Goal: Task Accomplishment & Management: Manage account settings

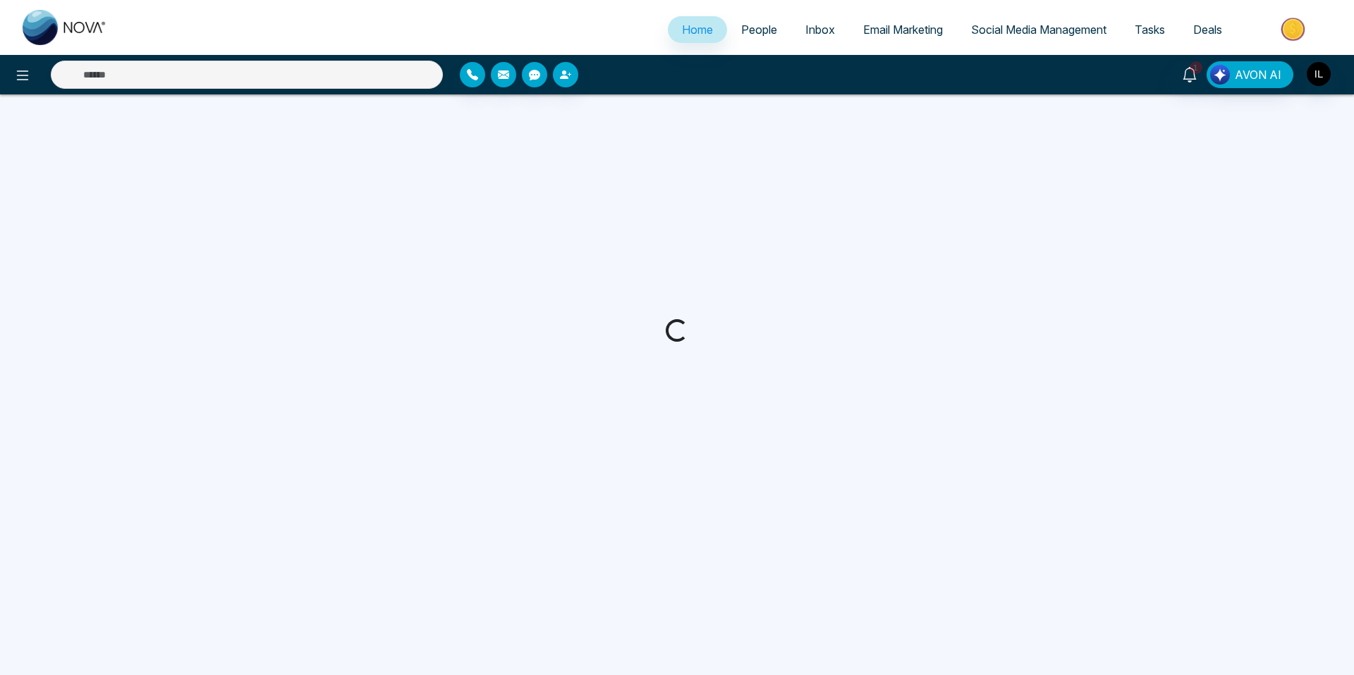
click at [879, 172] on div at bounding box center [677, 330] width 1354 height 473
drag, startPoint x: 879, startPoint y: 172, endPoint x: 856, endPoint y: 173, distance: 23.3
click at [879, 172] on div at bounding box center [677, 330] width 1354 height 473
drag, startPoint x: 1164, startPoint y: 240, endPoint x: 1092, endPoint y: 216, distance: 76.0
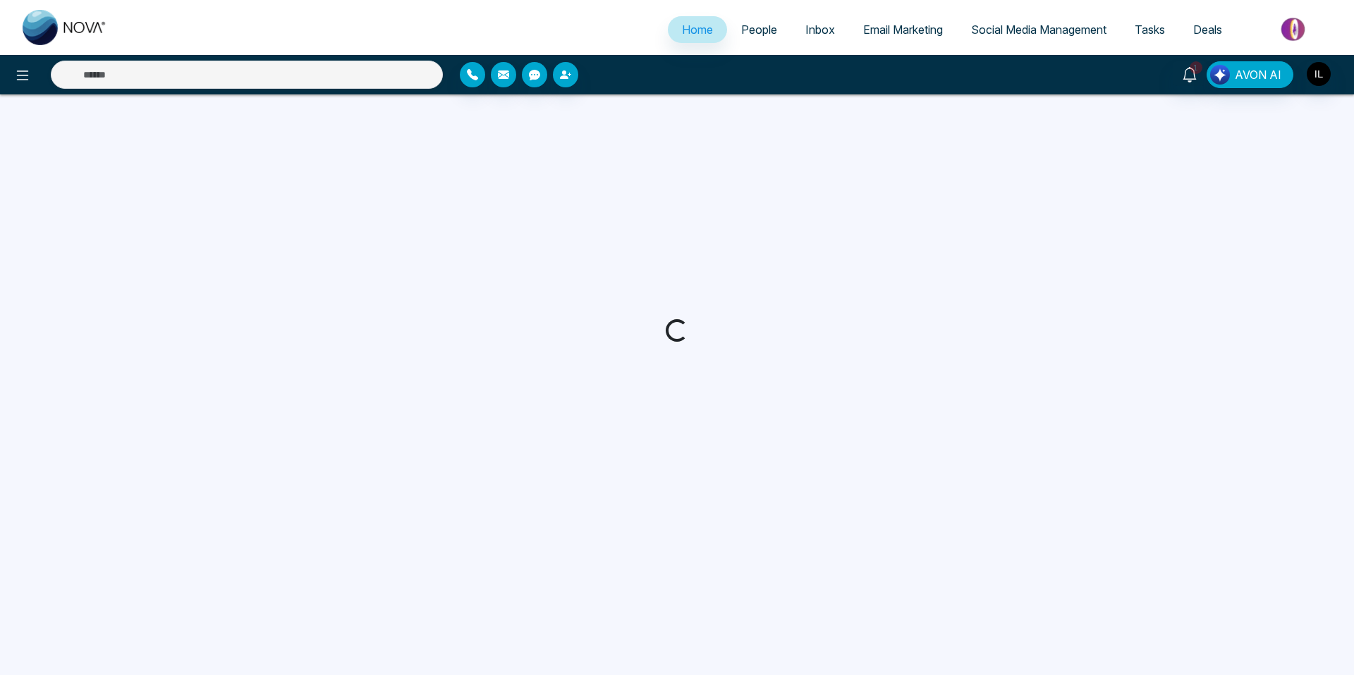
click at [1164, 240] on div at bounding box center [677, 330] width 1354 height 473
click at [749, 36] on span "People" at bounding box center [759, 30] width 36 height 14
click at [754, 30] on span "People" at bounding box center [759, 30] width 36 height 14
click at [814, 30] on span "Inbox" at bounding box center [820, 30] width 30 height 14
click at [1318, 67] on img "button" at bounding box center [1318, 74] width 24 height 24
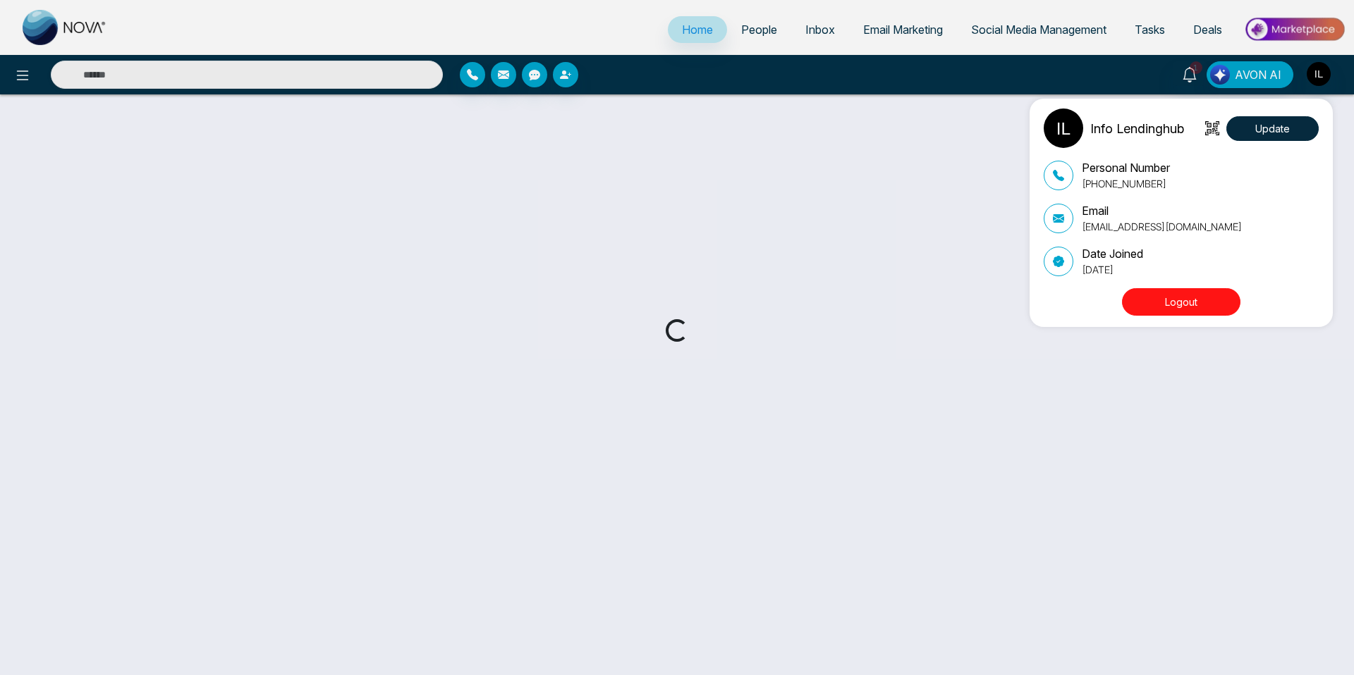
click at [1172, 292] on button "Logout" at bounding box center [1181, 301] width 118 height 27
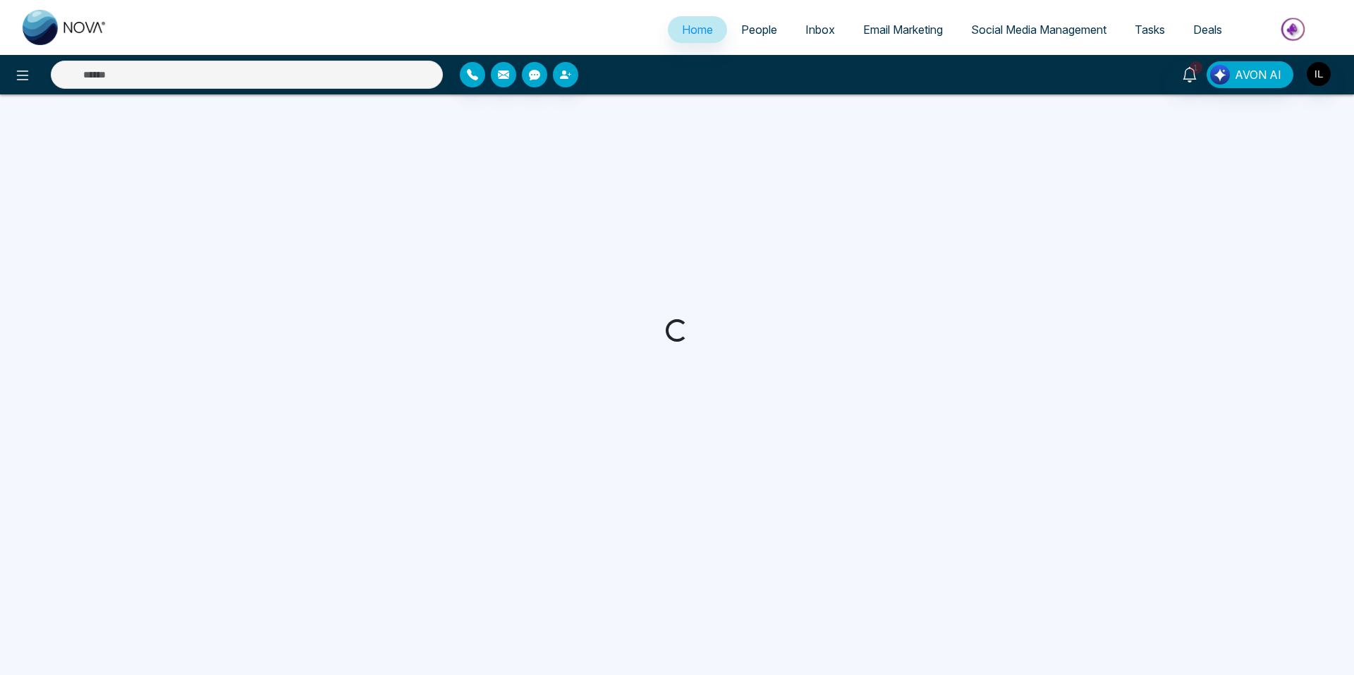
click at [1187, 167] on div at bounding box center [677, 330] width 1354 height 473
click at [467, 258] on div at bounding box center [677, 330] width 1354 height 473
click at [468, 258] on div at bounding box center [677, 330] width 1354 height 473
click at [749, 27] on span "People" at bounding box center [759, 30] width 36 height 14
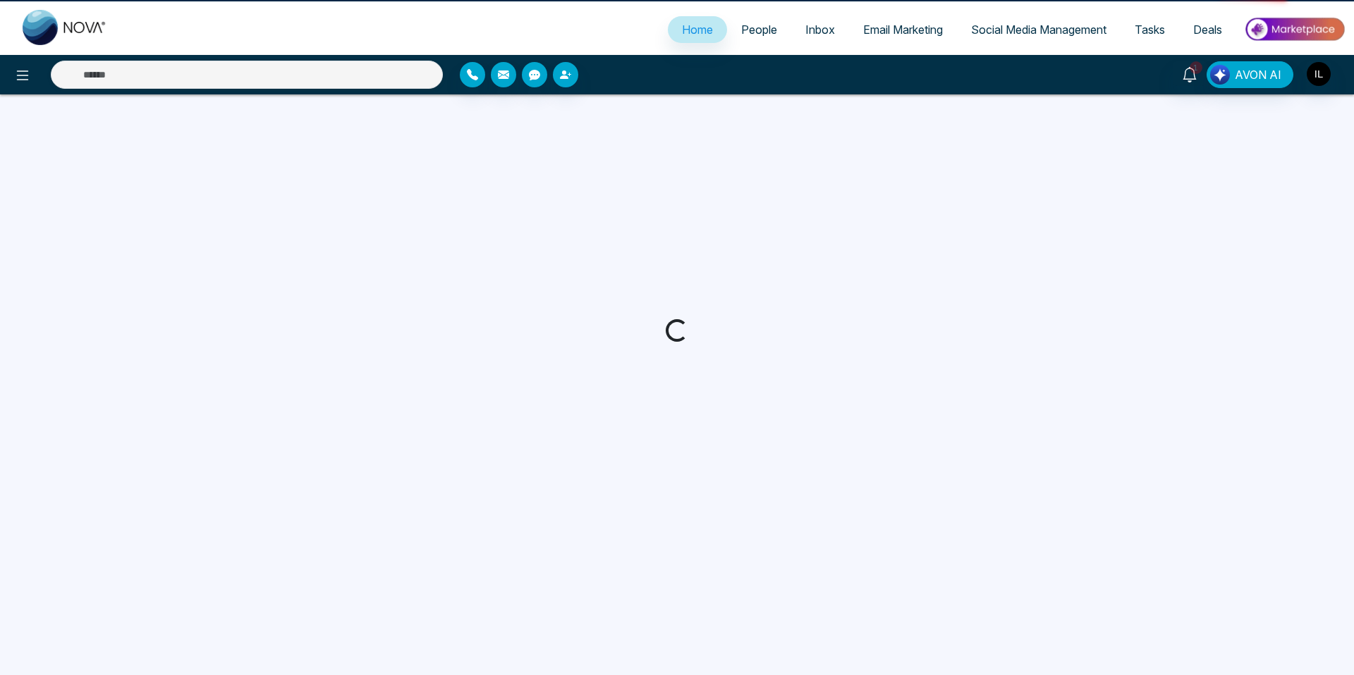
click at [851, 26] on link "Email Marketing" at bounding box center [903, 29] width 108 height 27
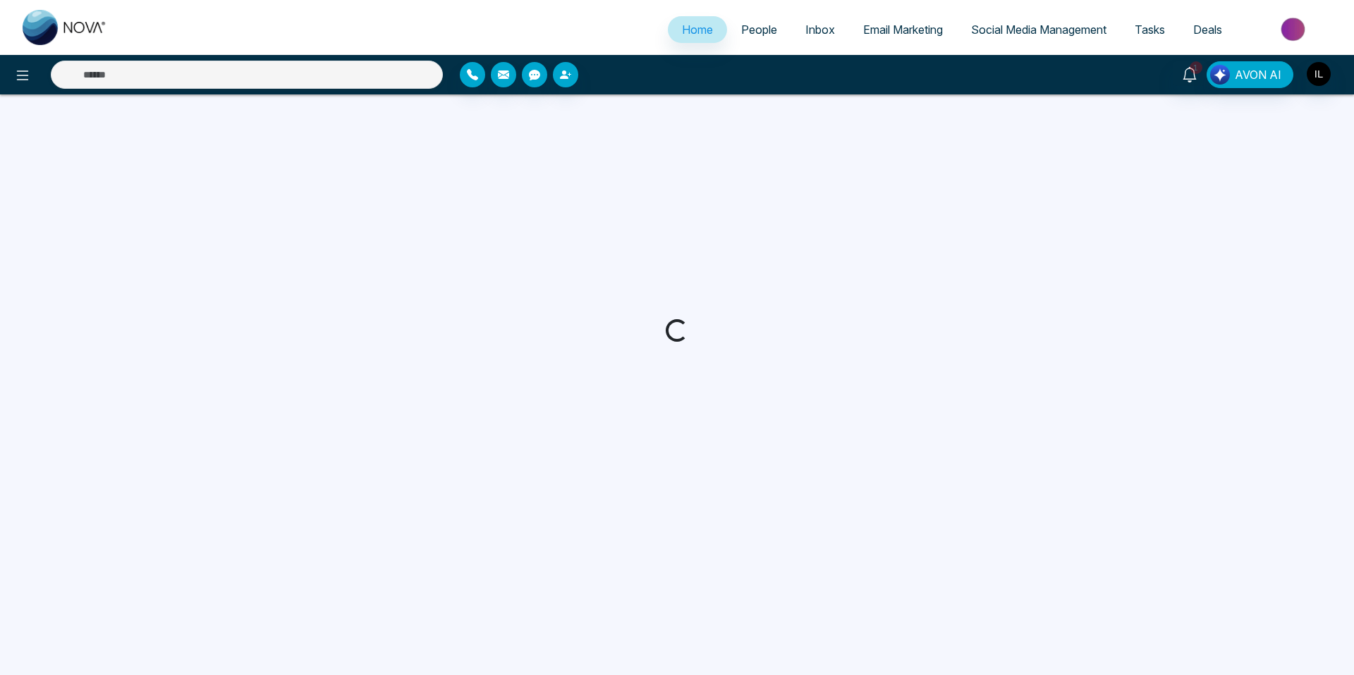
click at [1084, 46] on ul "Home People Inbox Email Marketing Social Media Management Tasks Deals" at bounding box center [733, 30] width 1224 height 39
drag, startPoint x: 1138, startPoint y: 37, endPoint x: 1180, endPoint y: 8, distance: 51.2
click at [1326, 81] on img "button" at bounding box center [1318, 74] width 24 height 24
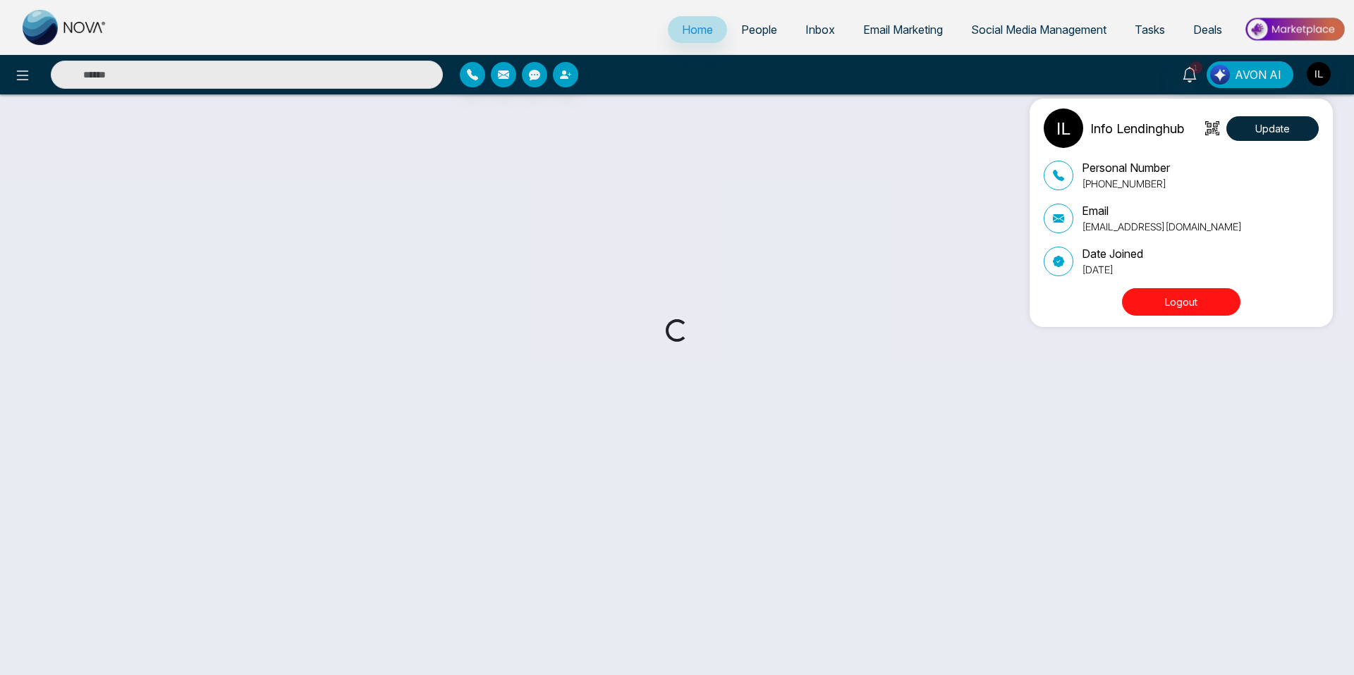
click at [1175, 303] on button "Logout" at bounding box center [1181, 301] width 118 height 27
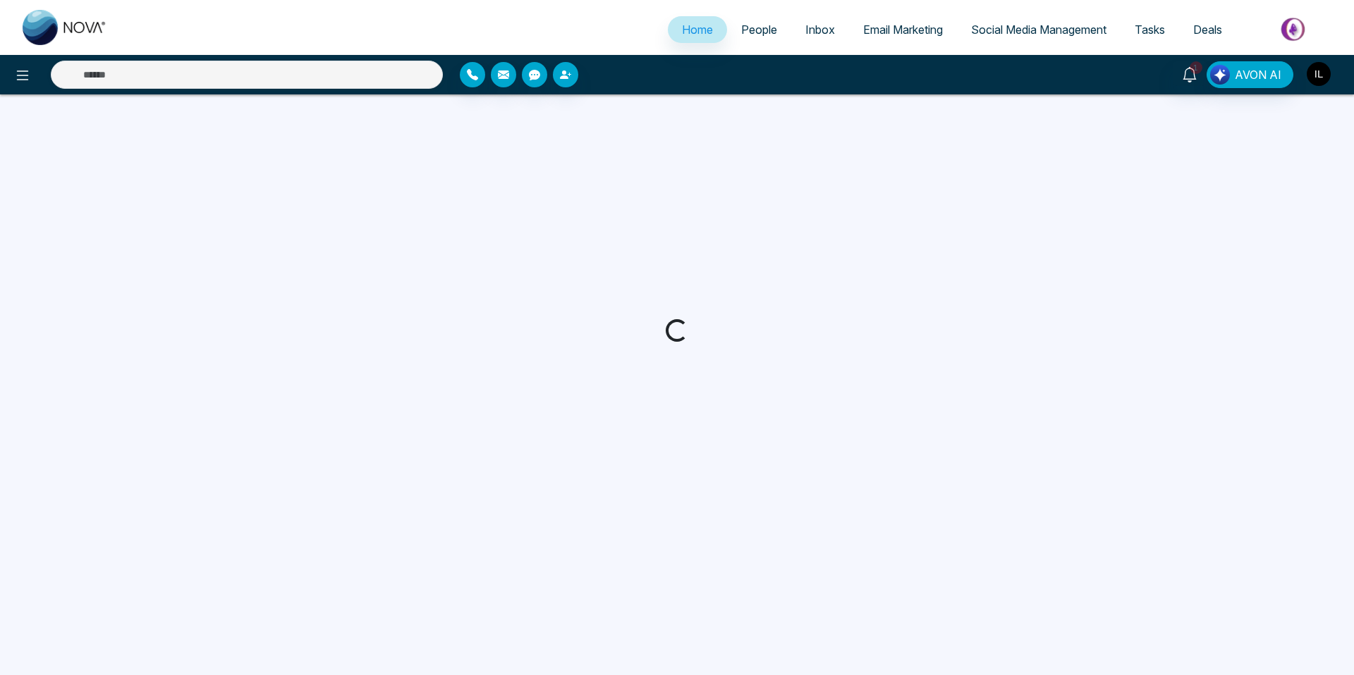
click at [1318, 76] on img "button" at bounding box center [1318, 74] width 24 height 24
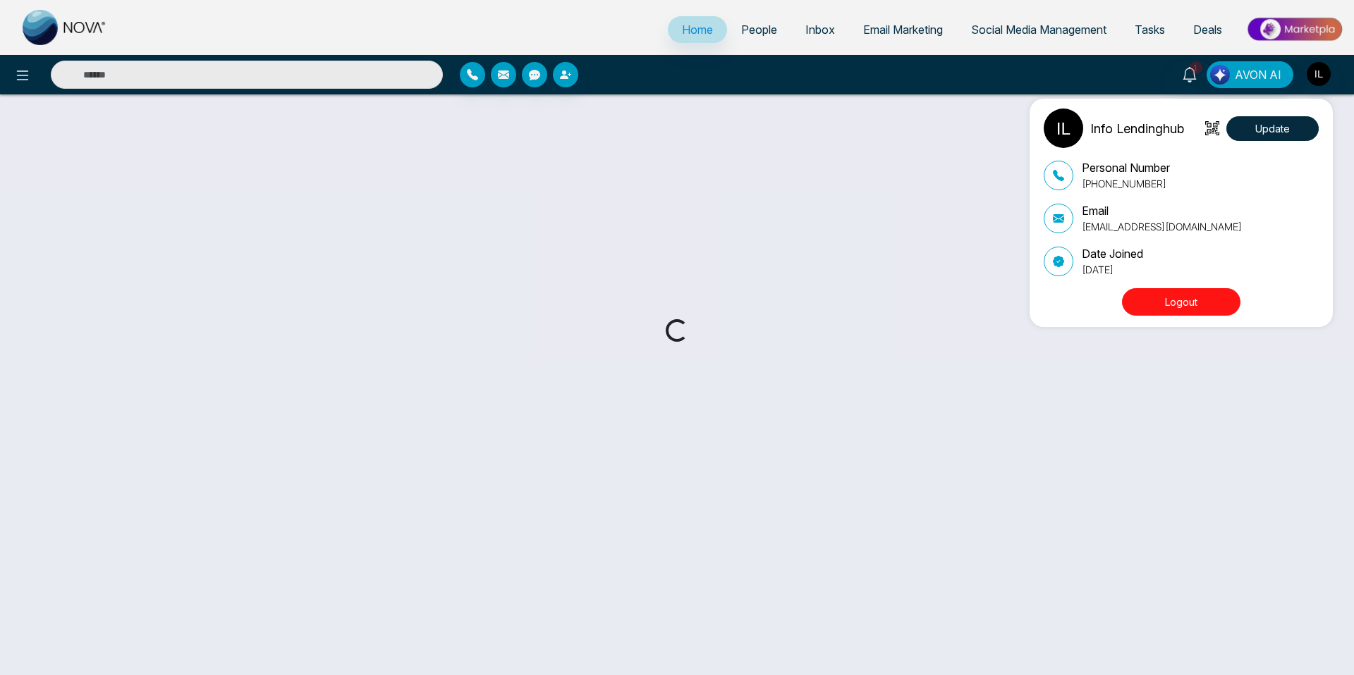
click at [1191, 312] on button "Logout" at bounding box center [1181, 301] width 118 height 27
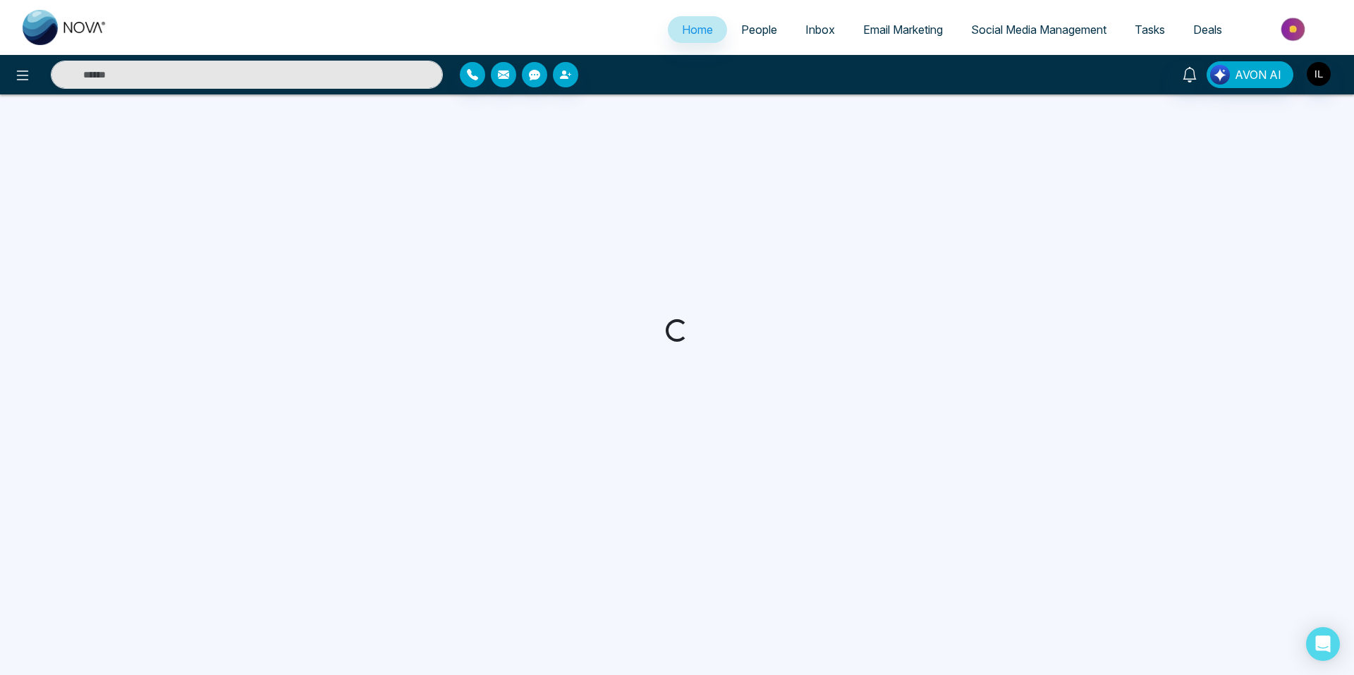
select select "*"
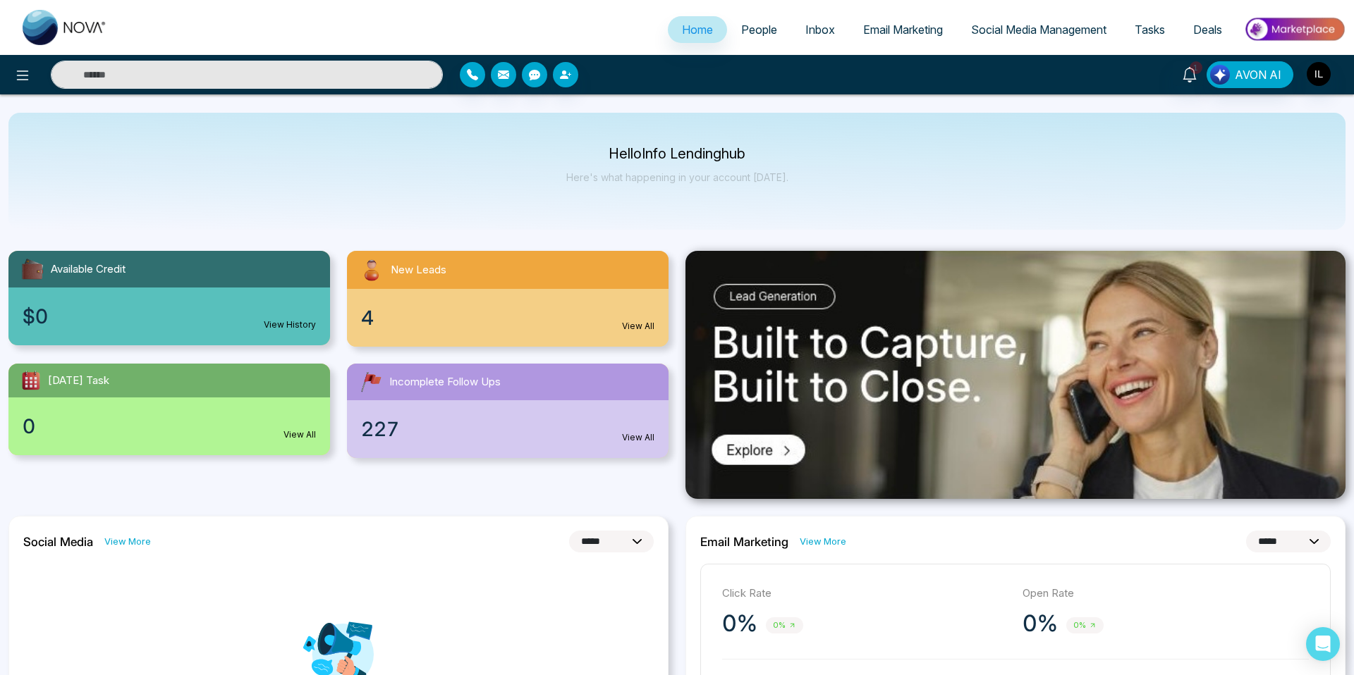
click at [743, 32] on span "People" at bounding box center [759, 30] width 36 height 14
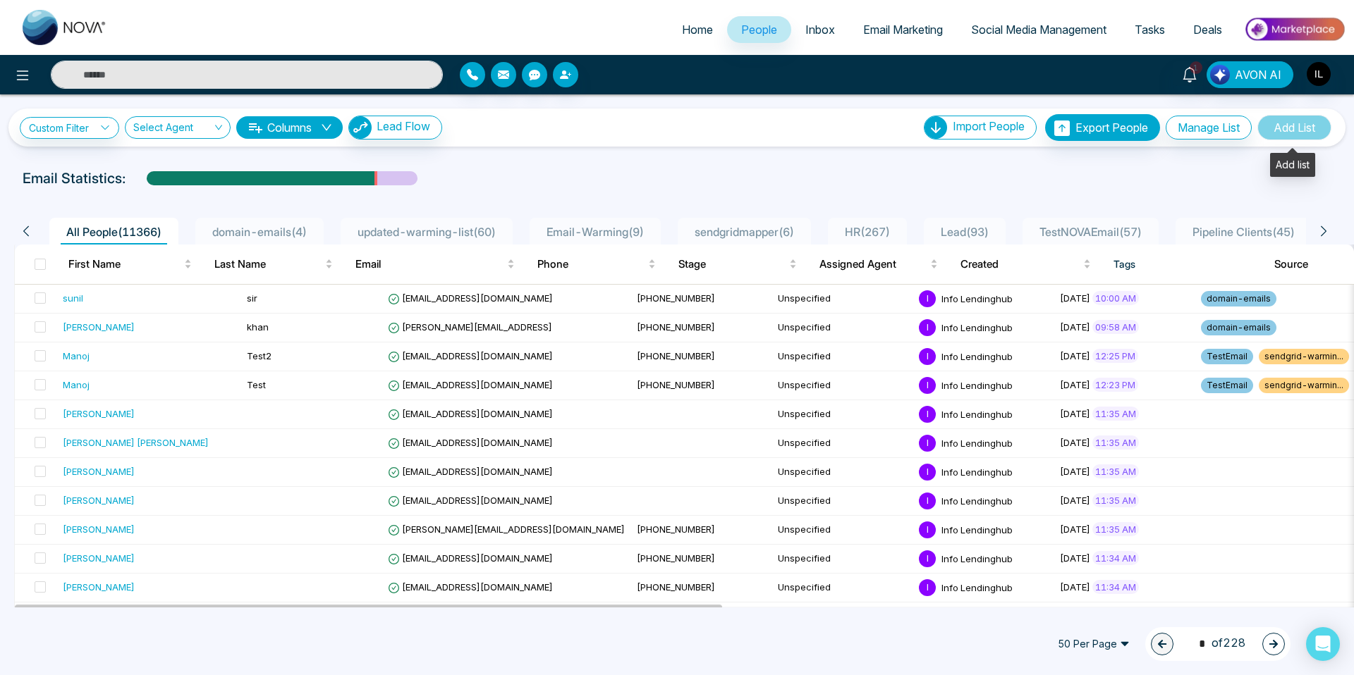
click at [1292, 124] on span "Add List" at bounding box center [1294, 127] width 74 height 25
click at [591, 230] on span "Email-Warming ( 9 )" at bounding box center [593, 232] width 109 height 14
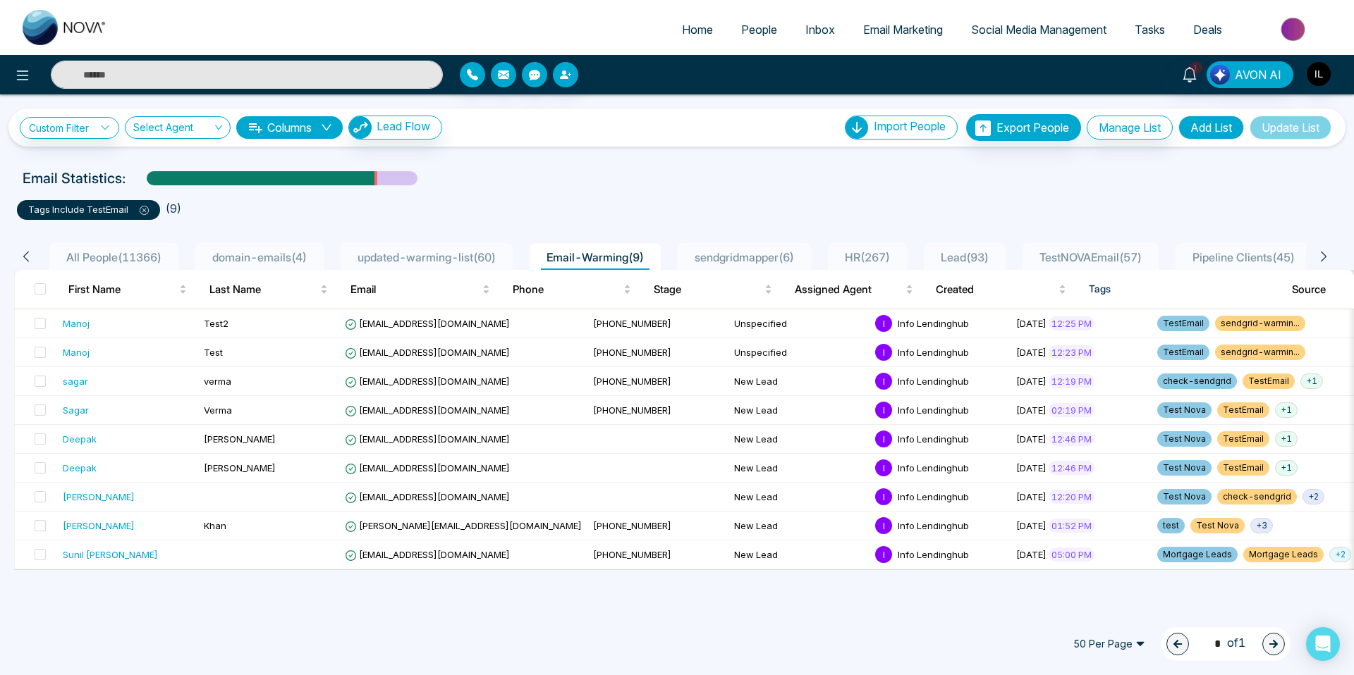
click at [714, 249] on div "sendgridmapper ( 6 )" at bounding box center [744, 257] width 111 height 17
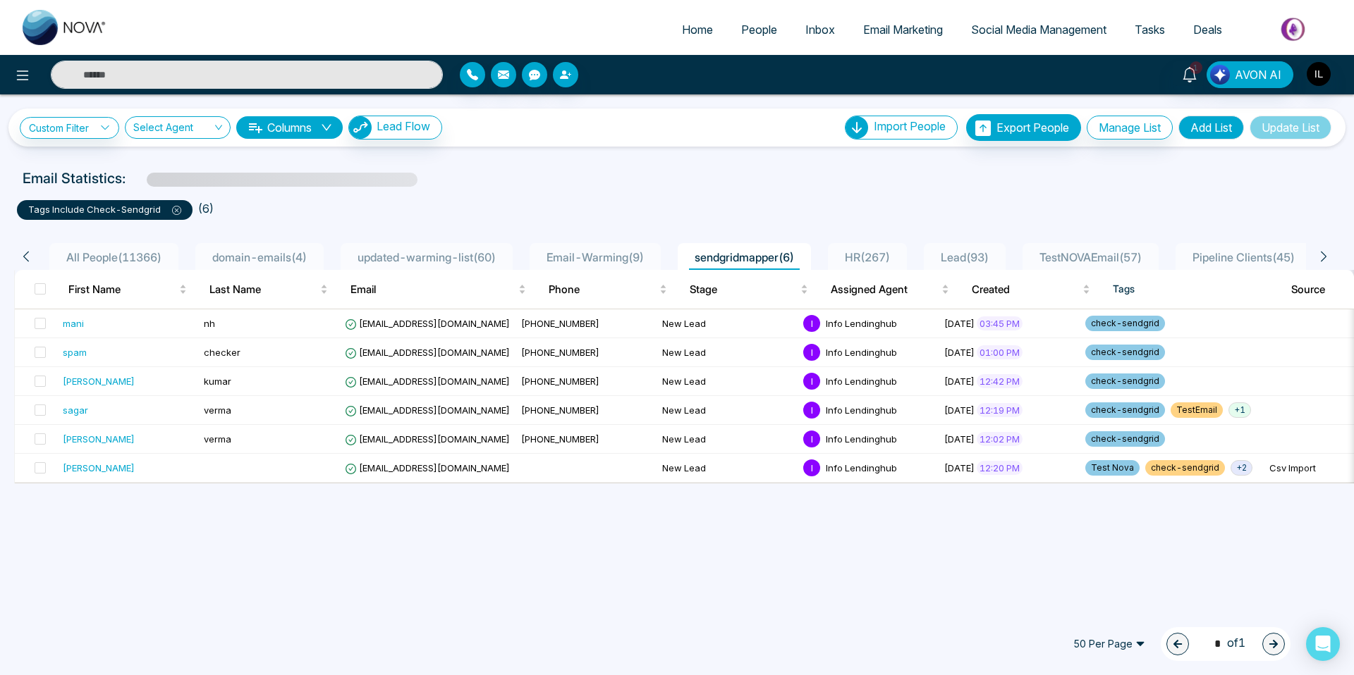
click at [885, 250] on span "HR ( 267 )" at bounding box center [867, 257] width 56 height 14
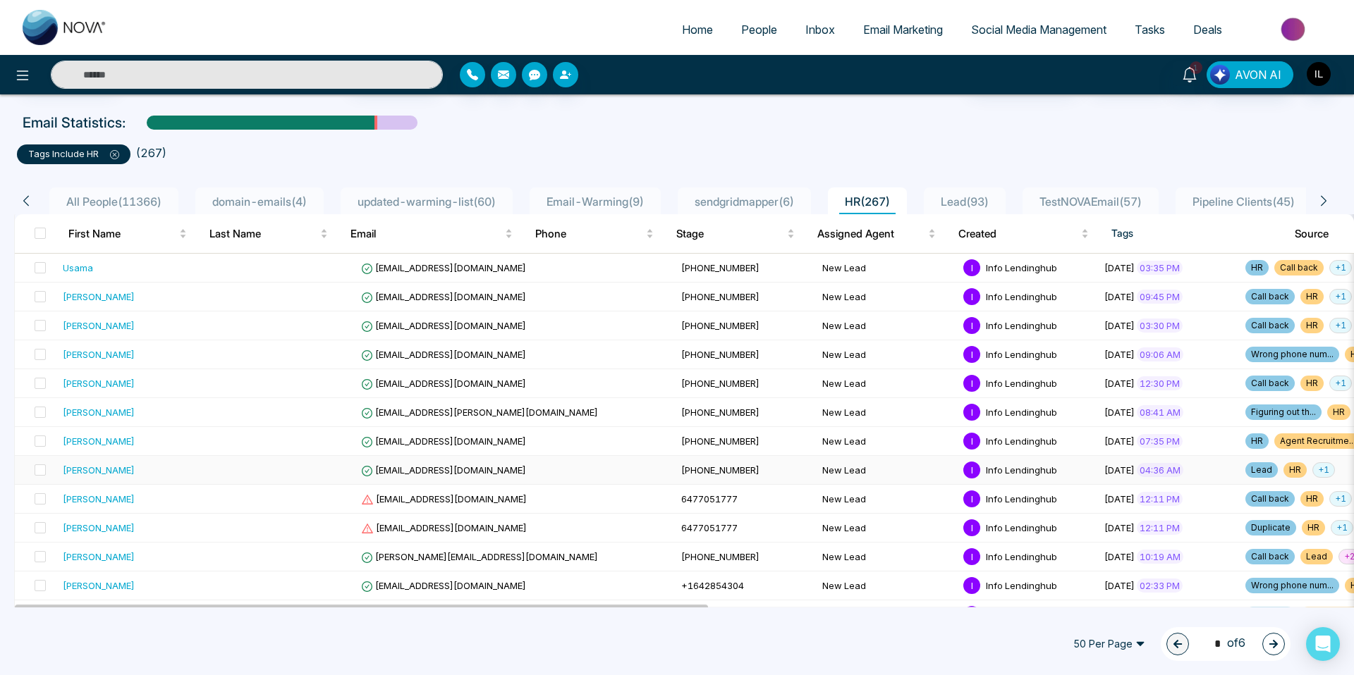
scroll to position [71, 0]
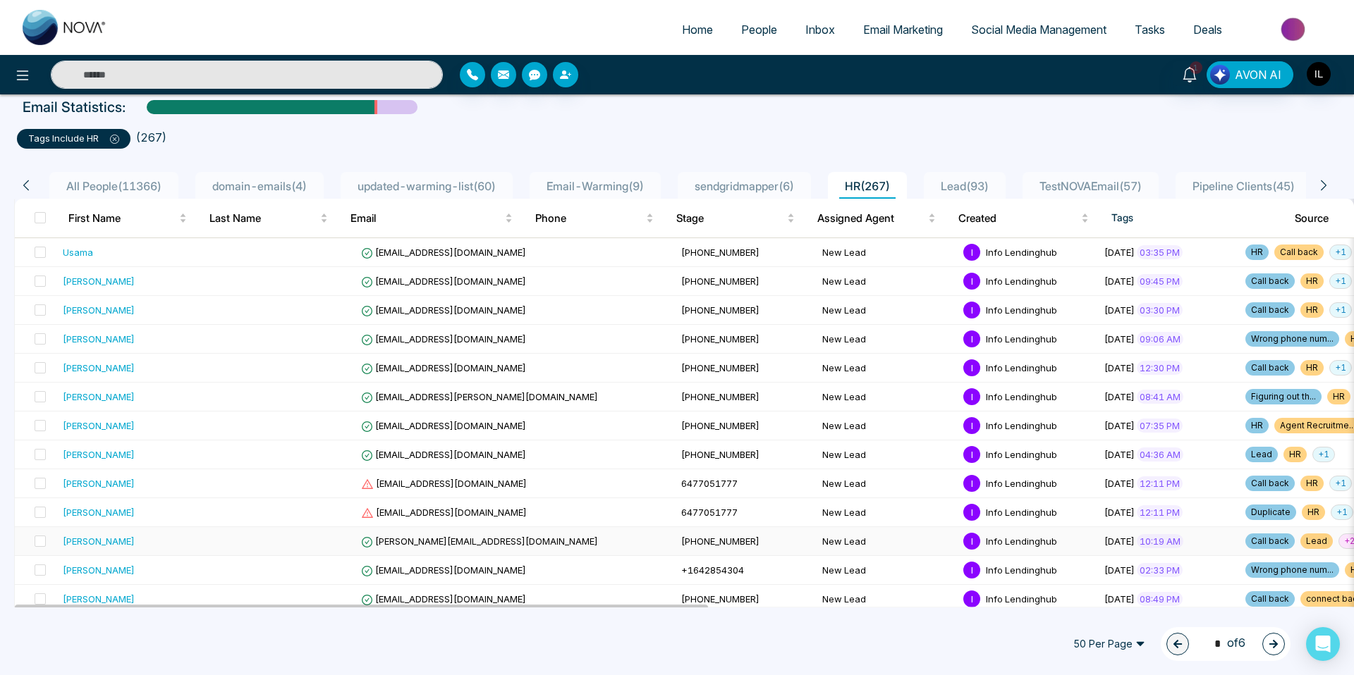
click at [1338, 544] on span "+ 2" at bounding box center [1349, 542] width 22 height 16
click at [1338, 544] on span "+ 2" at bounding box center [1349, 541] width 22 height 16
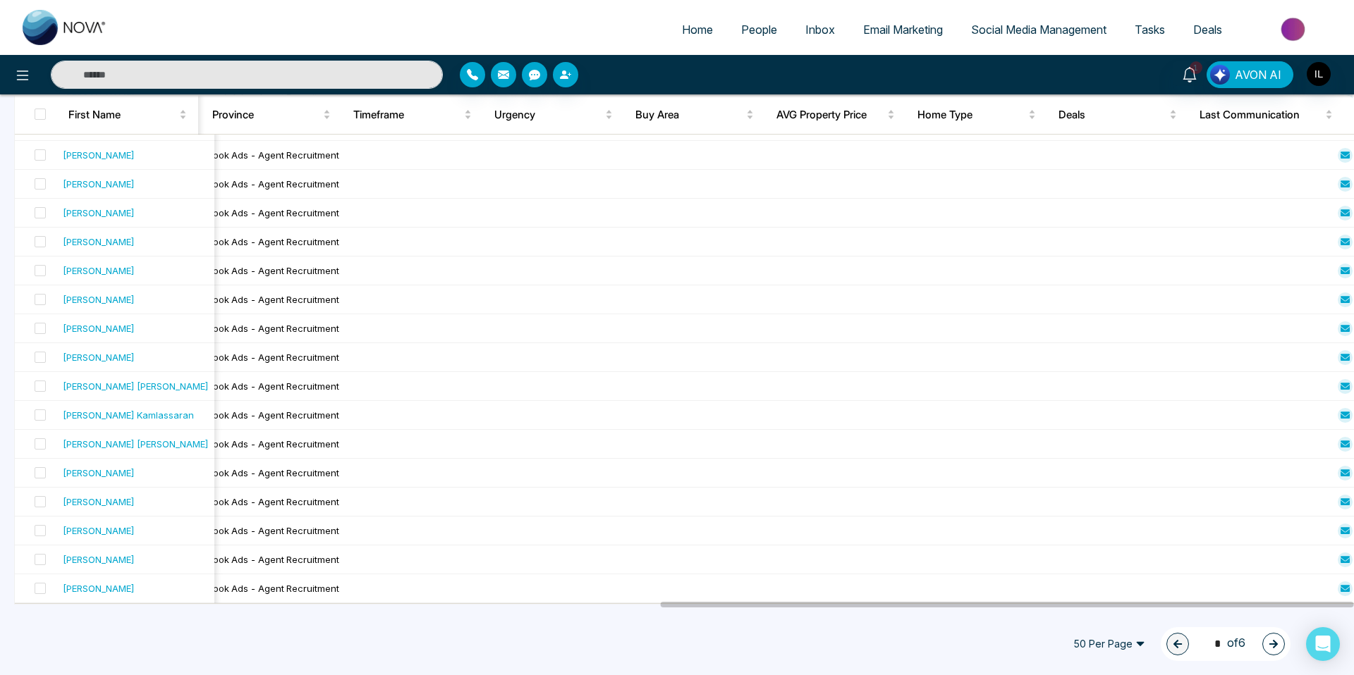
scroll to position [0, 0]
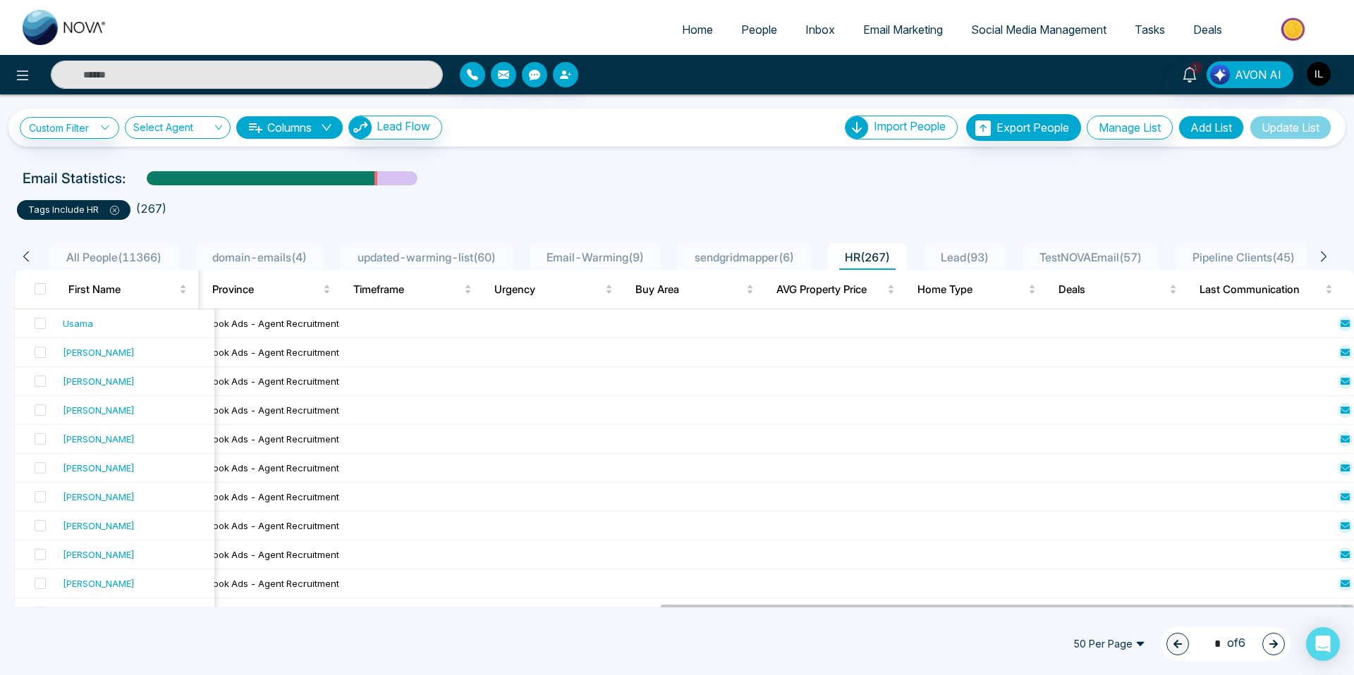
click at [1122, 257] on span "TestNOVAEmail ( 57 )" at bounding box center [1090, 257] width 114 height 14
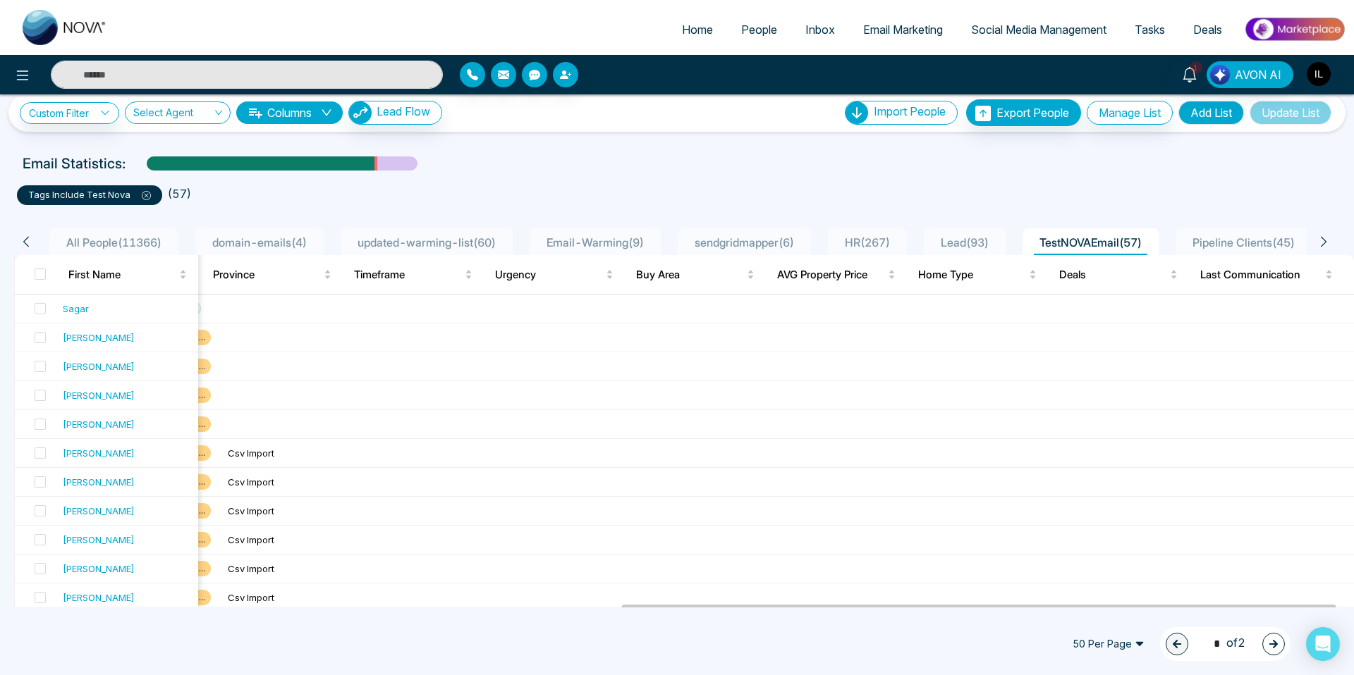
scroll to position [13, 0]
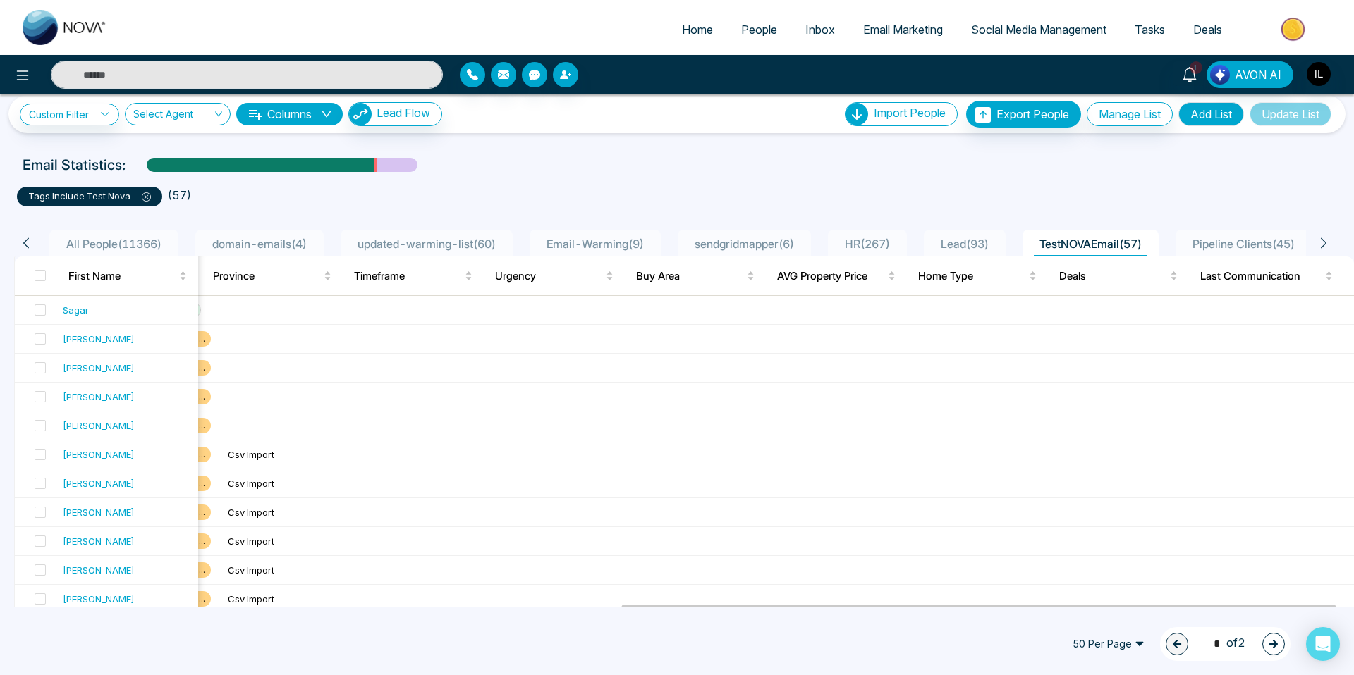
click at [1325, 240] on icon at bounding box center [1323, 243] width 13 height 13
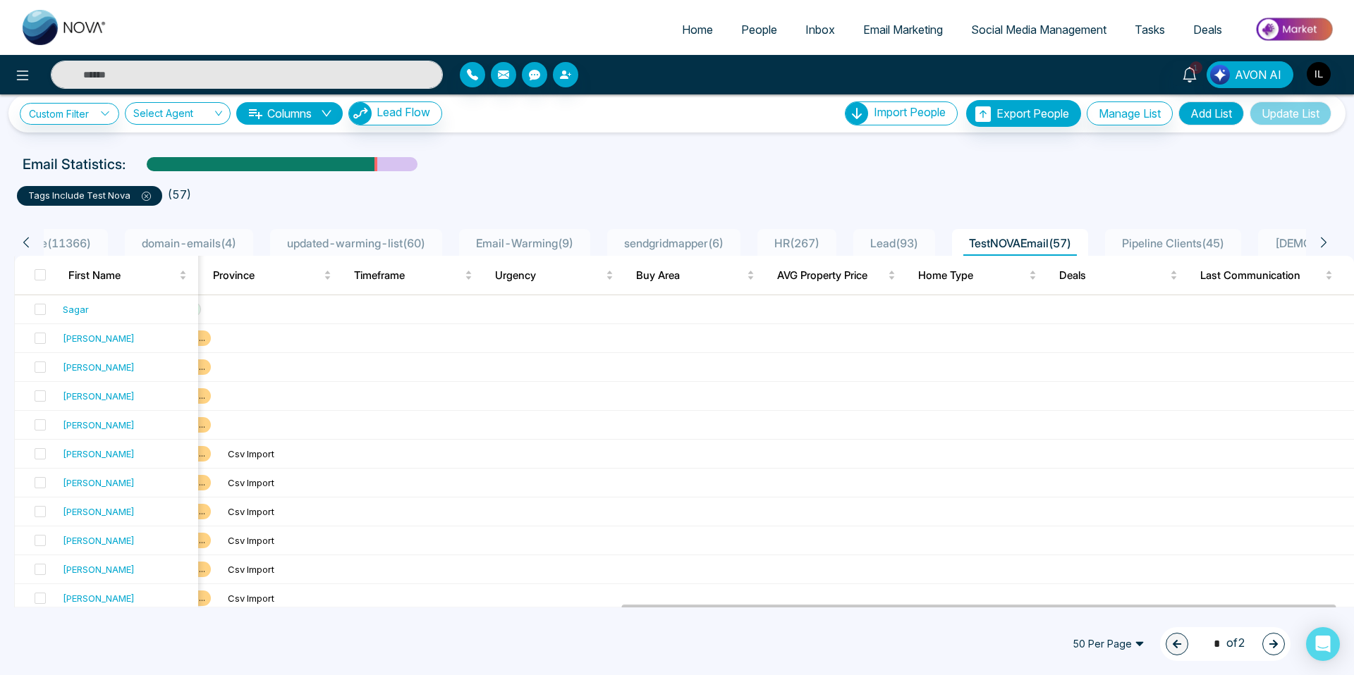
click at [1325, 240] on icon at bounding box center [1323, 242] width 13 height 13
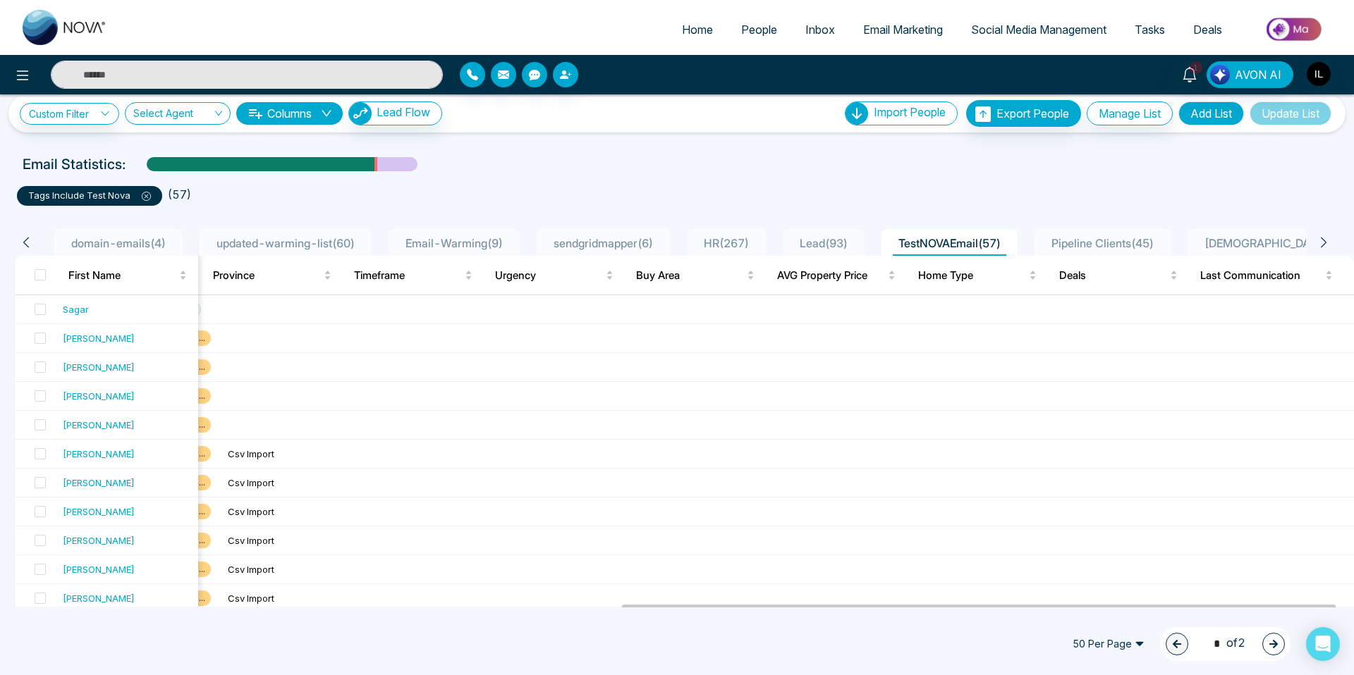
click at [1325, 240] on icon at bounding box center [1323, 242] width 13 height 13
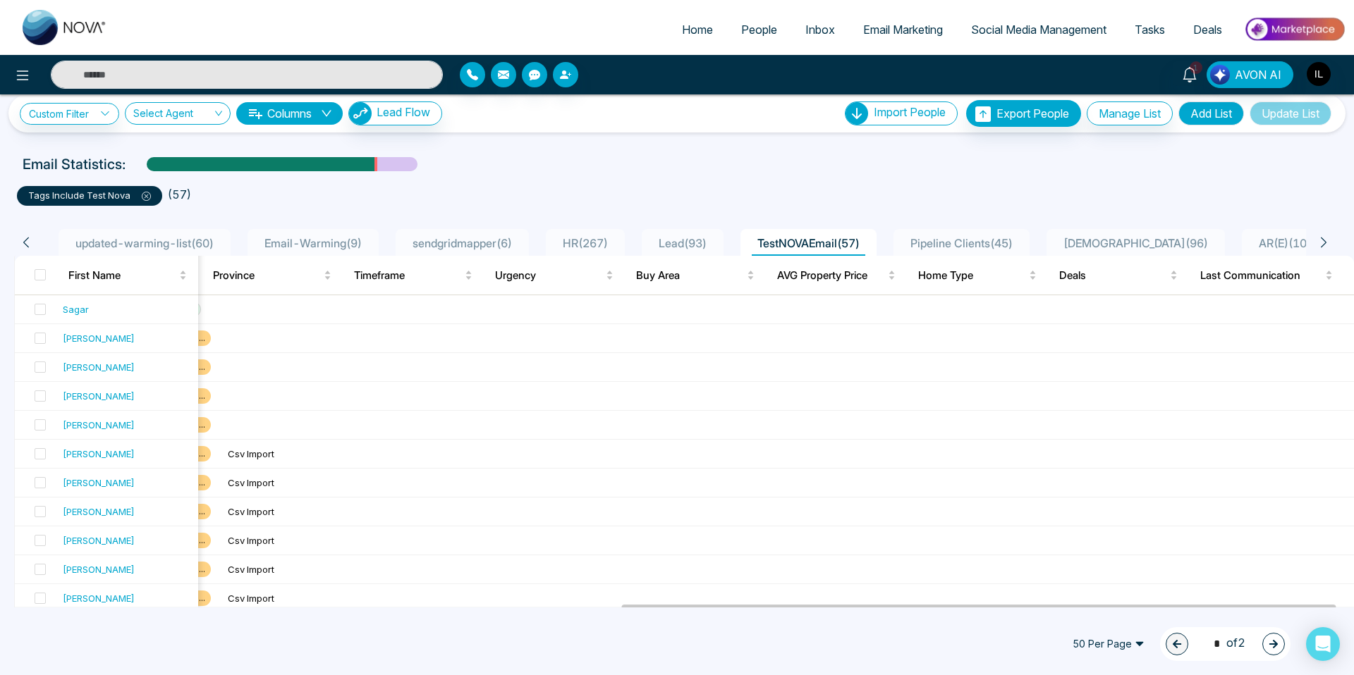
click at [1325, 240] on icon at bounding box center [1323, 242] width 13 height 13
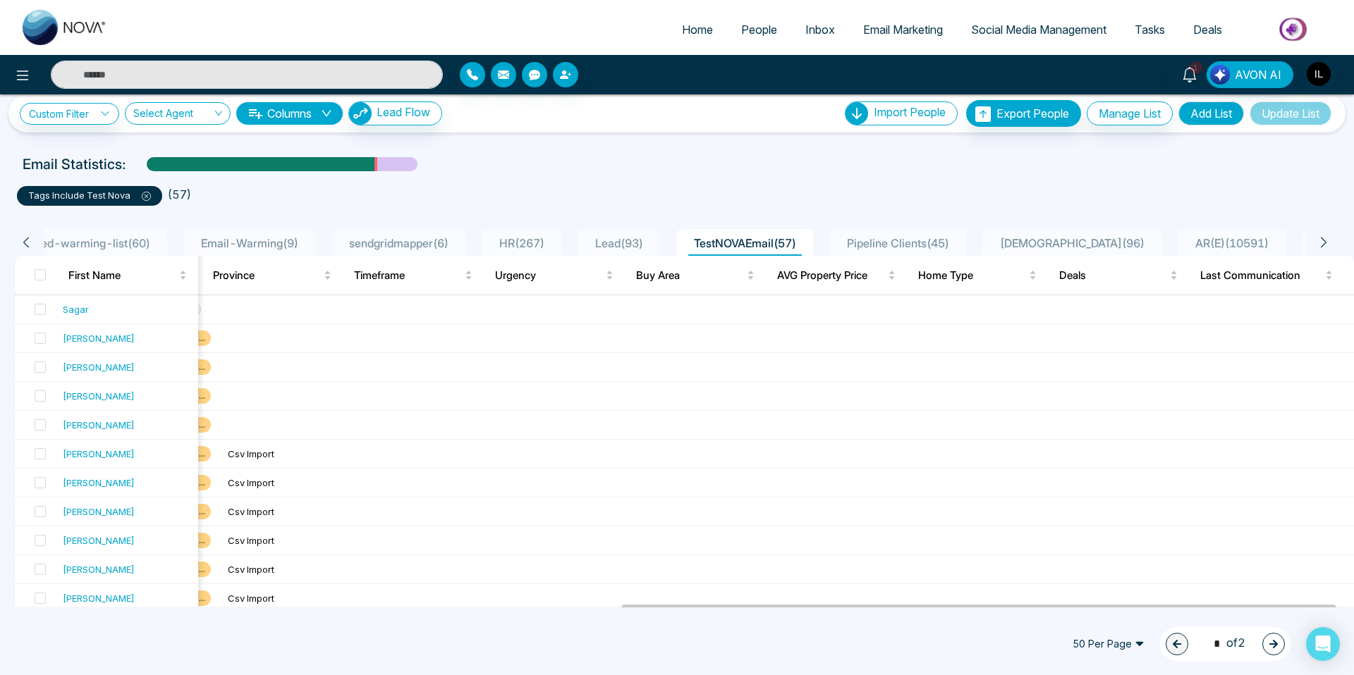
click at [1325, 240] on icon at bounding box center [1323, 242] width 13 height 13
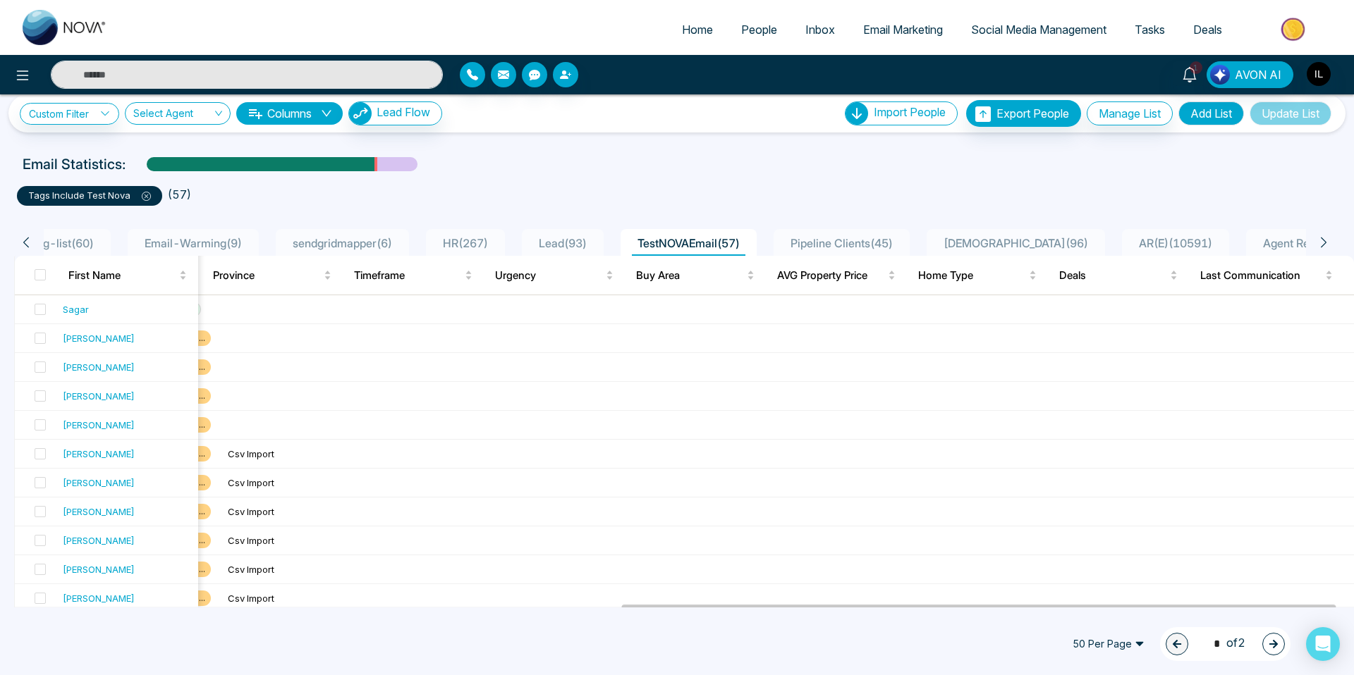
click at [1325, 240] on icon at bounding box center [1323, 242] width 13 height 13
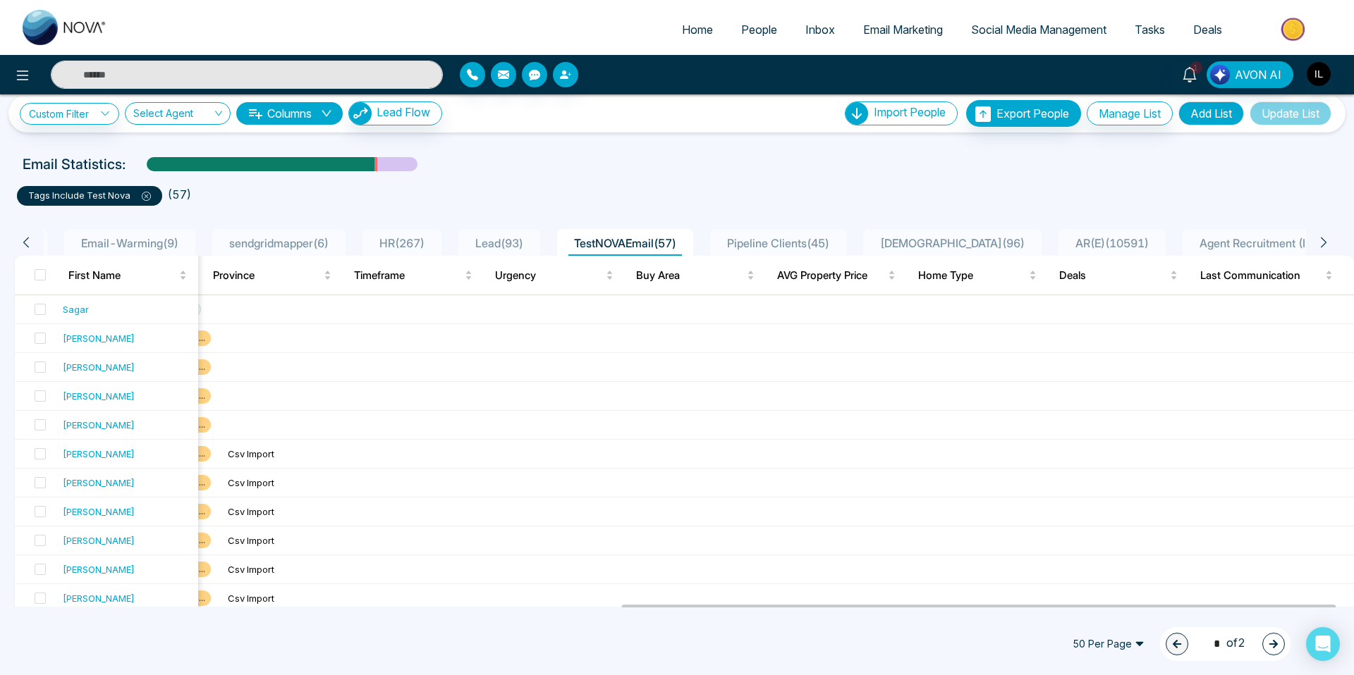
scroll to position [0, 493]
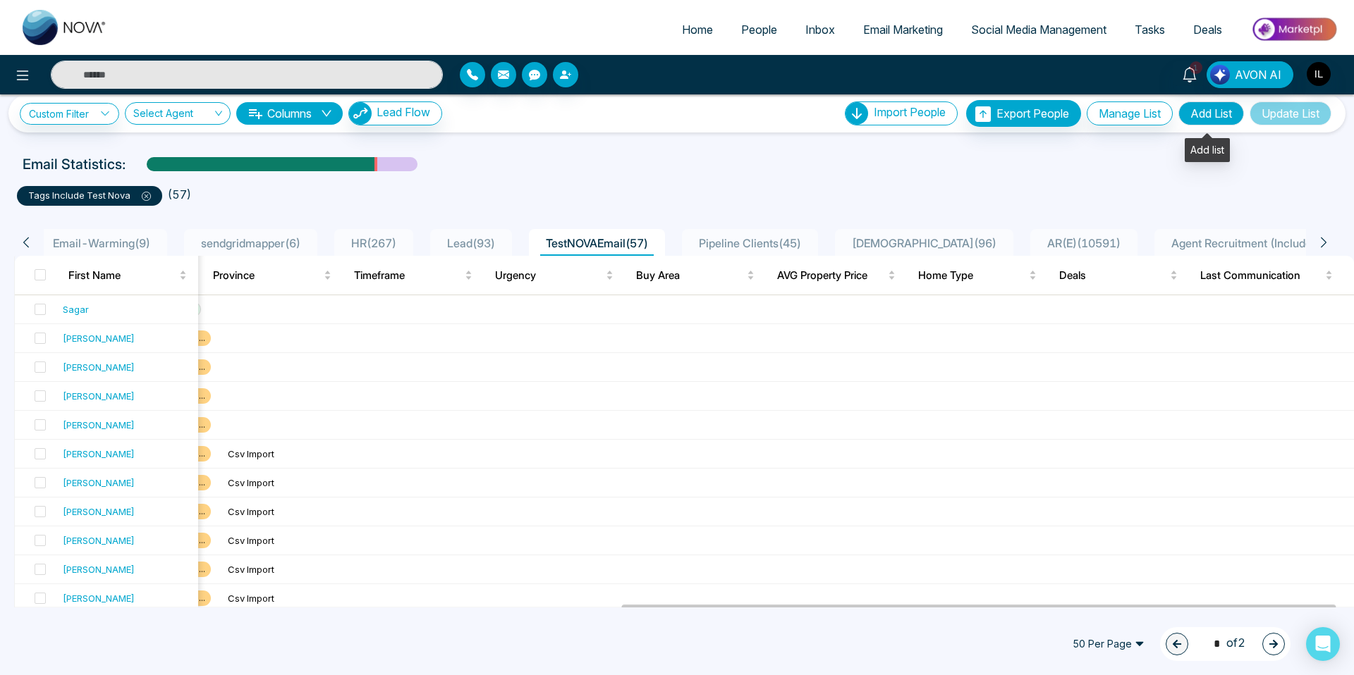
click at [1203, 114] on button "Add List" at bounding box center [1211, 114] width 66 height 24
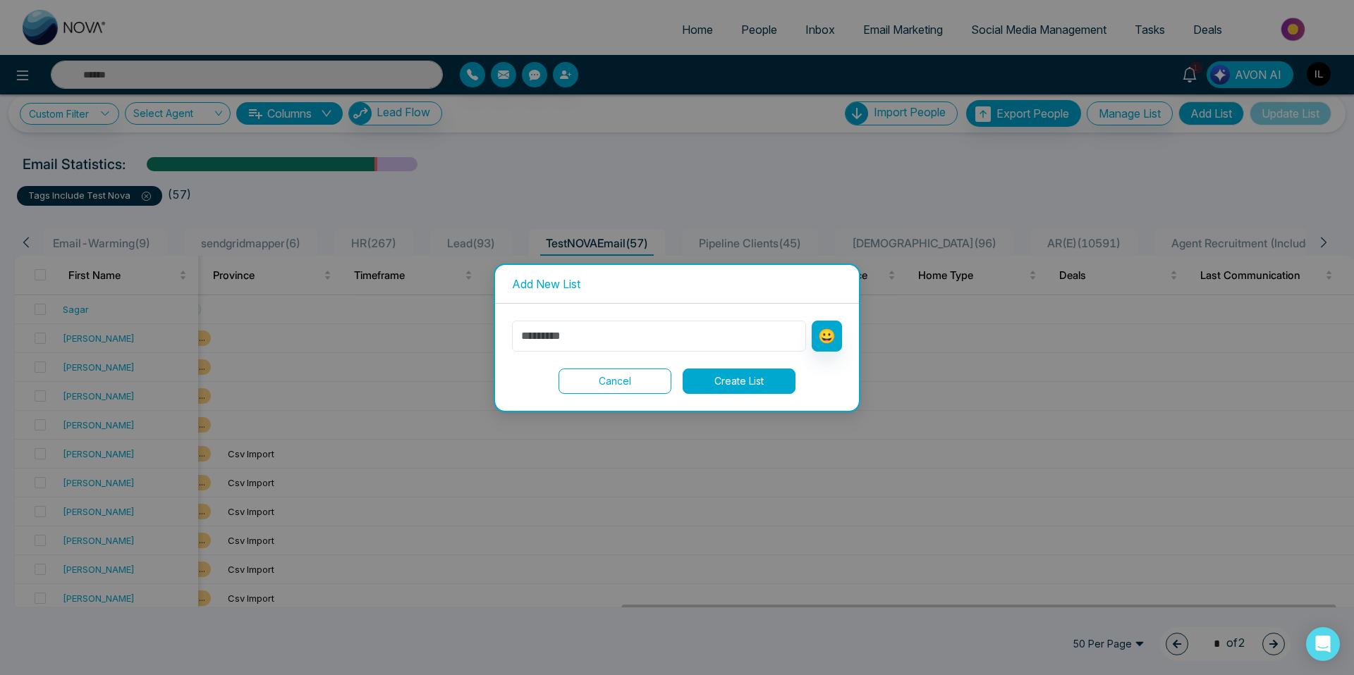
click at [589, 333] on input "text" at bounding box center [659, 336] width 294 height 31
click at [601, 374] on button "Cancel" at bounding box center [614, 381] width 113 height 25
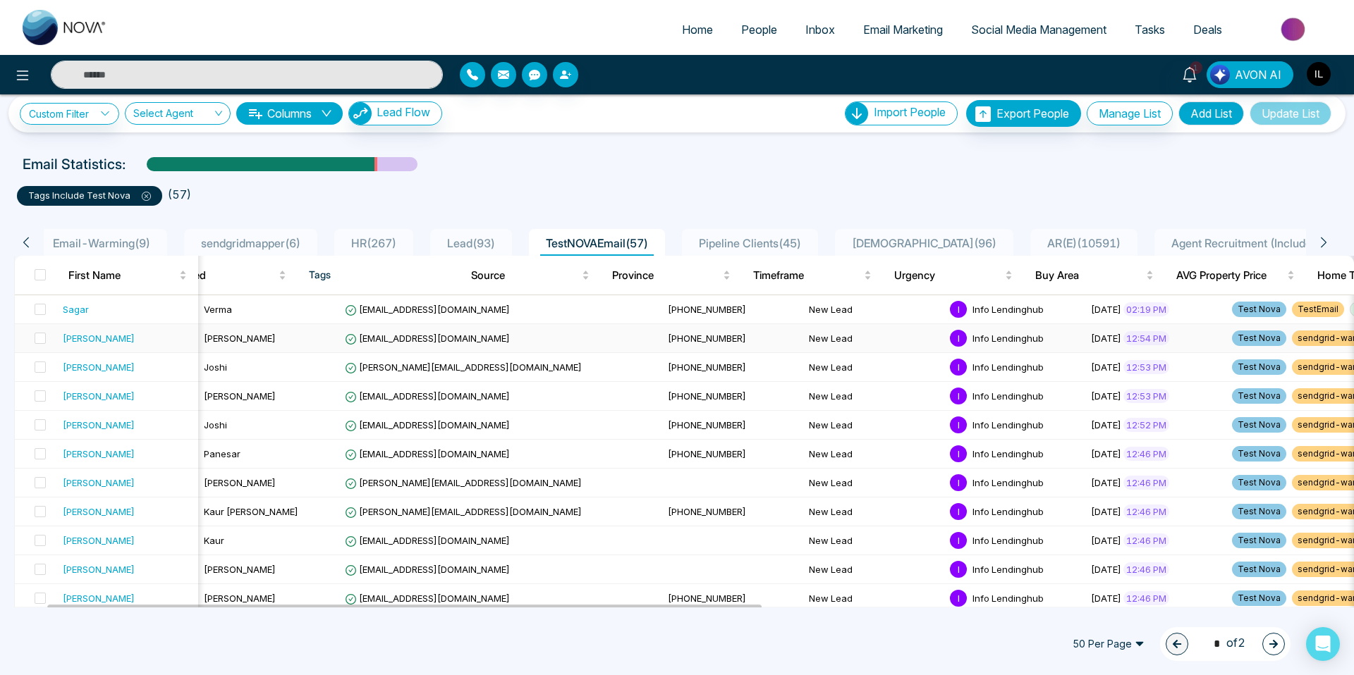
scroll to position [0, 0]
drag, startPoint x: 75, startPoint y: 247, endPoint x: 67, endPoint y: 248, distance: 7.8
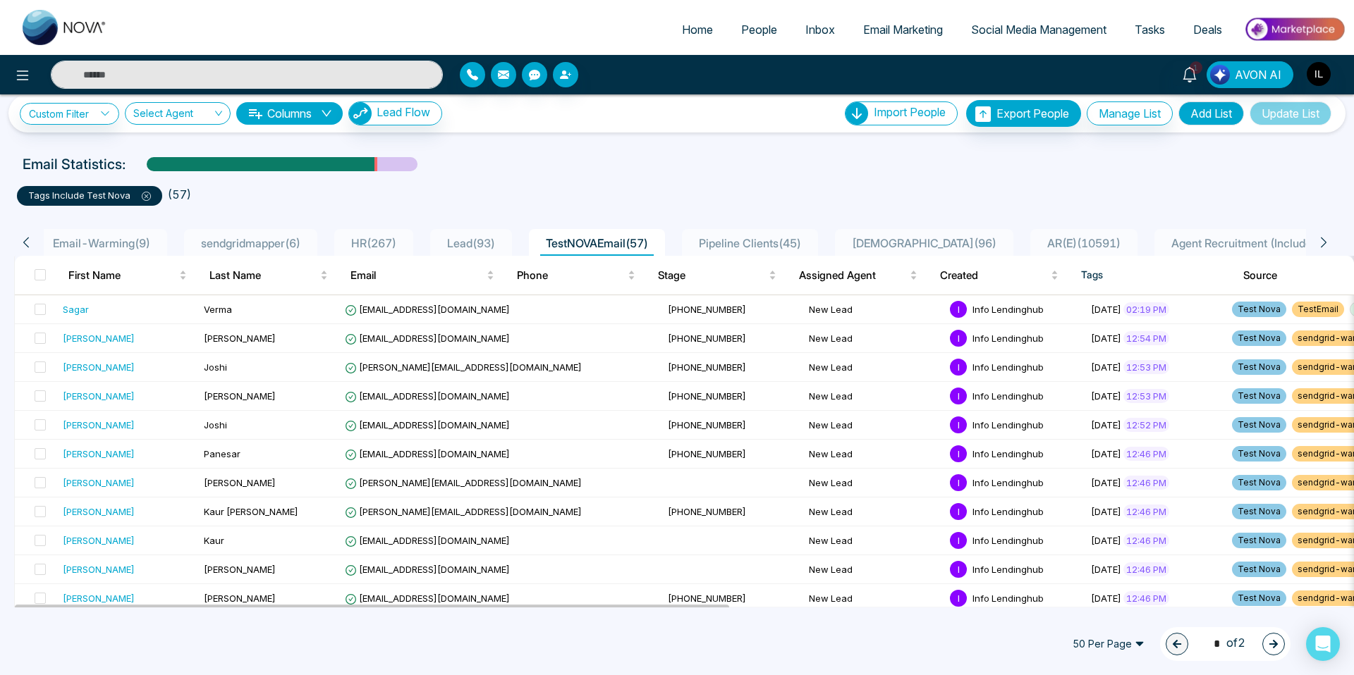
click at [75, 247] on span "Email-Warming ( 9 )" at bounding box center [101, 243] width 109 height 14
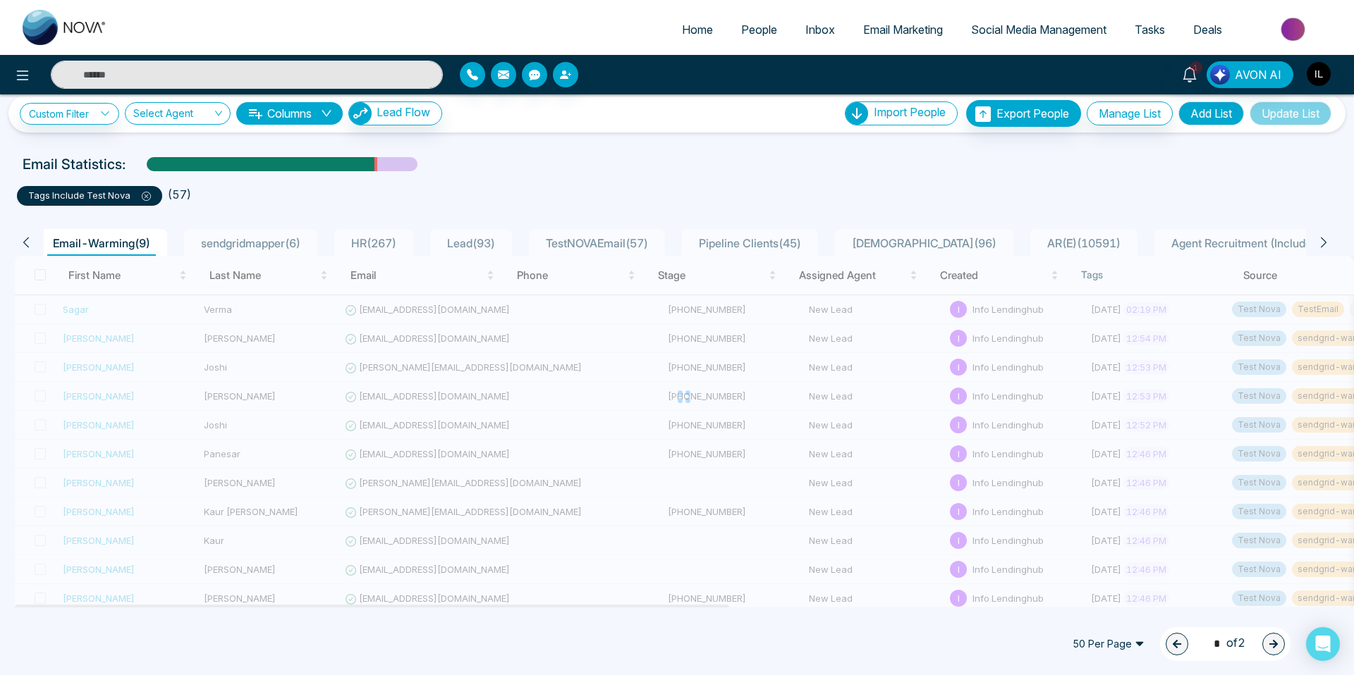
click at [24, 242] on div "All People ( 11366 ) domain-emails ( 4 ) updated-warming-list ( 60 ) Email-Warm…" at bounding box center [677, 238] width 1342 height 36
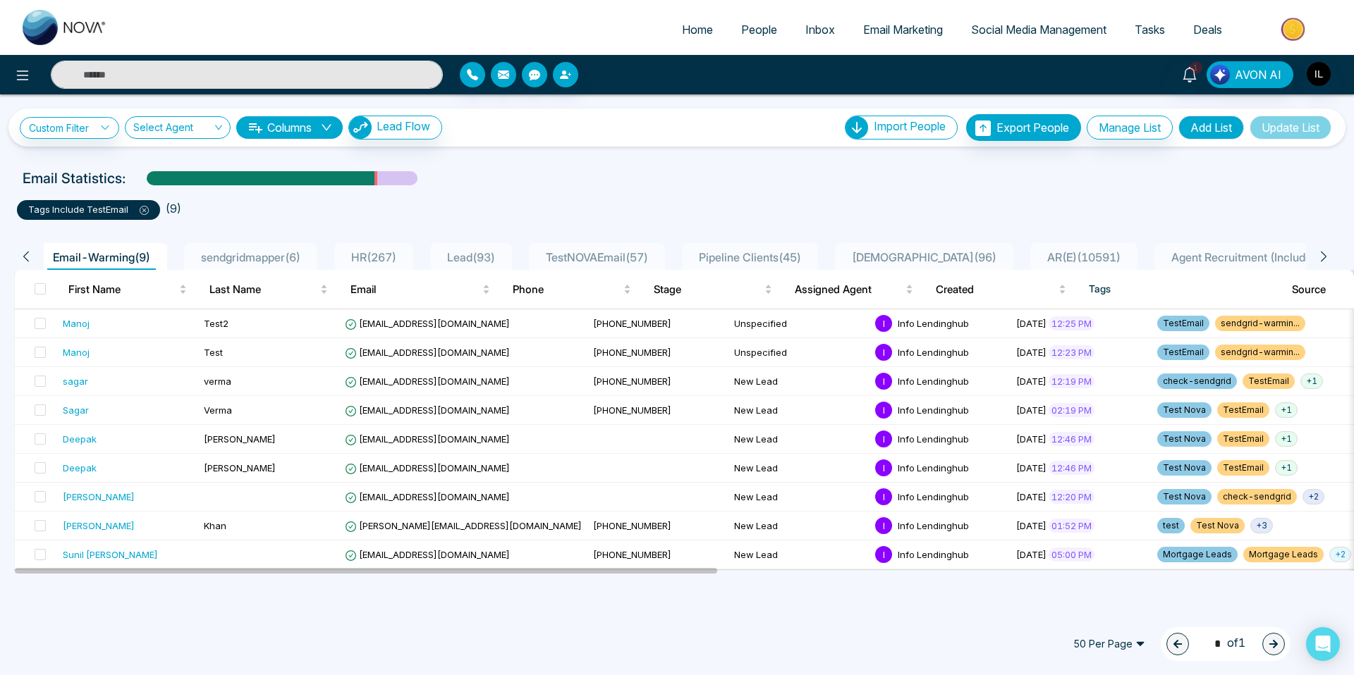
click at [27, 241] on div "All People ( 11366 ) domain-emails ( 4 ) updated-warming-list ( 60 ) Email-Warm…" at bounding box center [677, 252] width 1342 height 36
click at [30, 253] on icon at bounding box center [26, 256] width 13 height 13
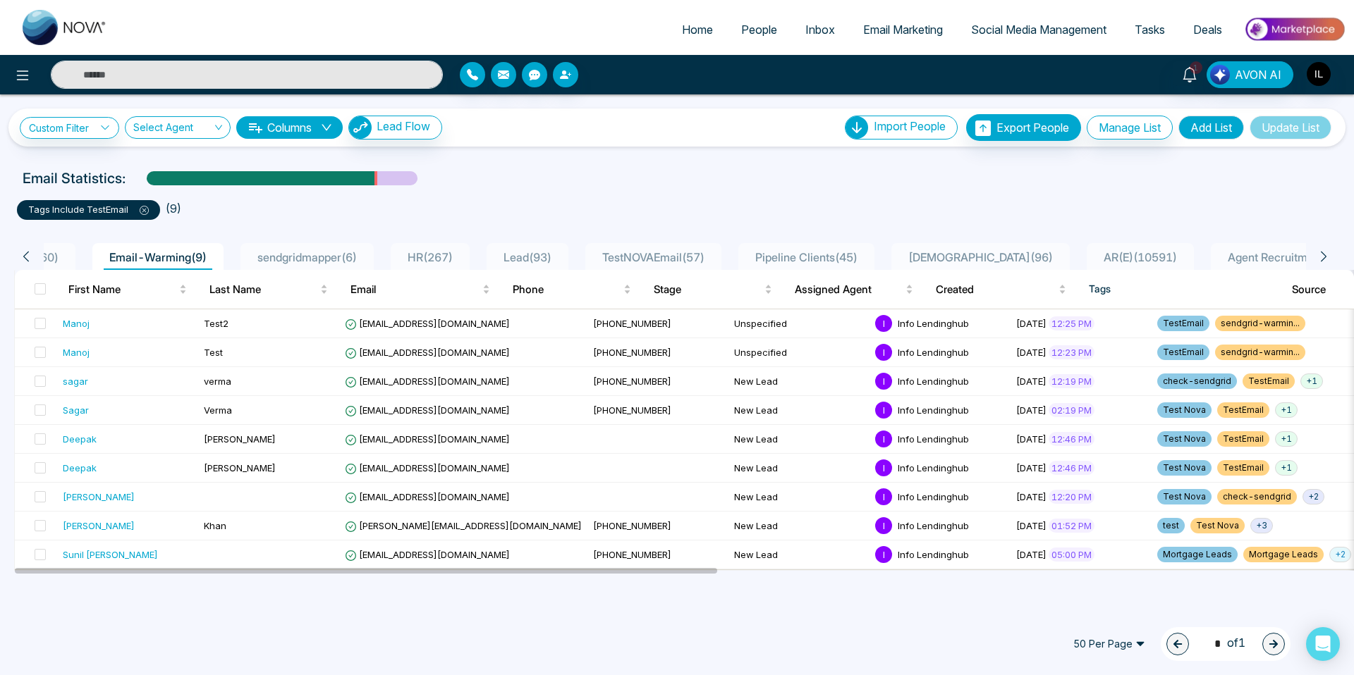
scroll to position [0, 423]
click at [64, 259] on span "updated-warming-list ( 60 )" at bounding box center [3, 257] width 149 height 14
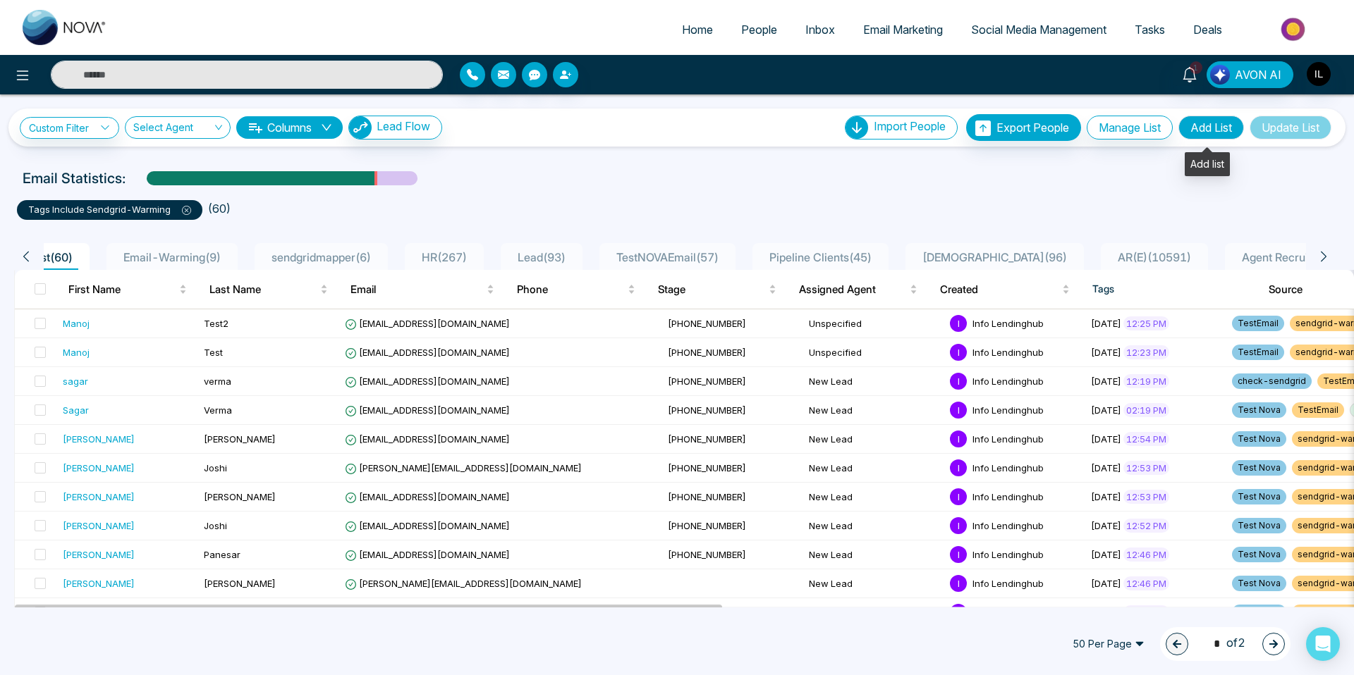
click at [1220, 126] on button "Add List" at bounding box center [1211, 128] width 66 height 24
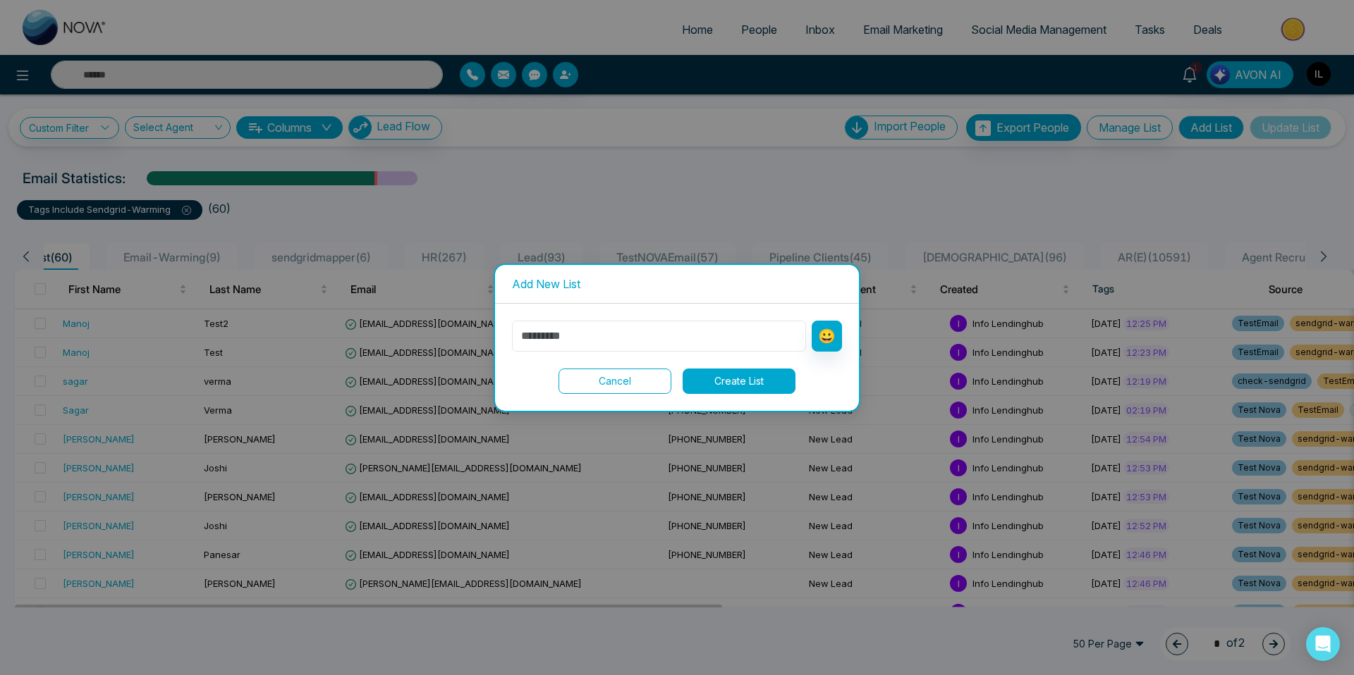
click at [599, 341] on input "text" at bounding box center [659, 336] width 294 height 31
type input "**********"
click at [740, 377] on button "Create List" at bounding box center [738, 381] width 113 height 25
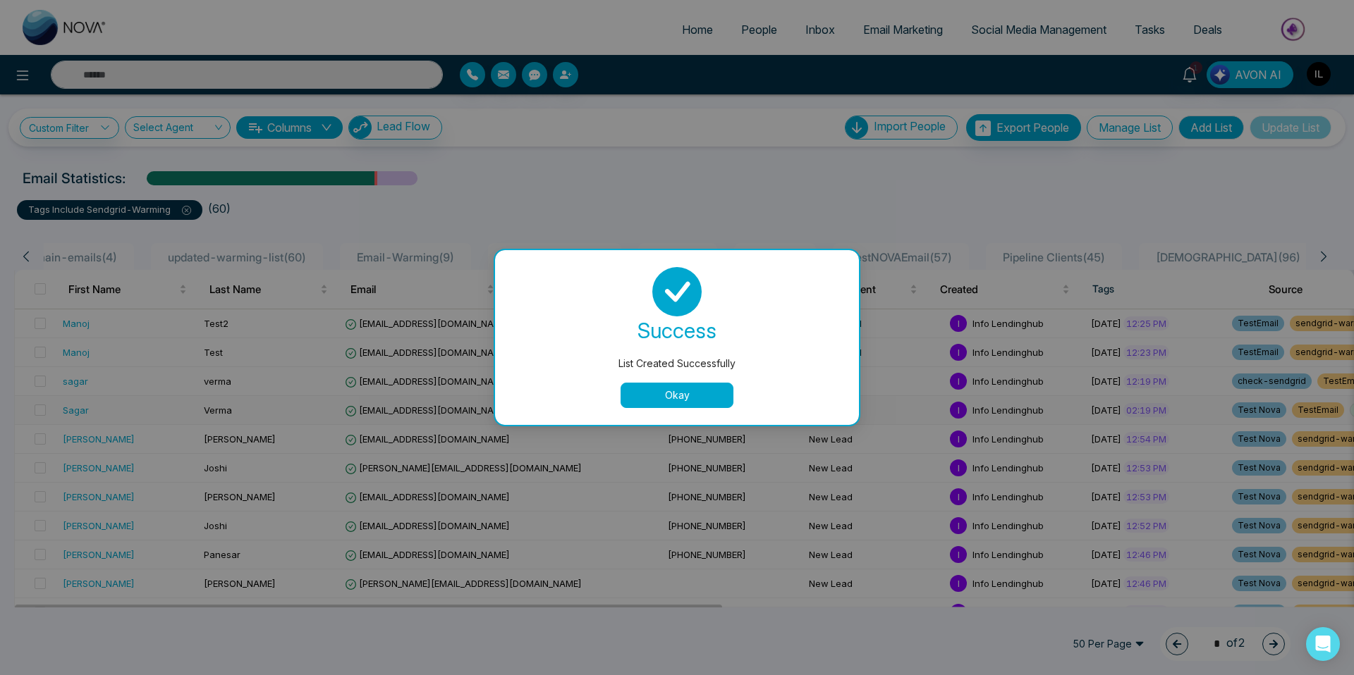
drag, startPoint x: 701, startPoint y: 393, endPoint x: 685, endPoint y: 400, distance: 17.7
click at [701, 393] on button "Okay" at bounding box center [676, 395] width 113 height 25
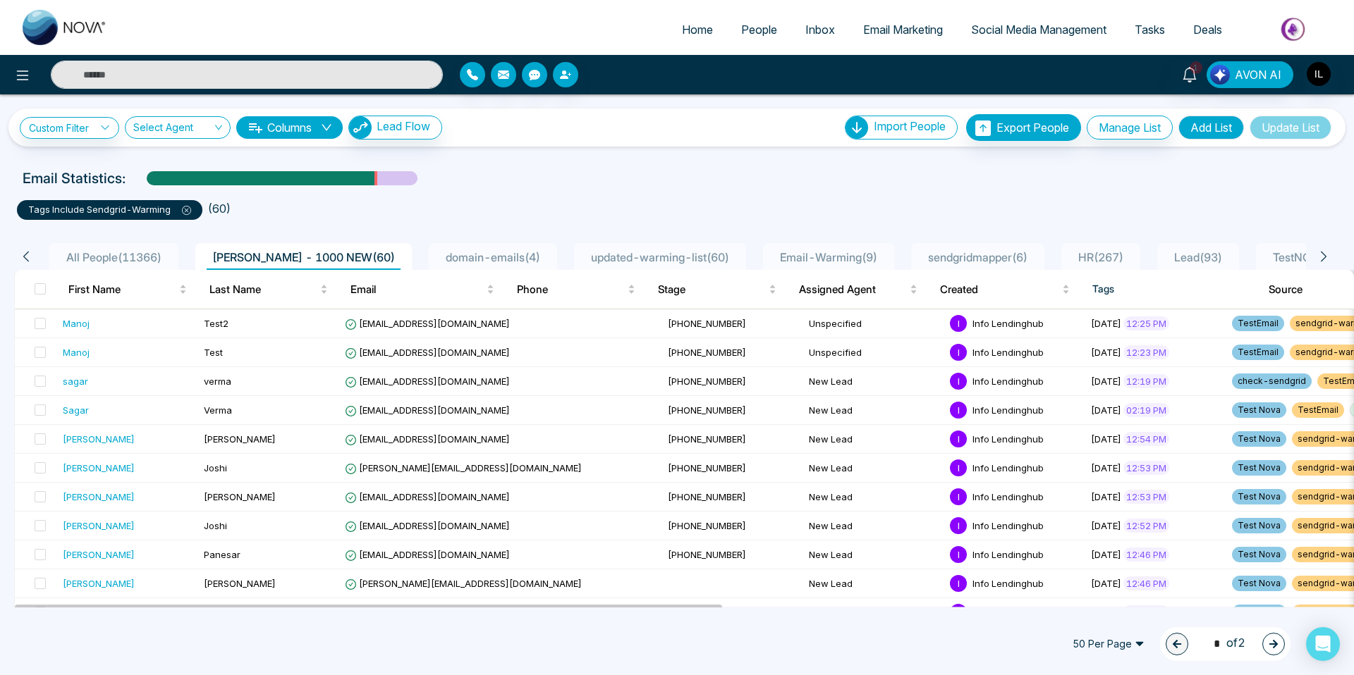
click at [321, 257] on span "[PERSON_NAME] - 1000 NEW ( 60 )" at bounding box center [304, 257] width 194 height 14
click at [36, 289] on span at bounding box center [40, 288] width 11 height 11
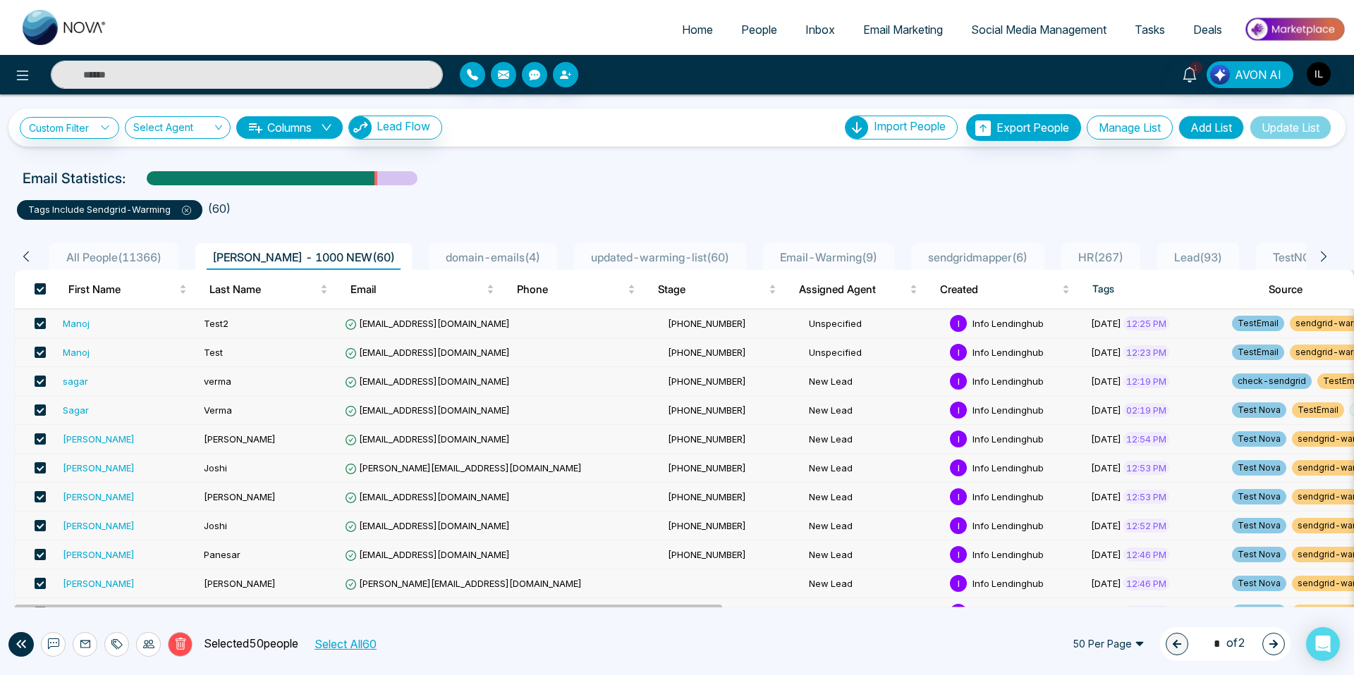
click at [318, 254] on span "[PERSON_NAME] - 1000 NEW ( 60 )" at bounding box center [304, 257] width 194 height 14
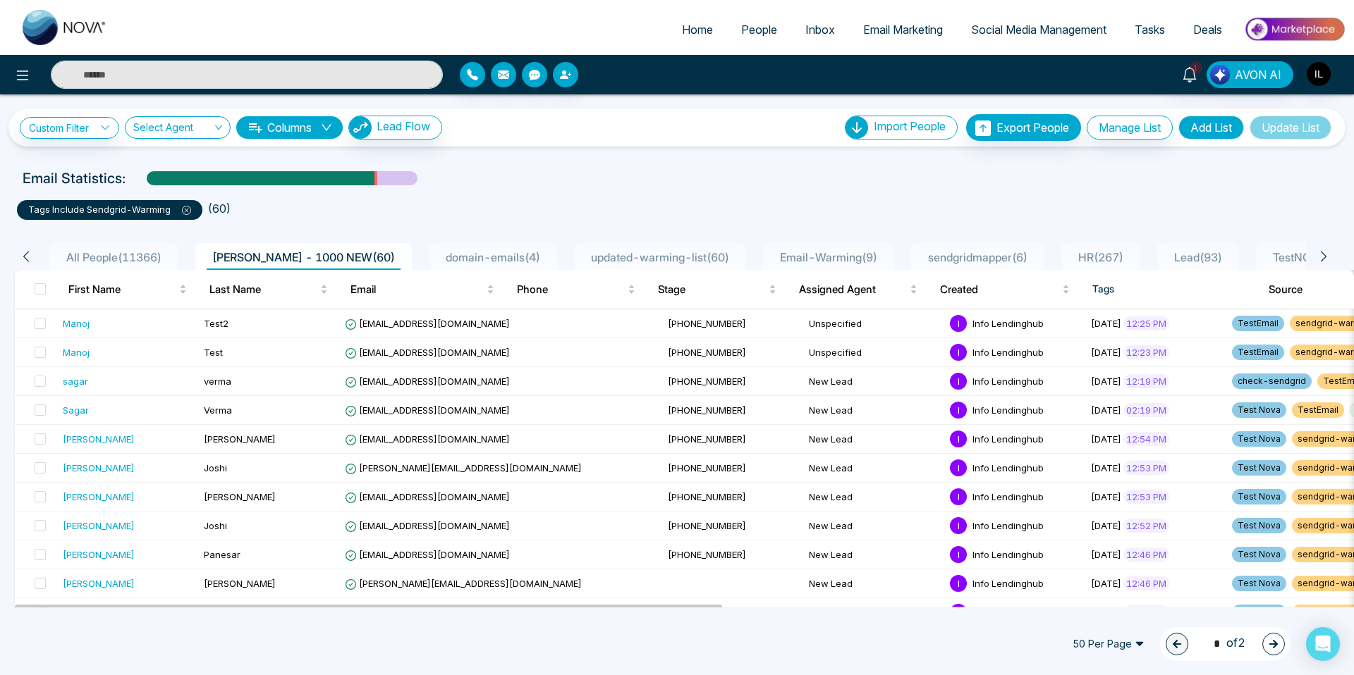
click at [419, 218] on ul "tags include sendgrid-warming ( 60 )" at bounding box center [677, 207] width 1320 height 25
click at [276, 257] on div "Click to sort ascending" at bounding box center [269, 256] width 118 height 24
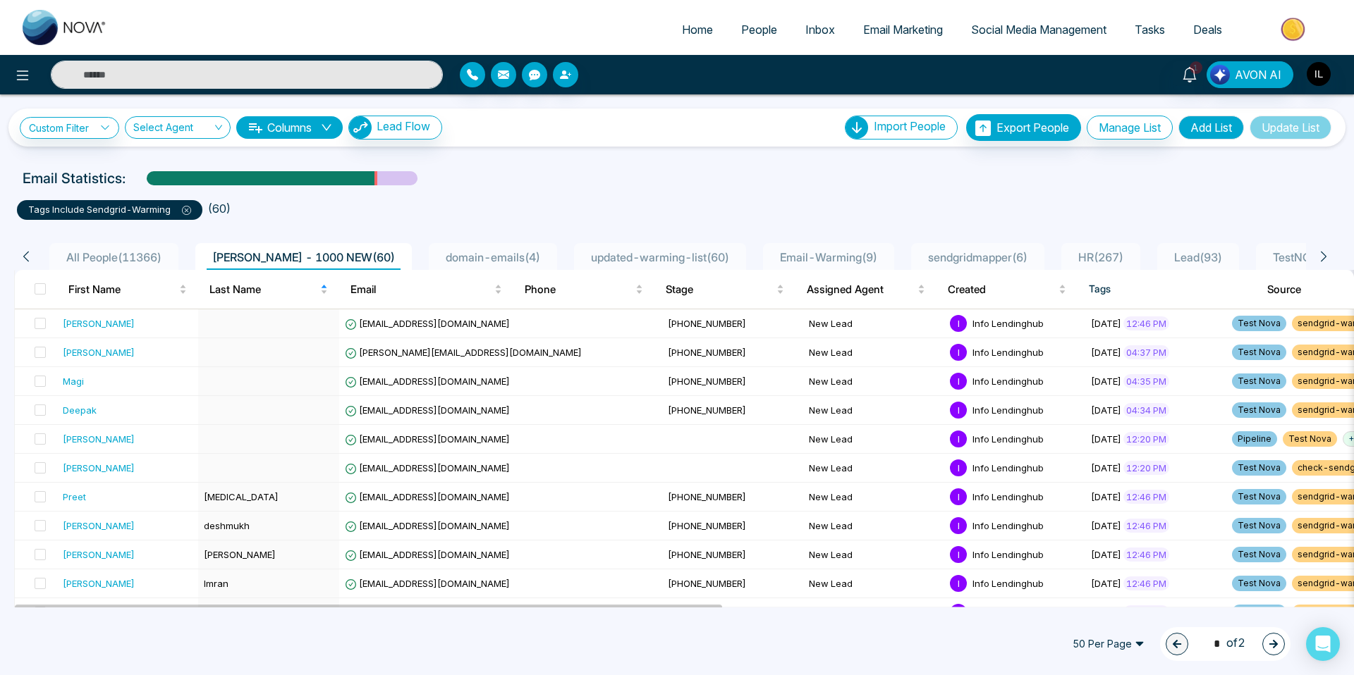
click at [348, 253] on span "[PERSON_NAME] - 1000 NEW ( 60 )" at bounding box center [304, 257] width 194 height 14
click at [453, 261] on span "domain-emails ( 4 )" at bounding box center [493, 257] width 106 height 14
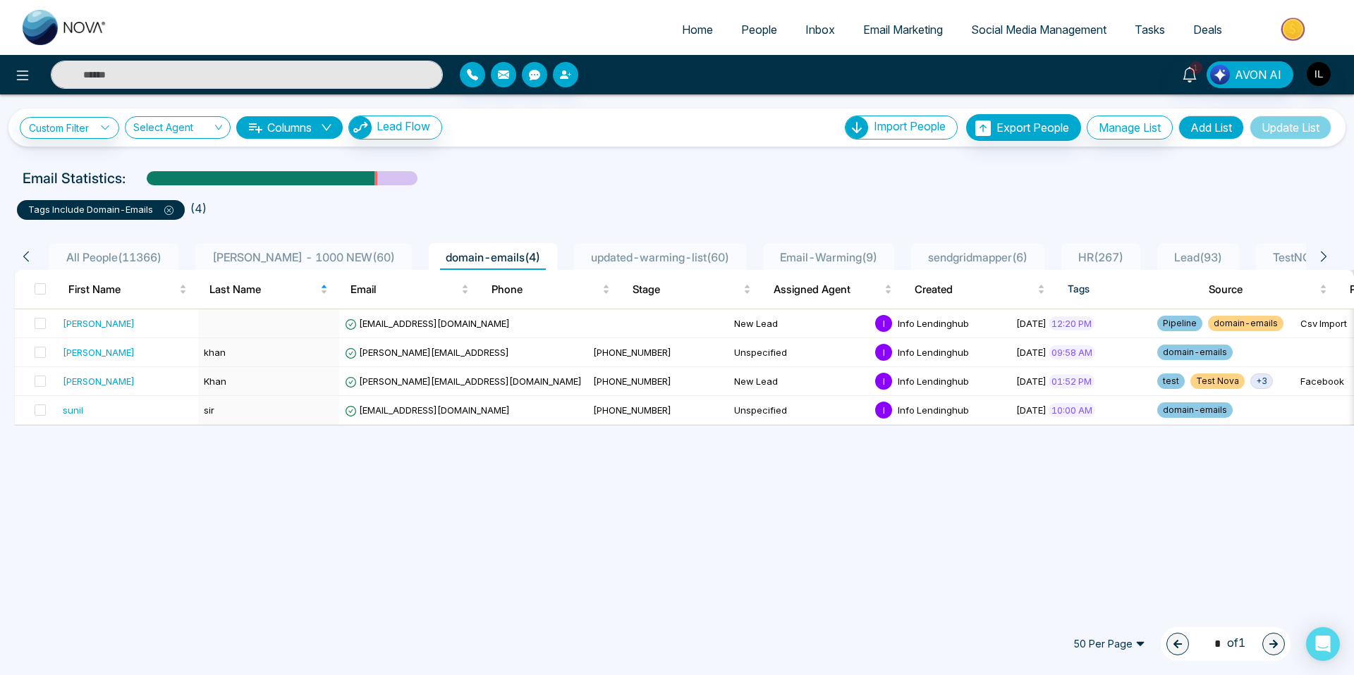
click at [289, 268] on li "[PERSON_NAME] - 1000 NEW ( 60 )" at bounding box center [303, 256] width 216 height 27
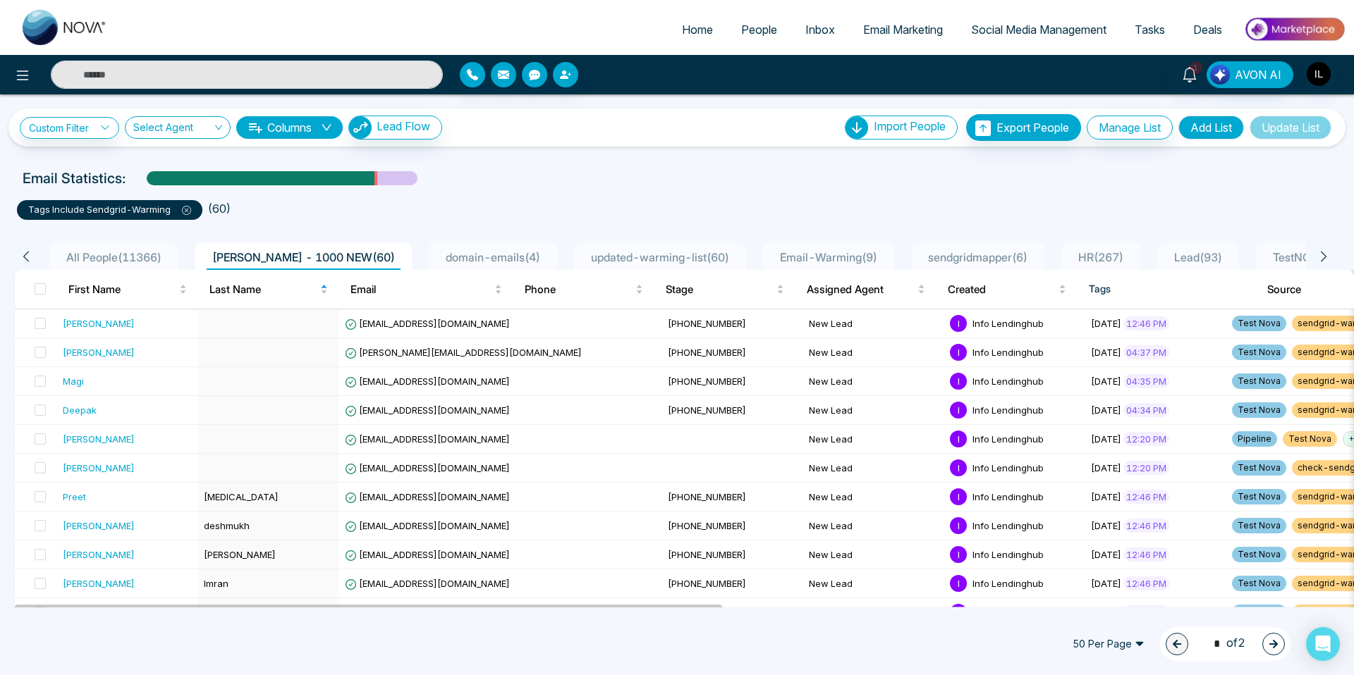
click at [185, 209] on icon at bounding box center [186, 210] width 9 height 9
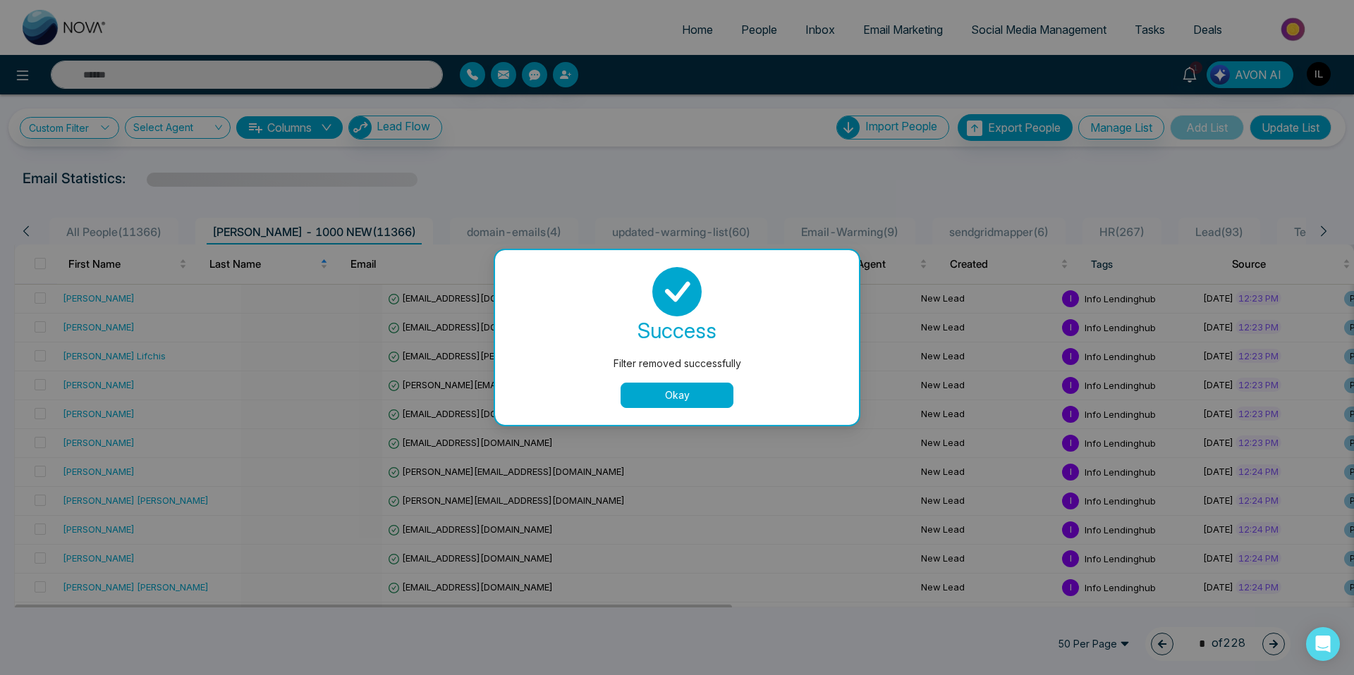
click at [681, 395] on button "Okay" at bounding box center [676, 395] width 113 height 25
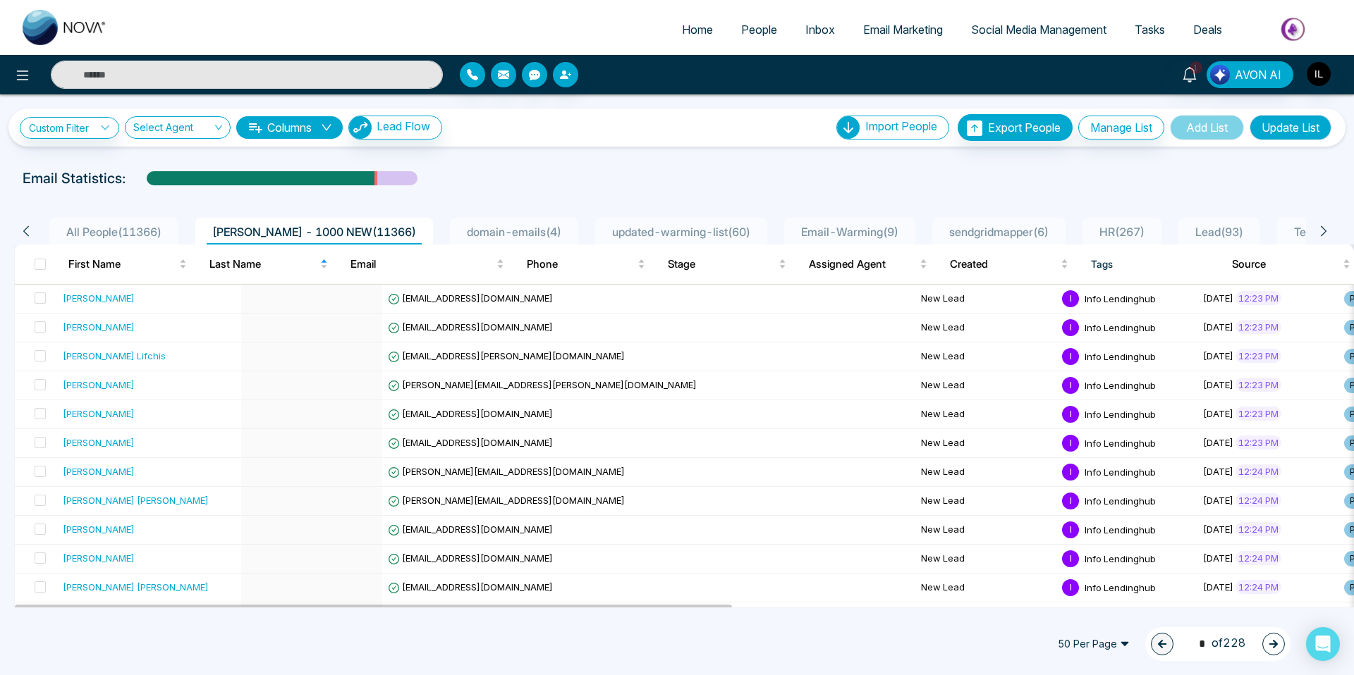
click at [118, 242] on li "All People ( 11366 )" at bounding box center [113, 231] width 129 height 27
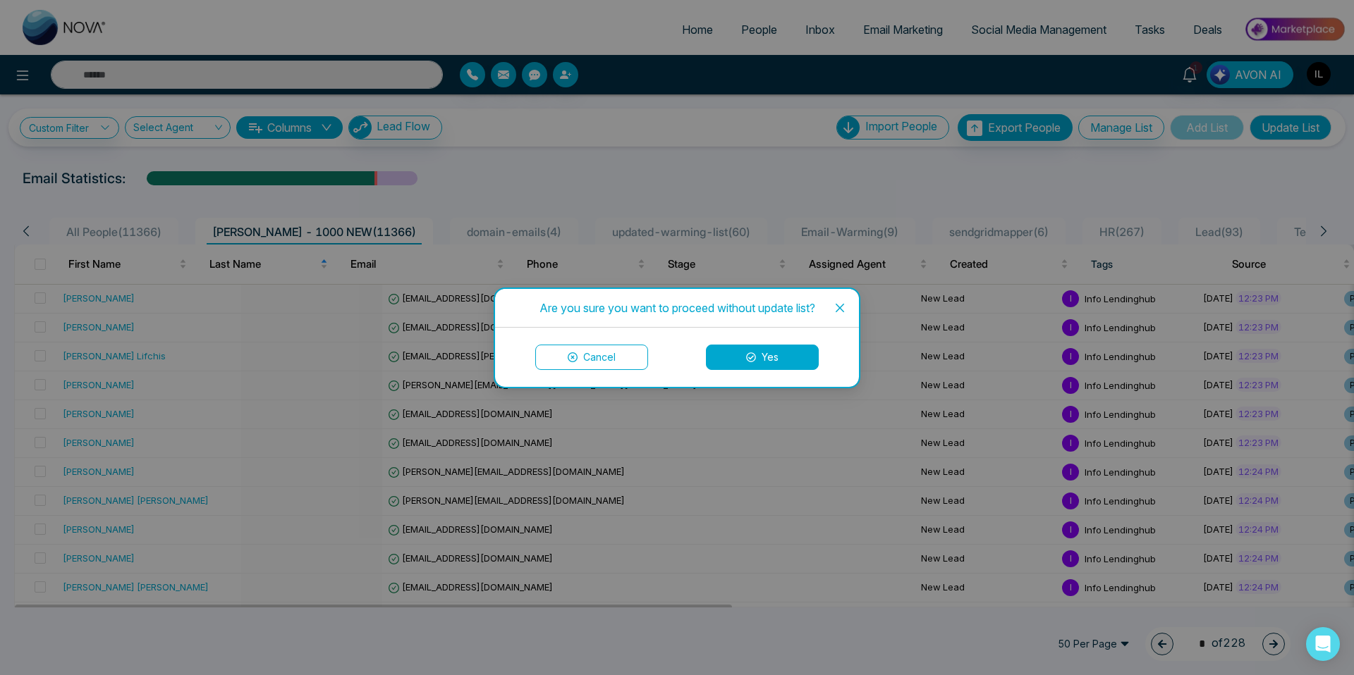
click at [812, 351] on button "Yes" at bounding box center [762, 357] width 113 height 25
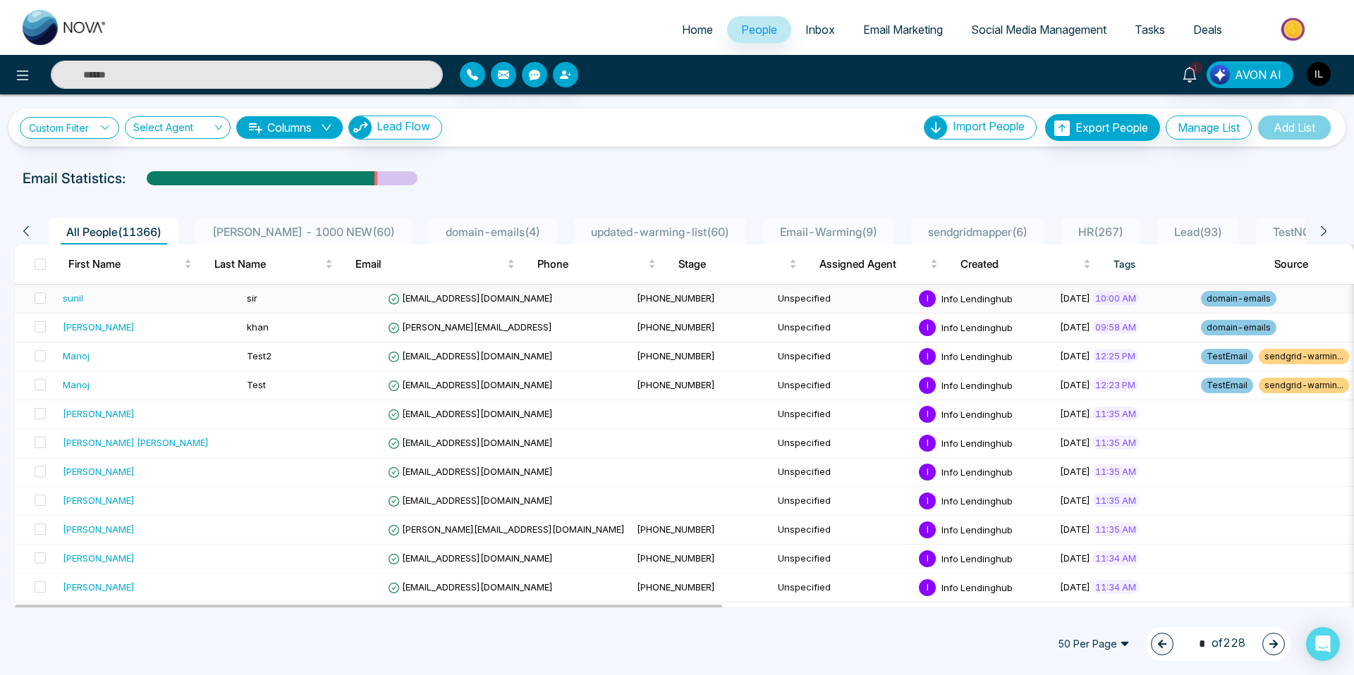
click at [1201, 295] on span "domain-emails" at bounding box center [1238, 299] width 75 height 16
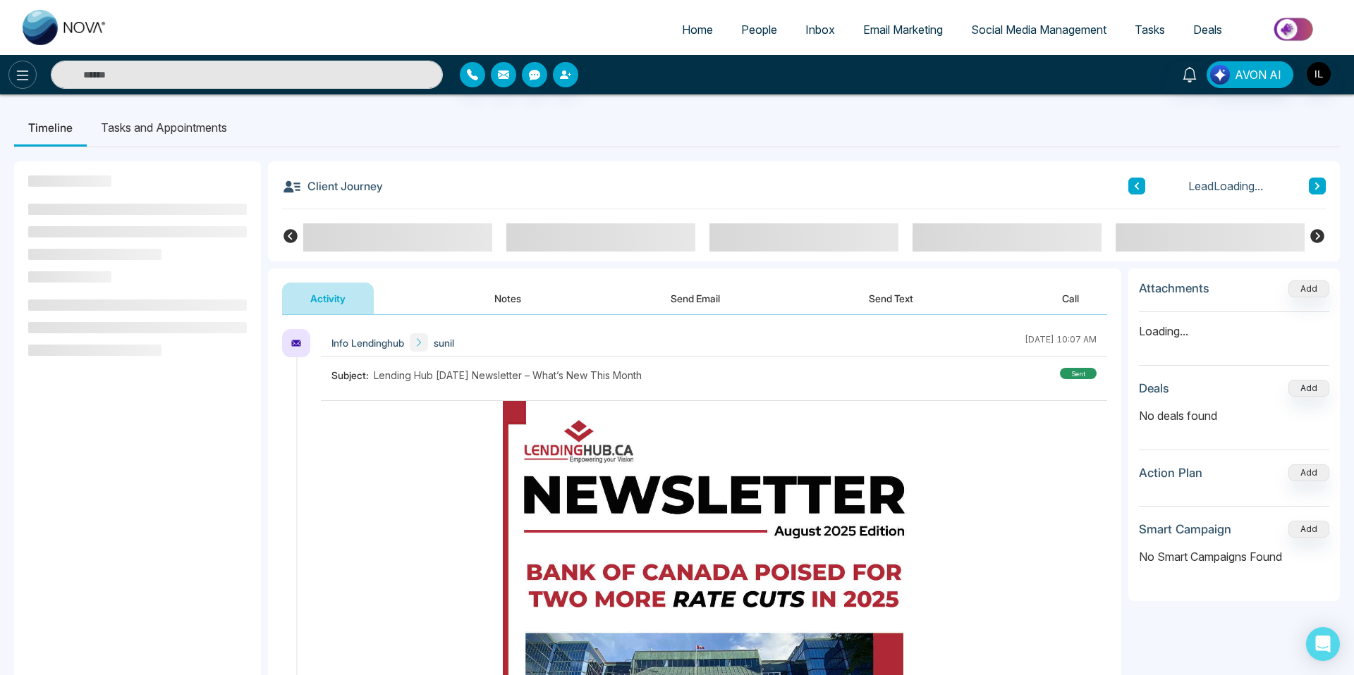
click at [22, 74] on icon at bounding box center [23, 75] width 12 height 10
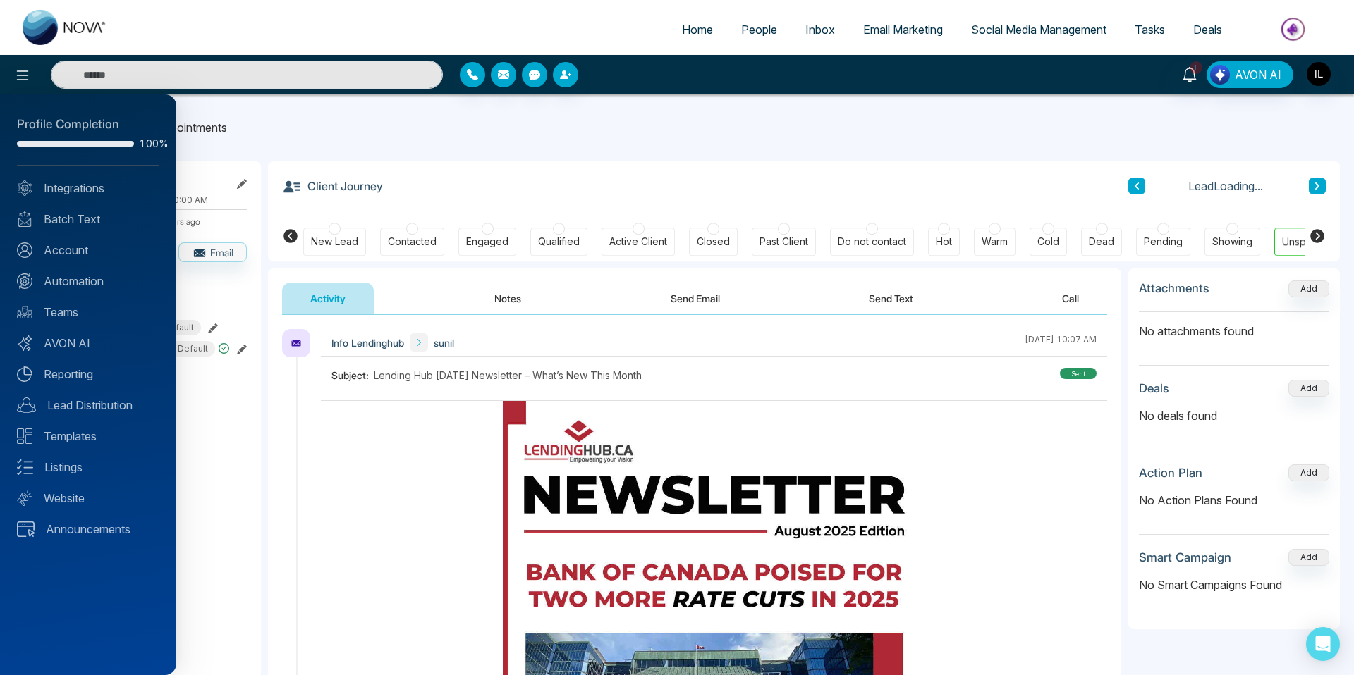
click at [704, 105] on div at bounding box center [677, 337] width 1354 height 675
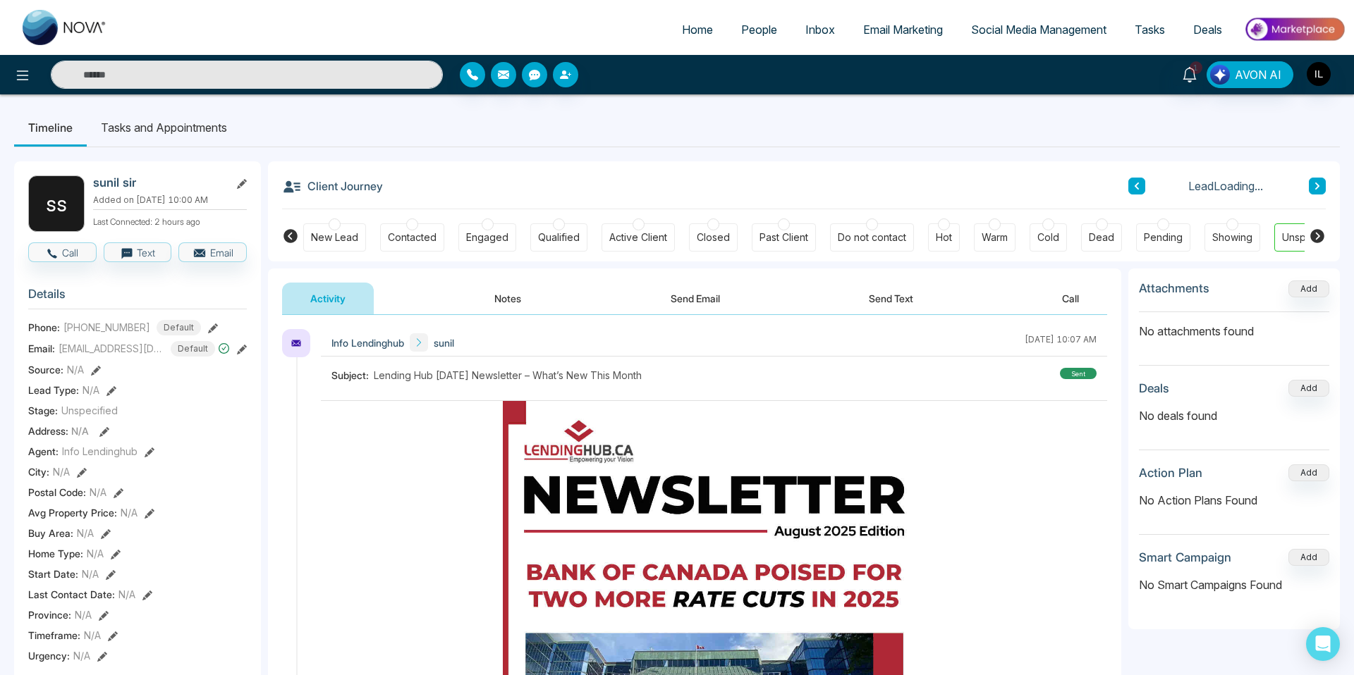
click at [747, 32] on span "People" at bounding box center [759, 30] width 36 height 14
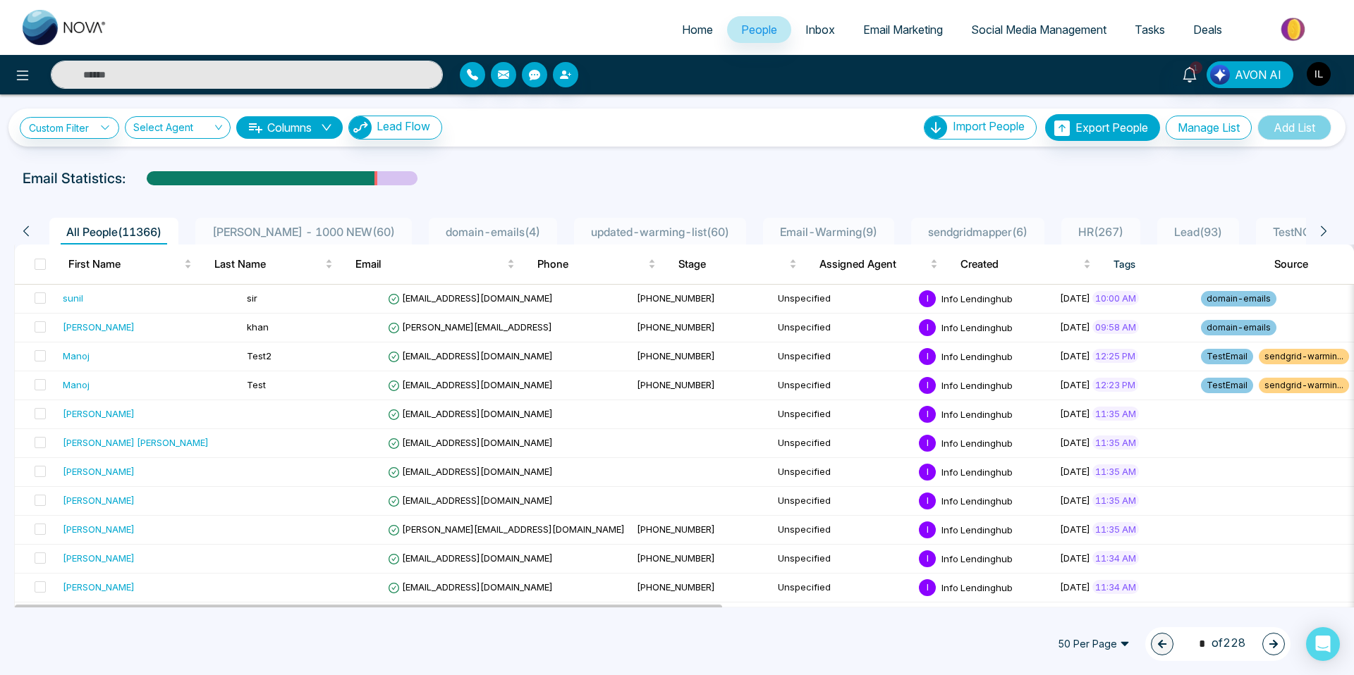
click at [250, 228] on span "[PERSON_NAME] - 1000 NEW ( 60 )" at bounding box center [304, 232] width 194 height 14
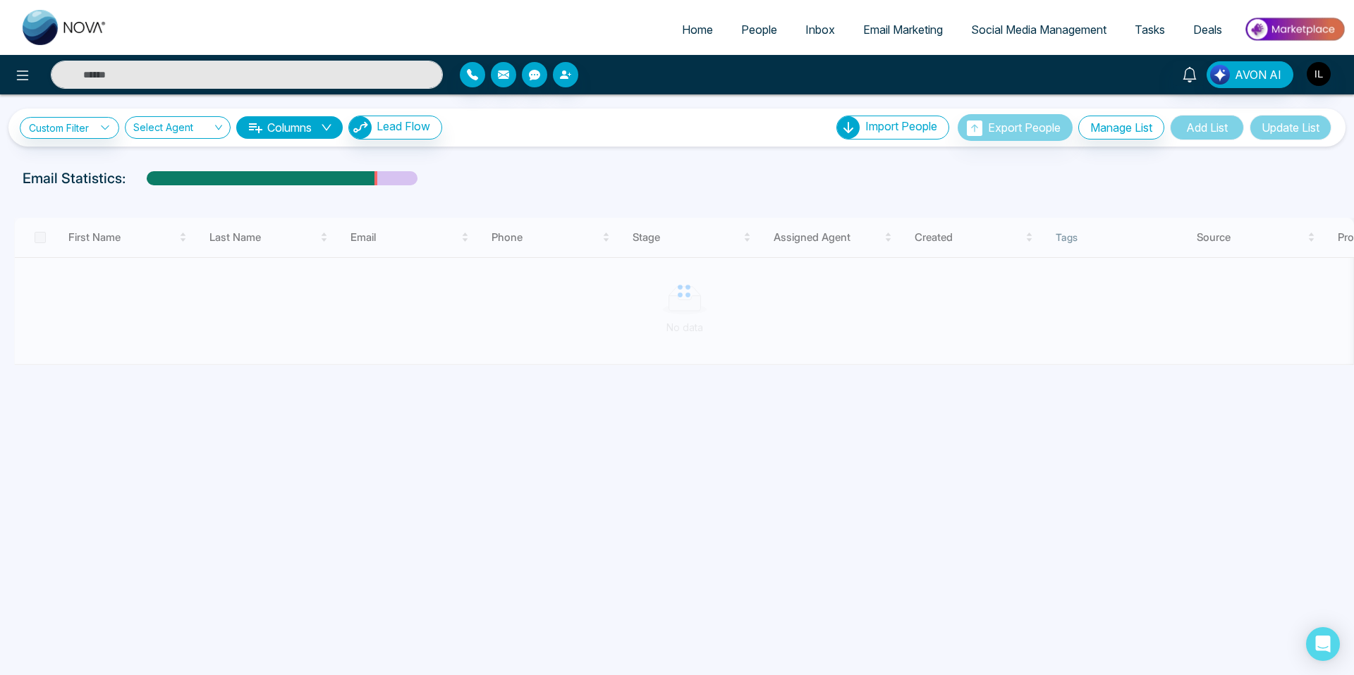
click at [114, 243] on div at bounding box center [683, 291] width 1339 height 147
click at [106, 233] on div at bounding box center [683, 291] width 1339 height 147
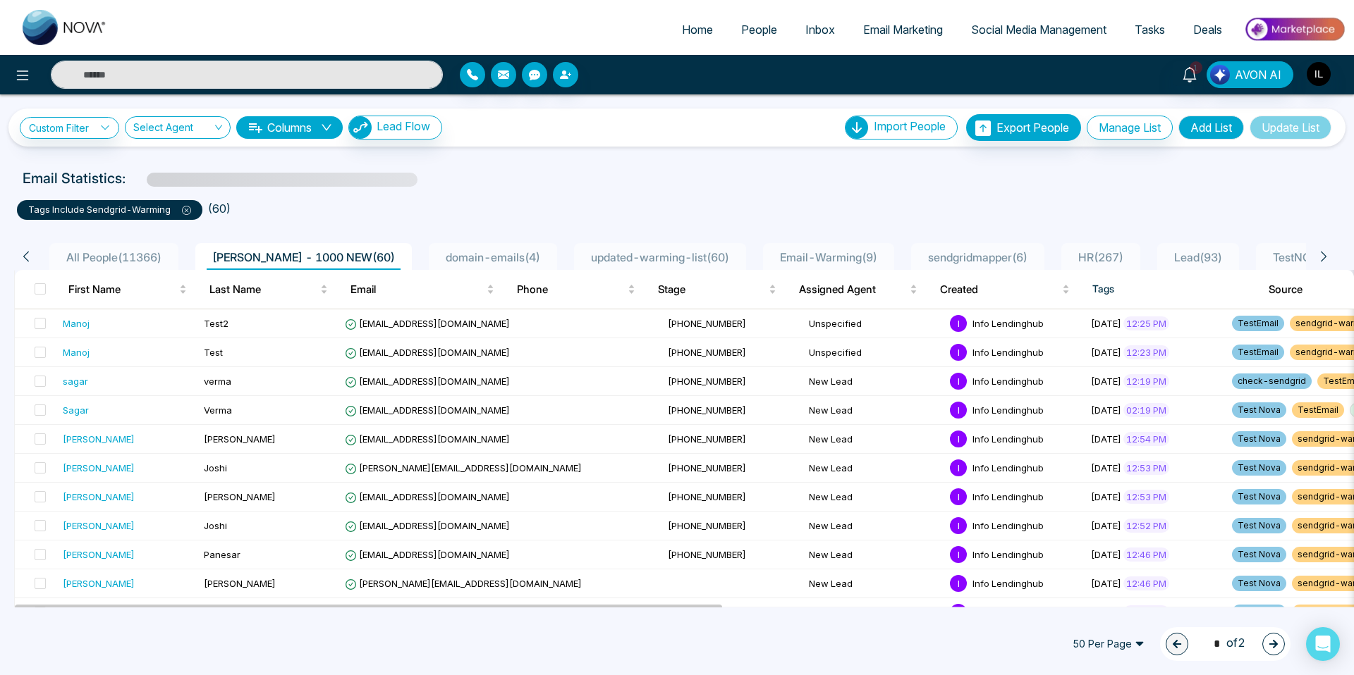
scroll to position [4, 0]
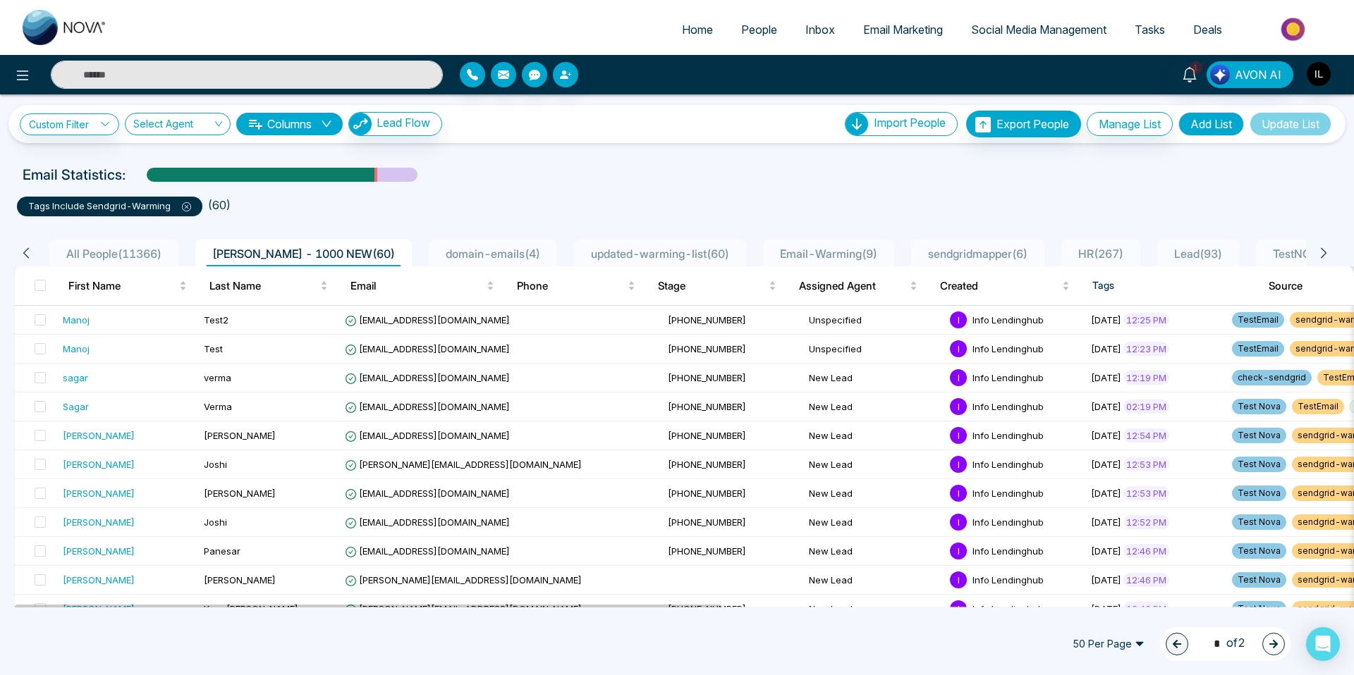
click at [133, 245] on div "All People ( 11366 )" at bounding box center [114, 253] width 106 height 17
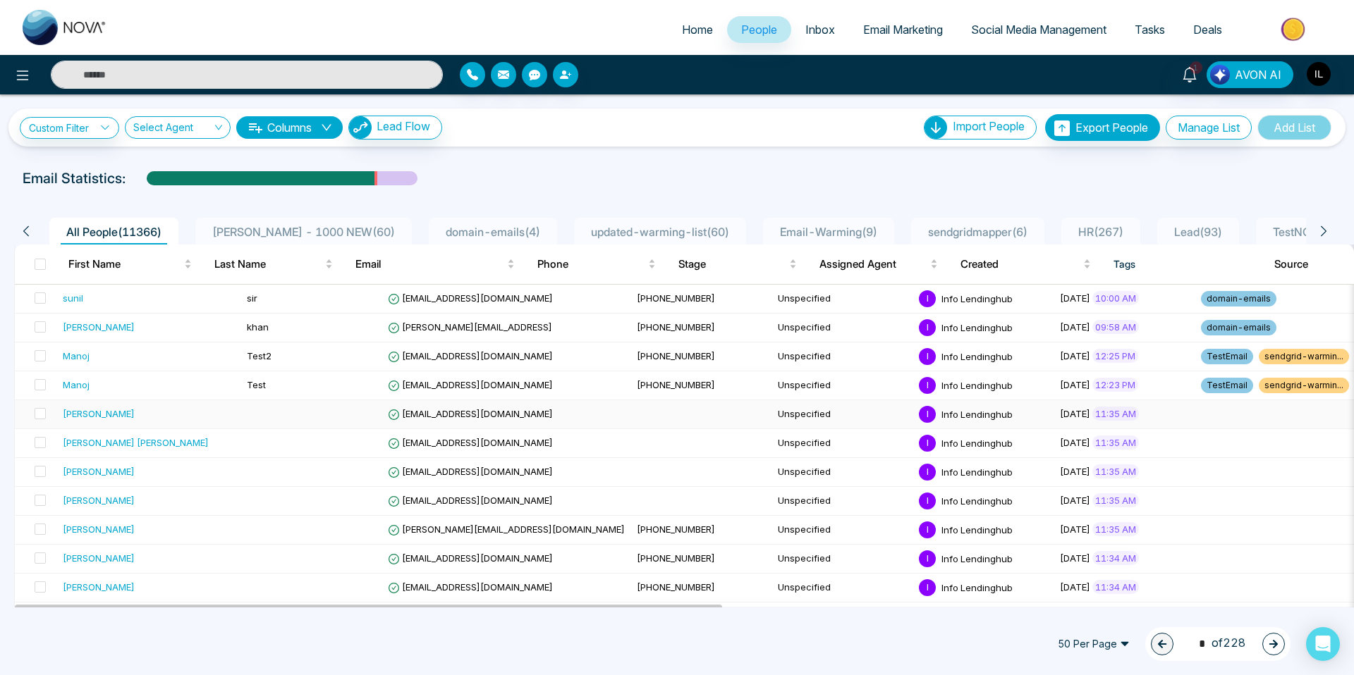
click at [241, 418] on td at bounding box center [311, 414] width 141 height 29
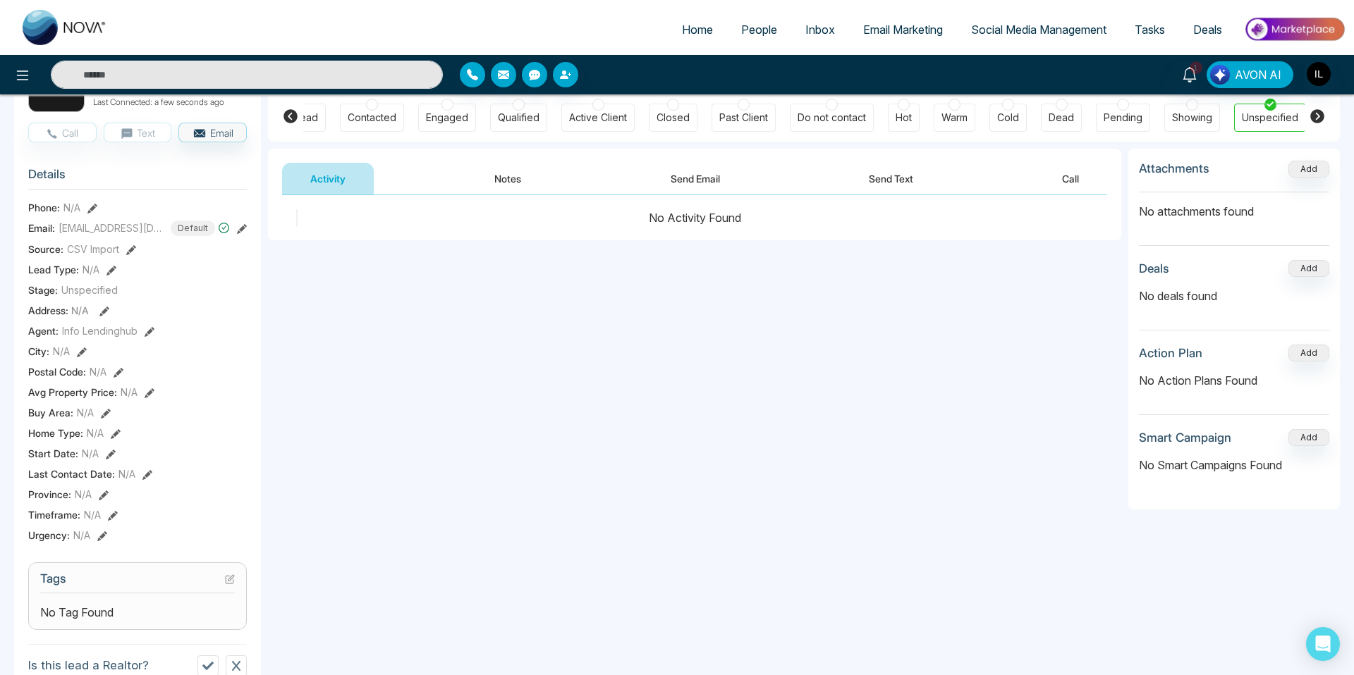
scroll to position [120, 0]
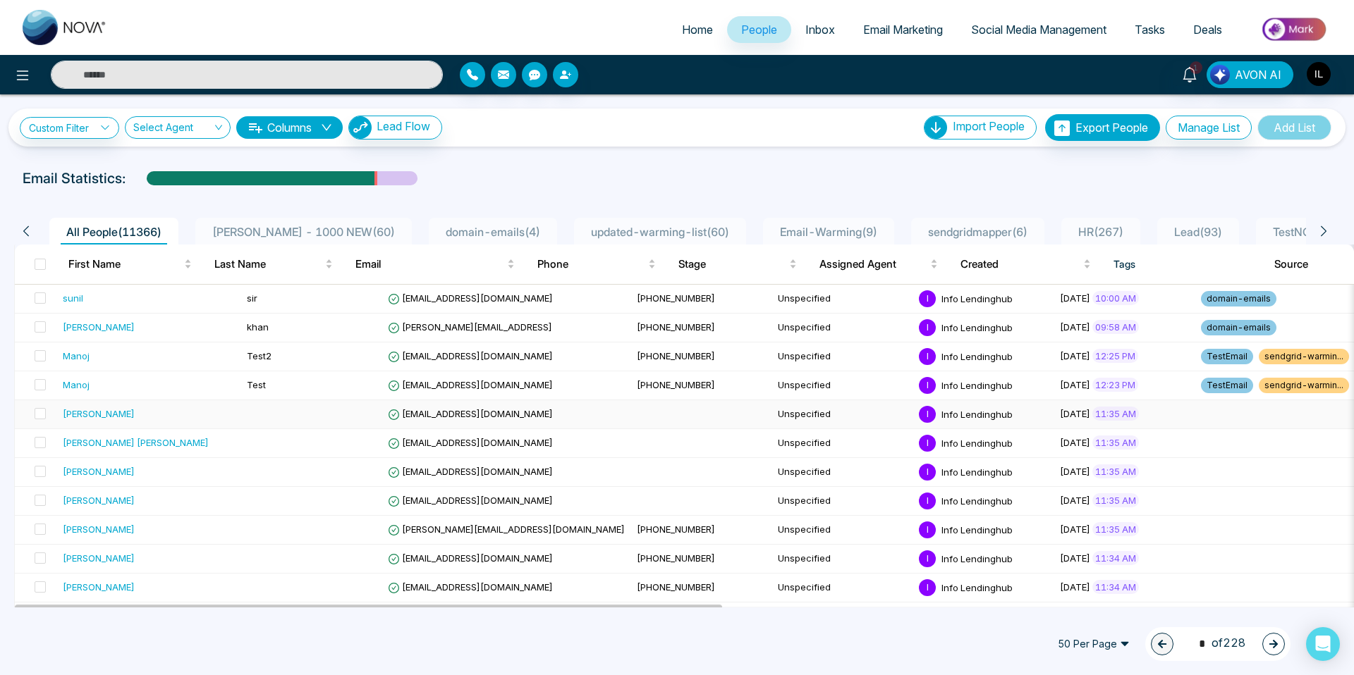
click at [1195, 419] on td at bounding box center [1277, 414] width 165 height 29
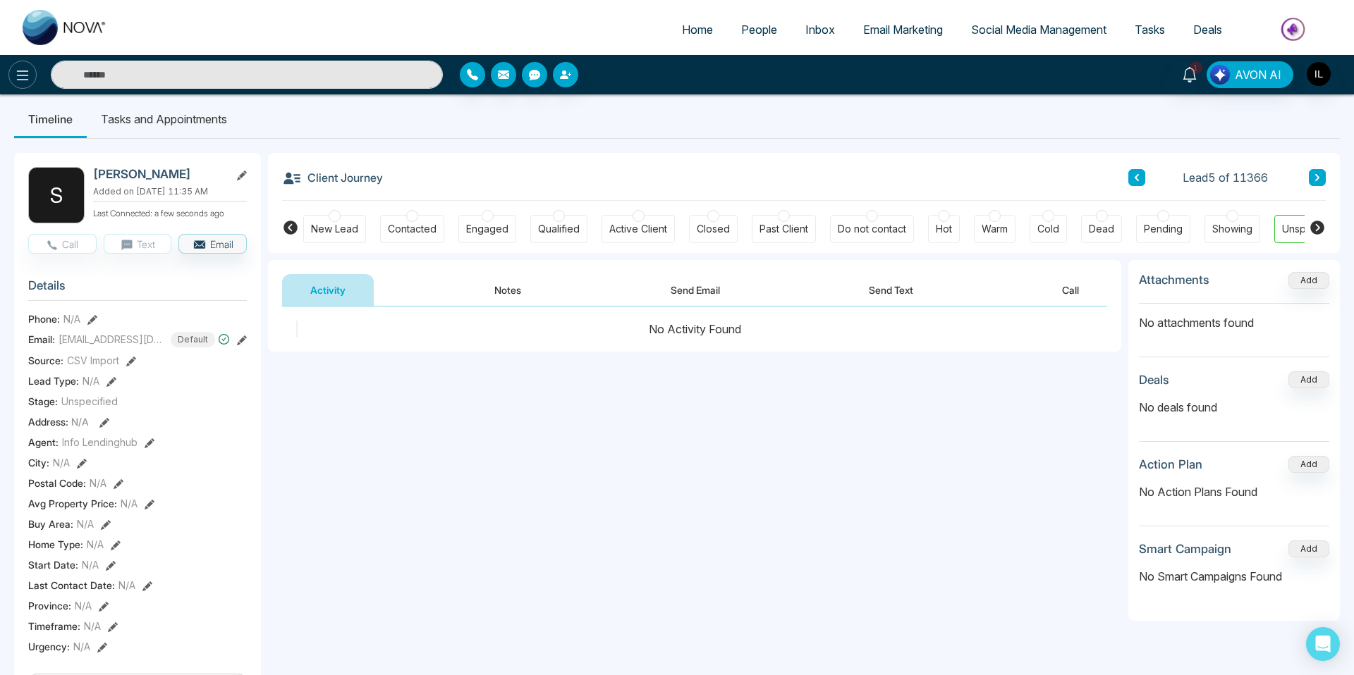
click at [16, 76] on icon at bounding box center [22, 75] width 17 height 17
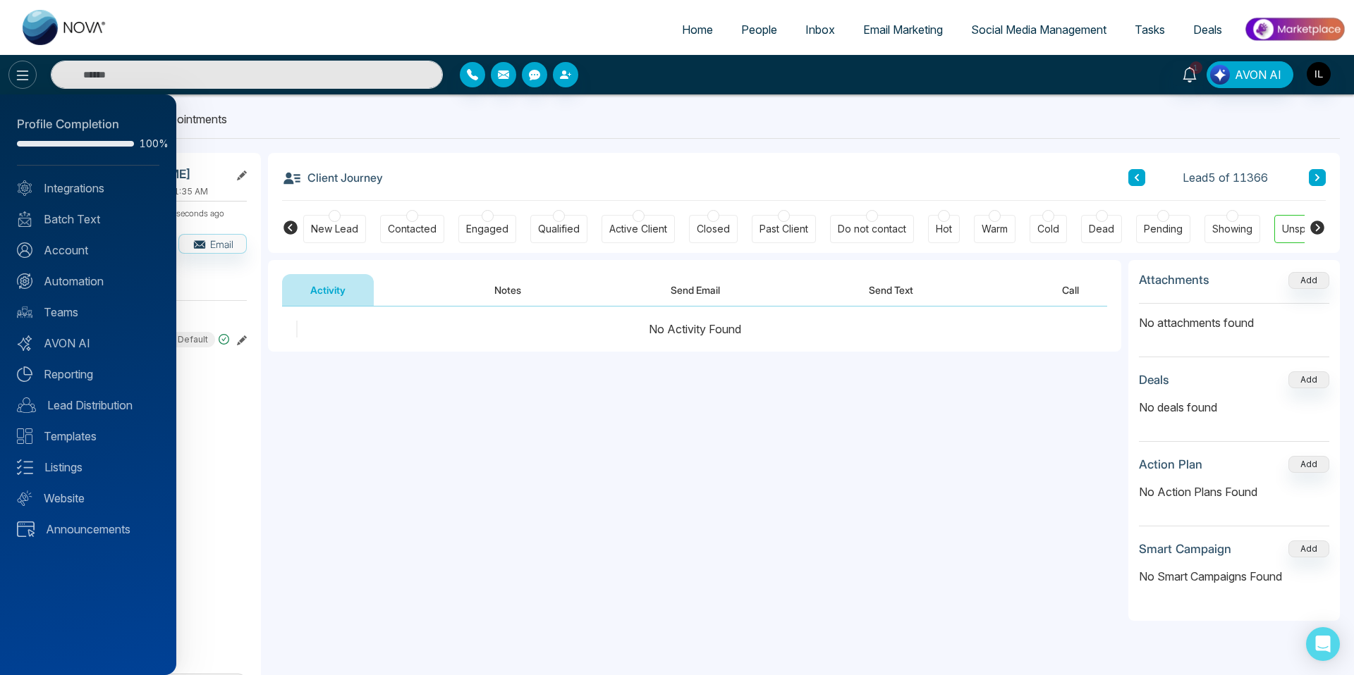
scroll to position [6, 0]
drag, startPoint x: 425, startPoint y: 443, endPoint x: 401, endPoint y: 415, distance: 37.5
click at [425, 443] on div at bounding box center [677, 337] width 1354 height 675
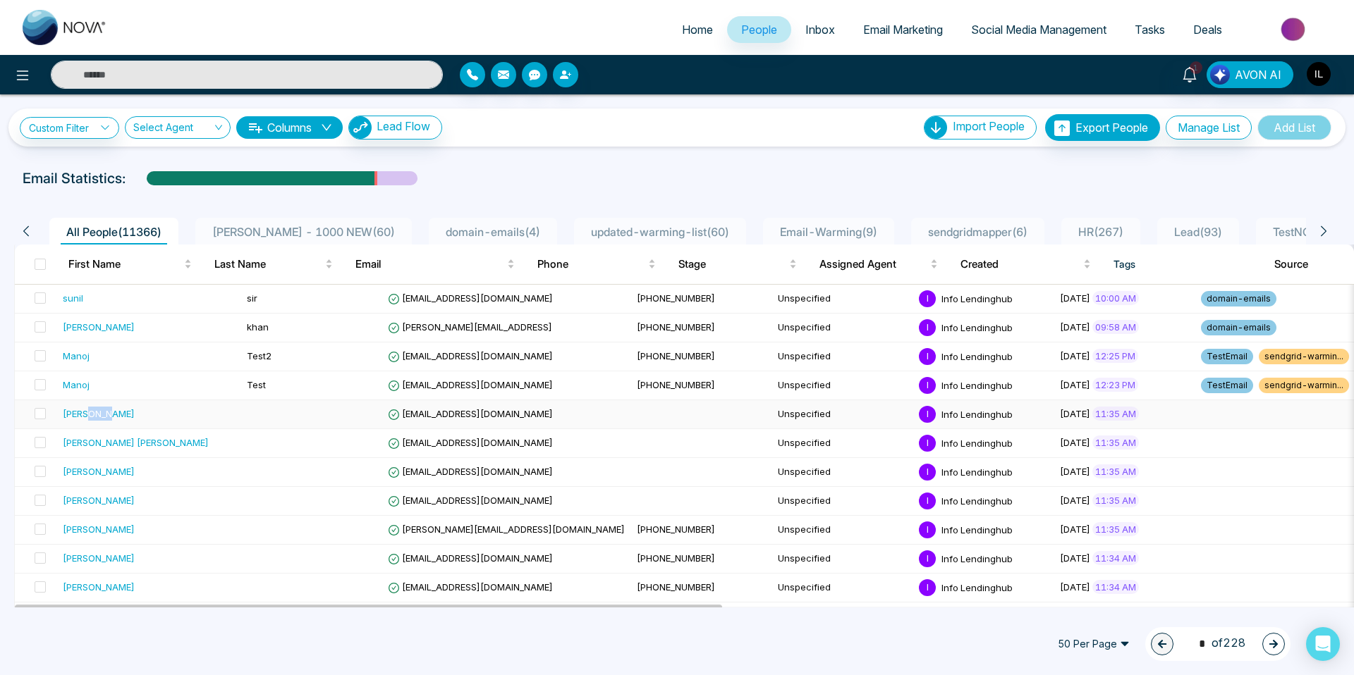
drag, startPoint x: 90, startPoint y: 412, endPoint x: 106, endPoint y: 415, distance: 16.5
click at [110, 415] on div "[PERSON_NAME]" at bounding box center [99, 414] width 72 height 14
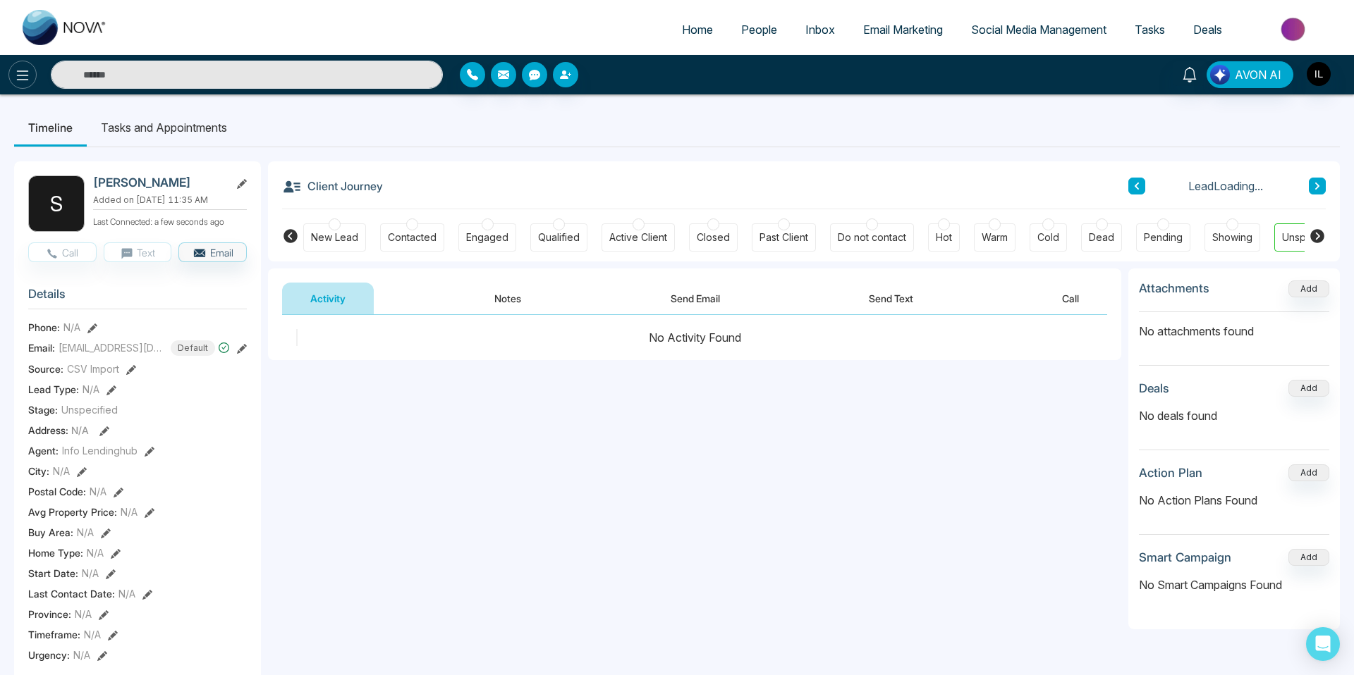
click at [23, 68] on icon at bounding box center [22, 75] width 17 height 17
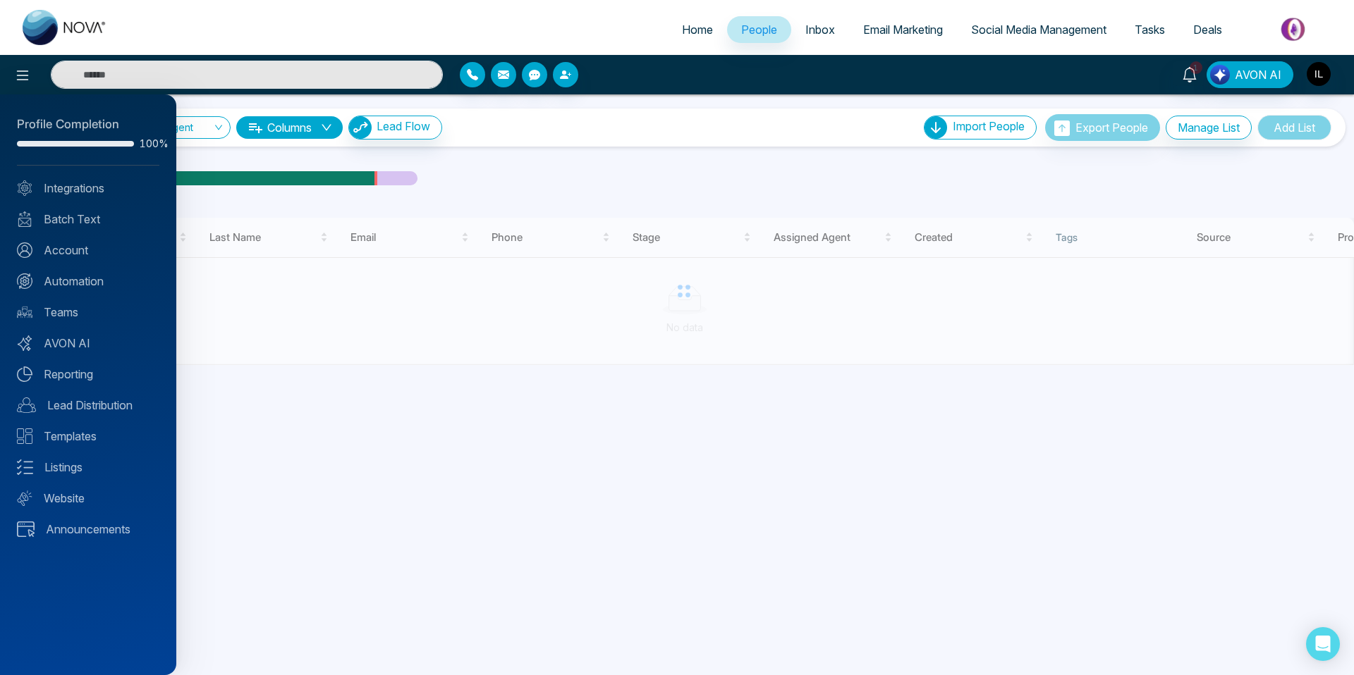
click at [708, 203] on div at bounding box center [677, 337] width 1354 height 675
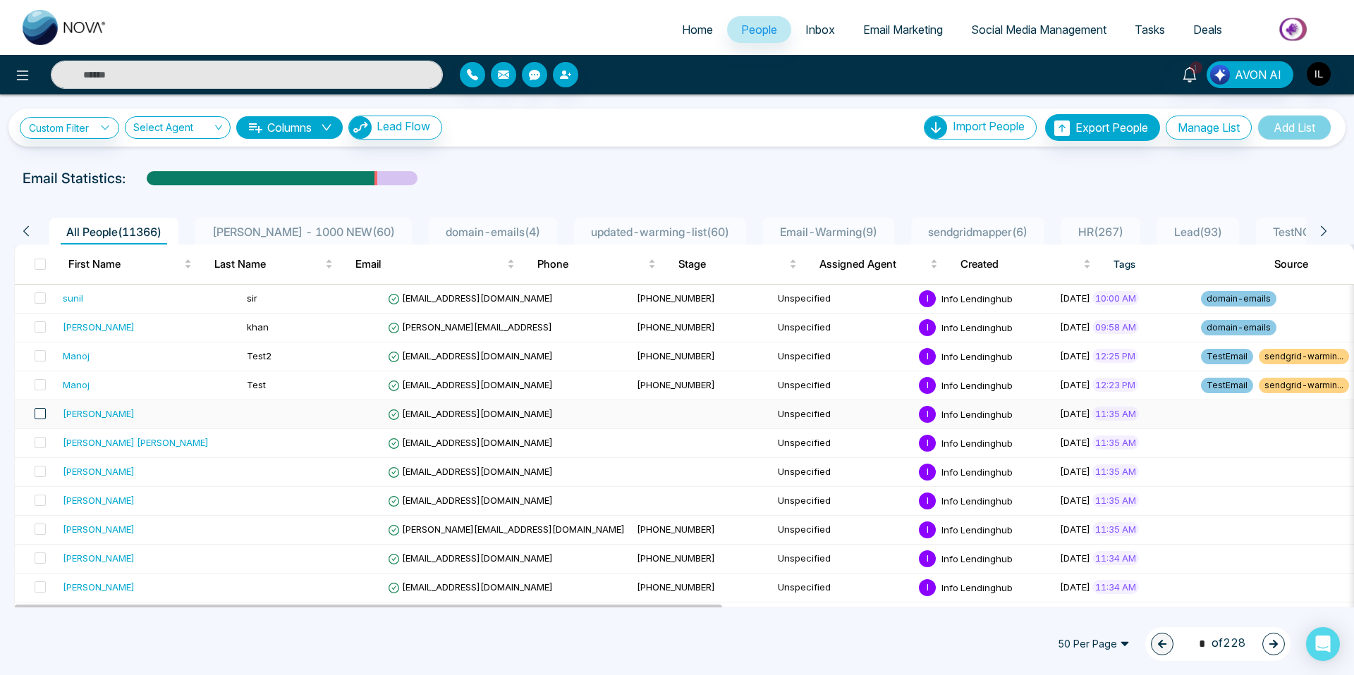
click at [42, 414] on span at bounding box center [40, 413] width 11 height 11
click at [43, 446] on span at bounding box center [40, 442] width 11 height 11
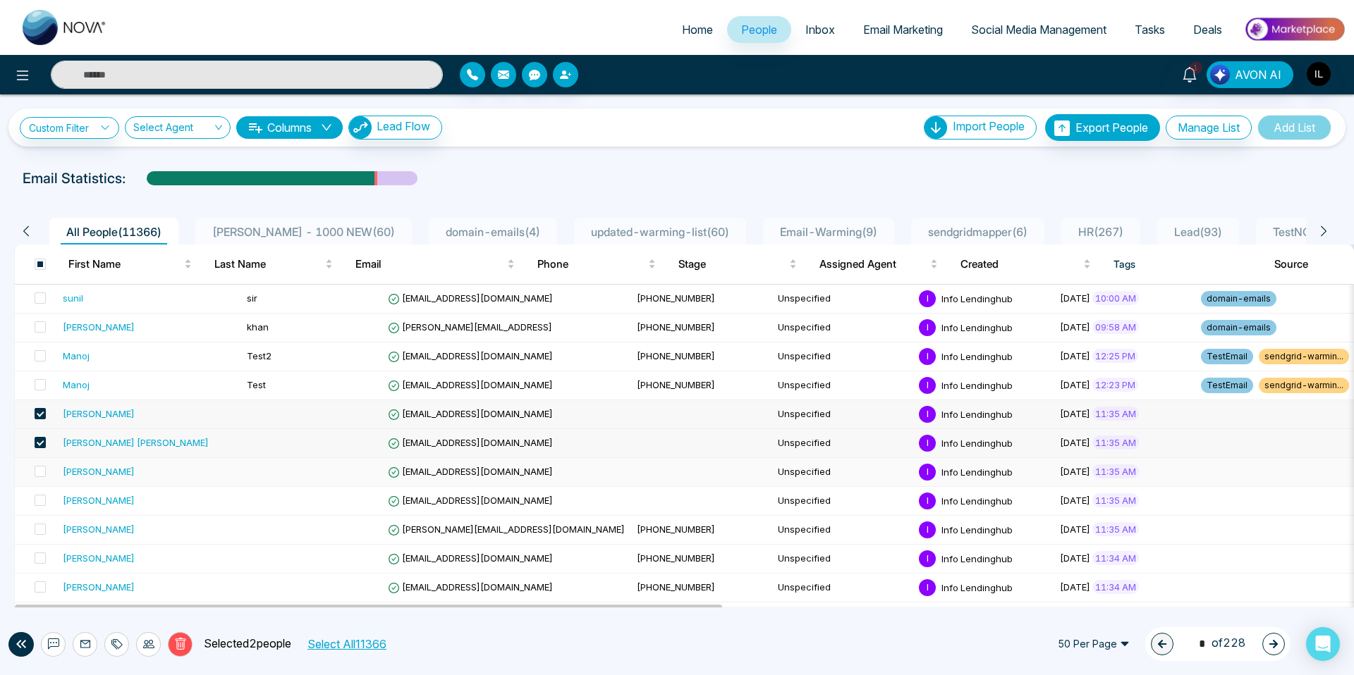
click at [42, 467] on span at bounding box center [40, 471] width 11 height 11
click at [42, 501] on span at bounding box center [40, 500] width 11 height 11
click at [33, 532] on label at bounding box center [36, 530] width 20 height 16
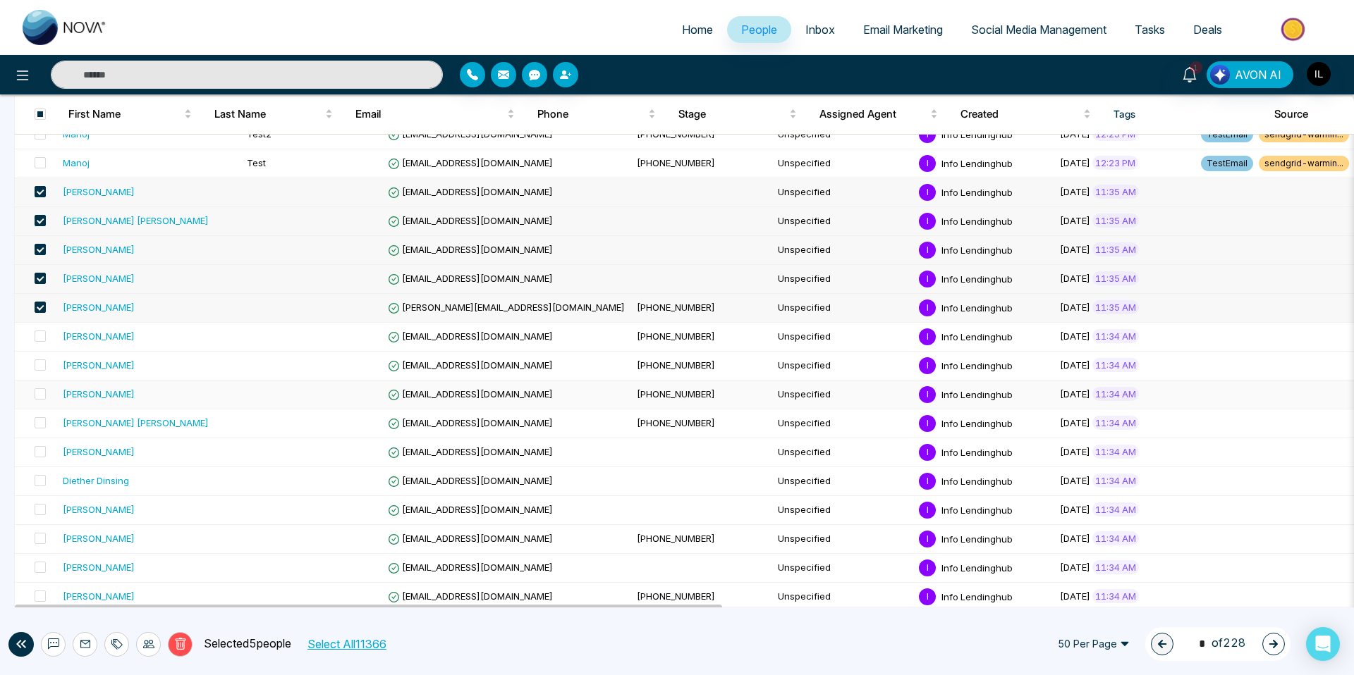
scroll to position [227, 0]
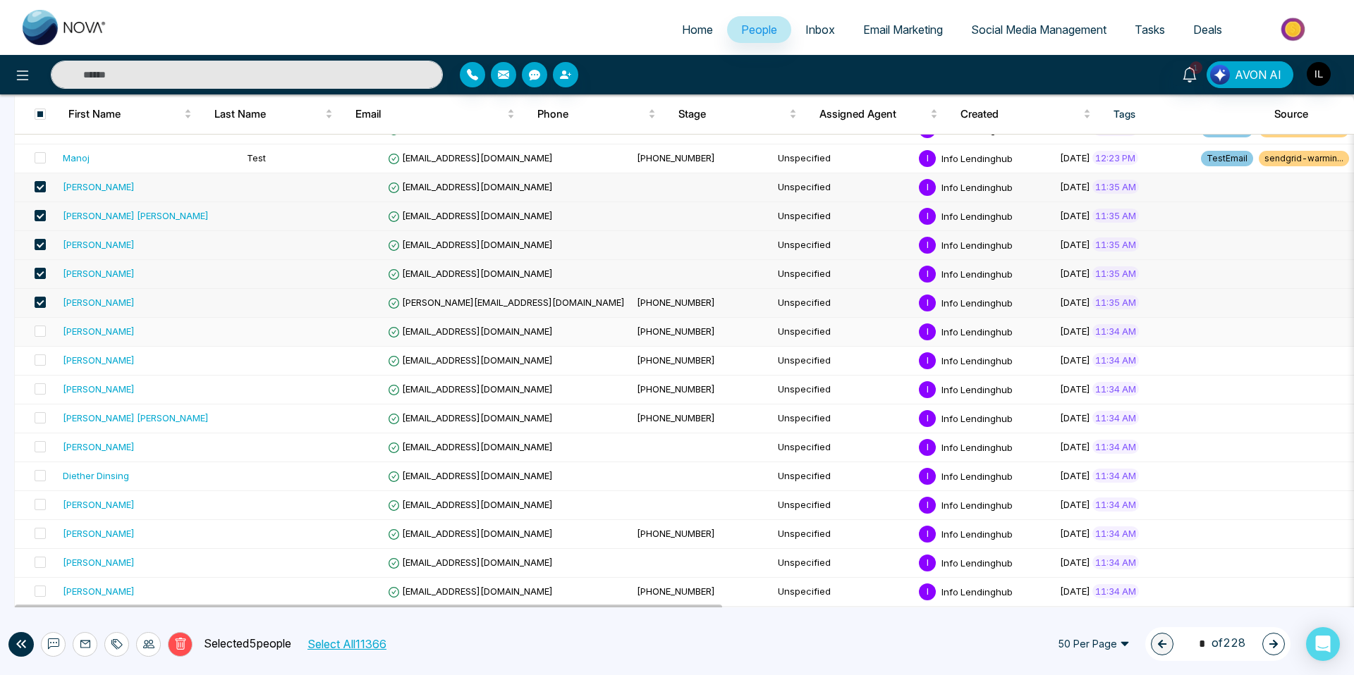
drag, startPoint x: 47, startPoint y: 334, endPoint x: 48, endPoint y: 341, distance: 7.2
click at [47, 334] on td at bounding box center [36, 332] width 42 height 29
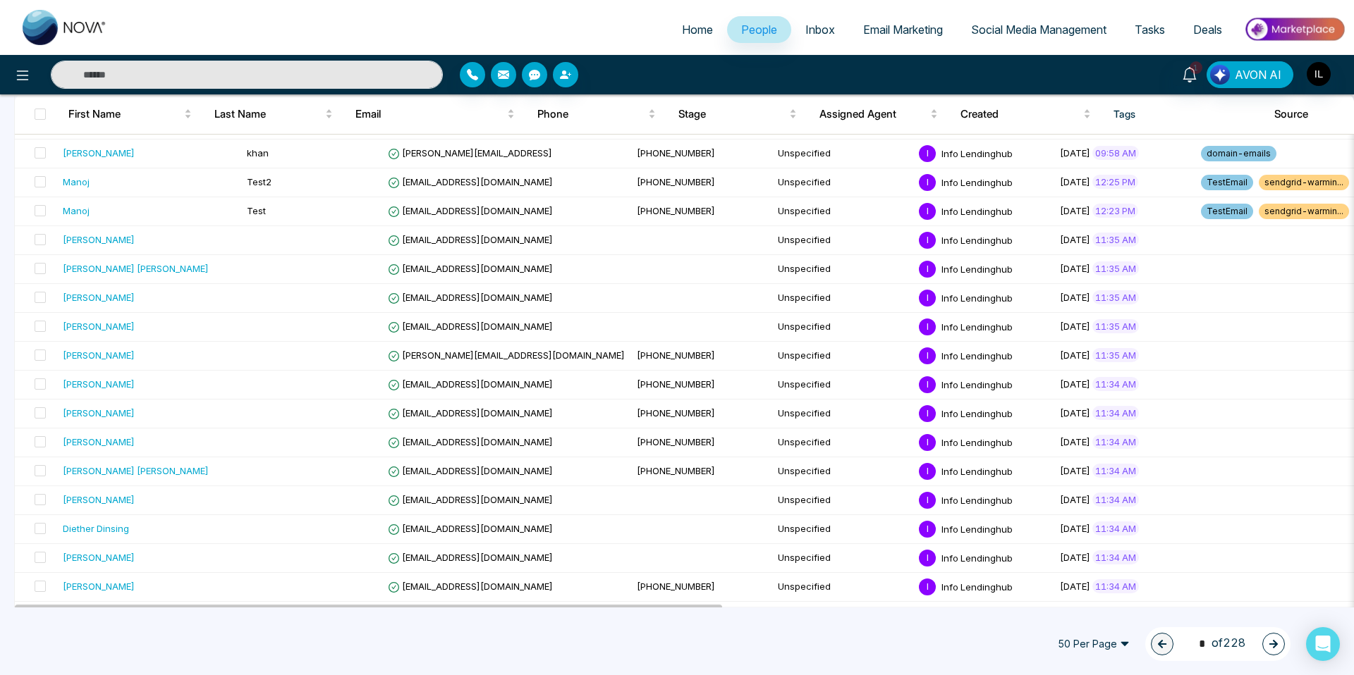
scroll to position [69, 0]
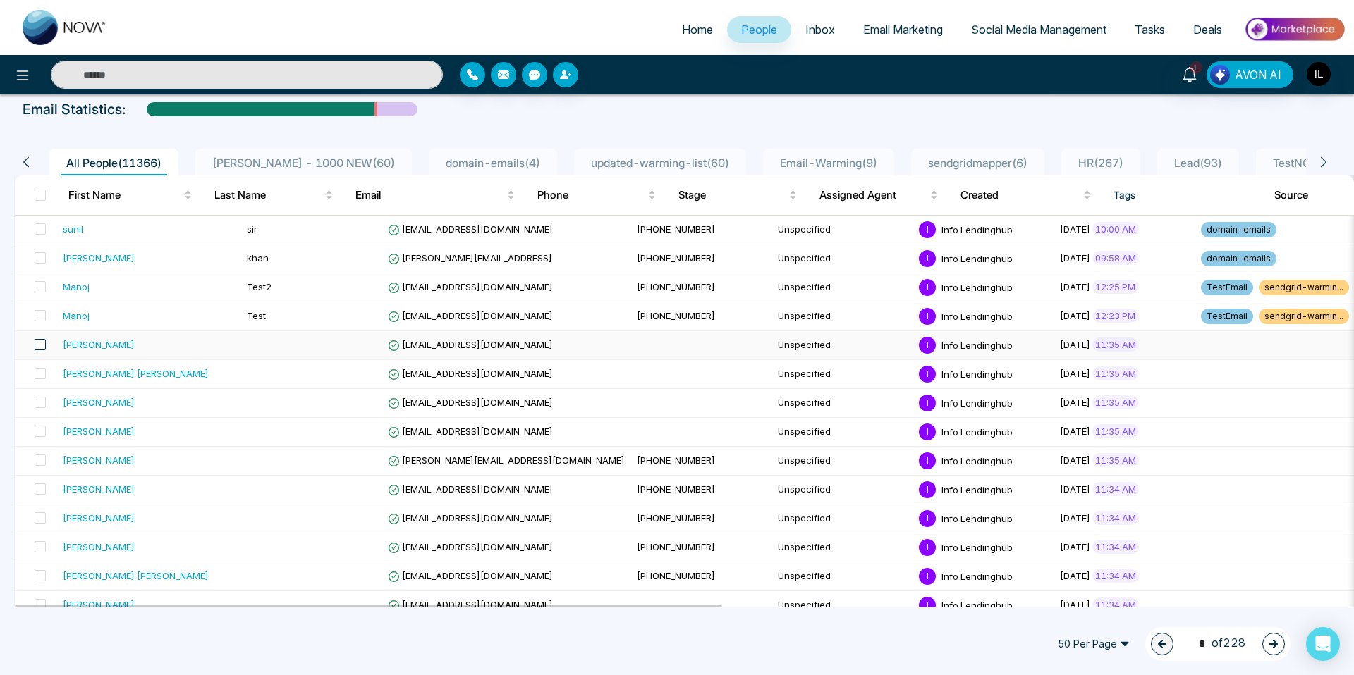
click at [40, 345] on span at bounding box center [40, 344] width 11 height 11
drag, startPoint x: 43, startPoint y: 378, endPoint x: 47, endPoint y: 390, distance: 12.7
click at [43, 378] on span at bounding box center [40, 373] width 11 height 11
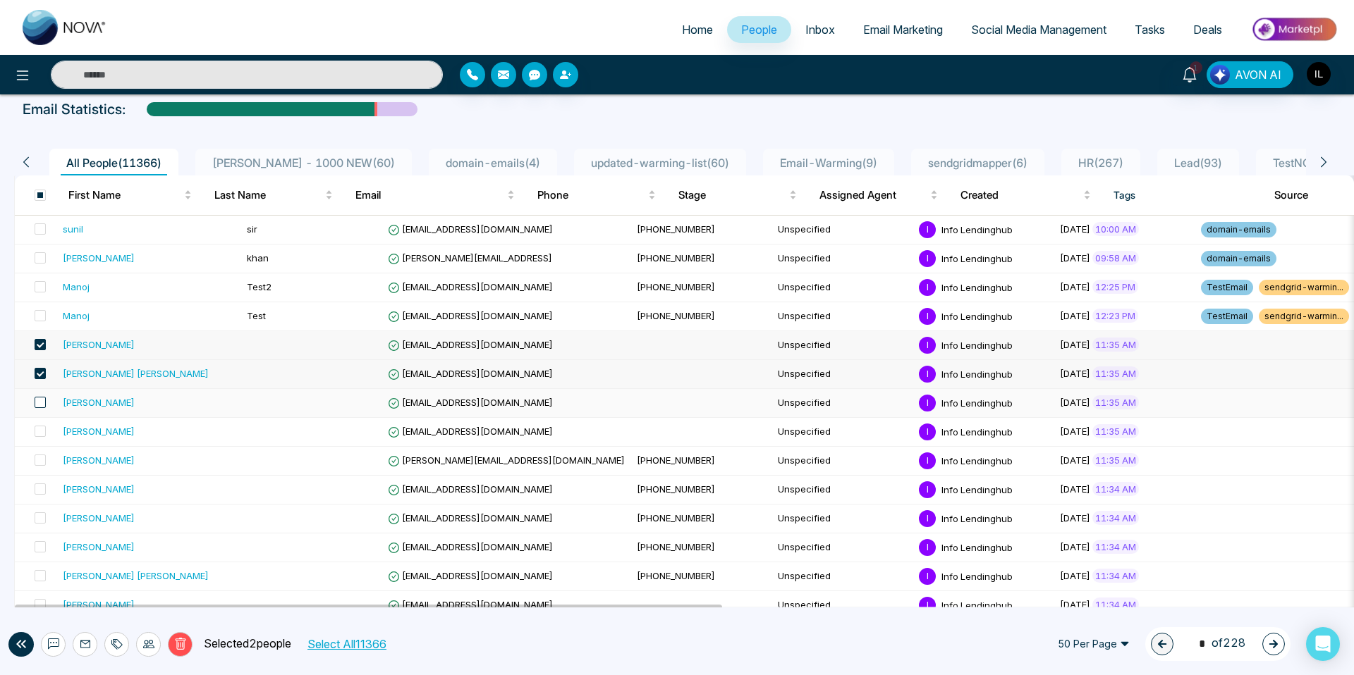
click at [45, 408] on span at bounding box center [40, 402] width 11 height 11
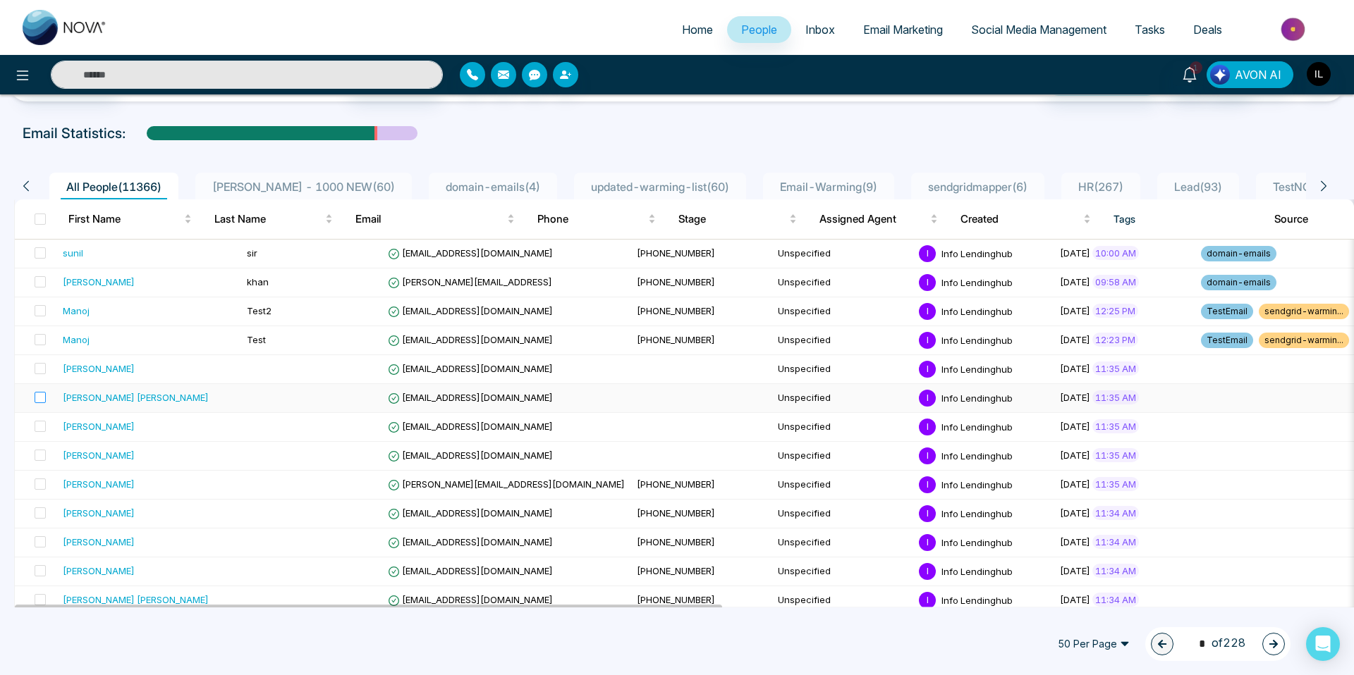
scroll to position [65, 0]
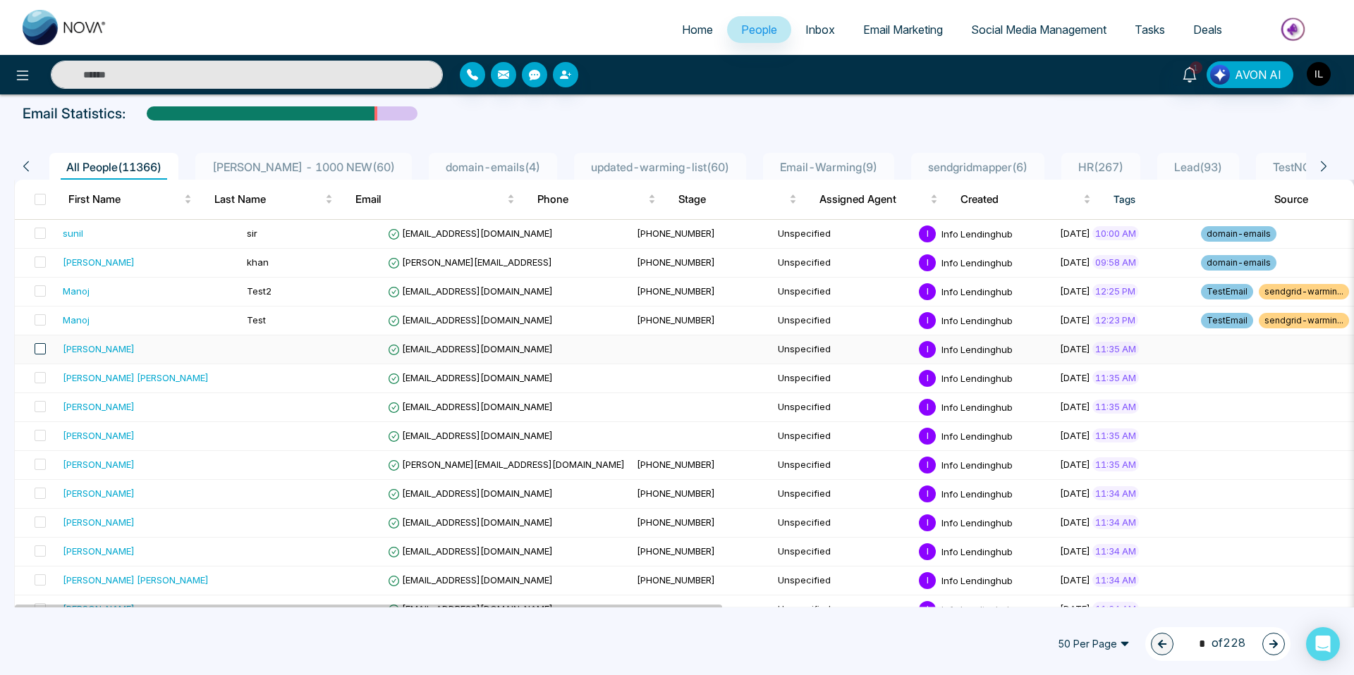
click at [41, 348] on span at bounding box center [40, 348] width 11 height 11
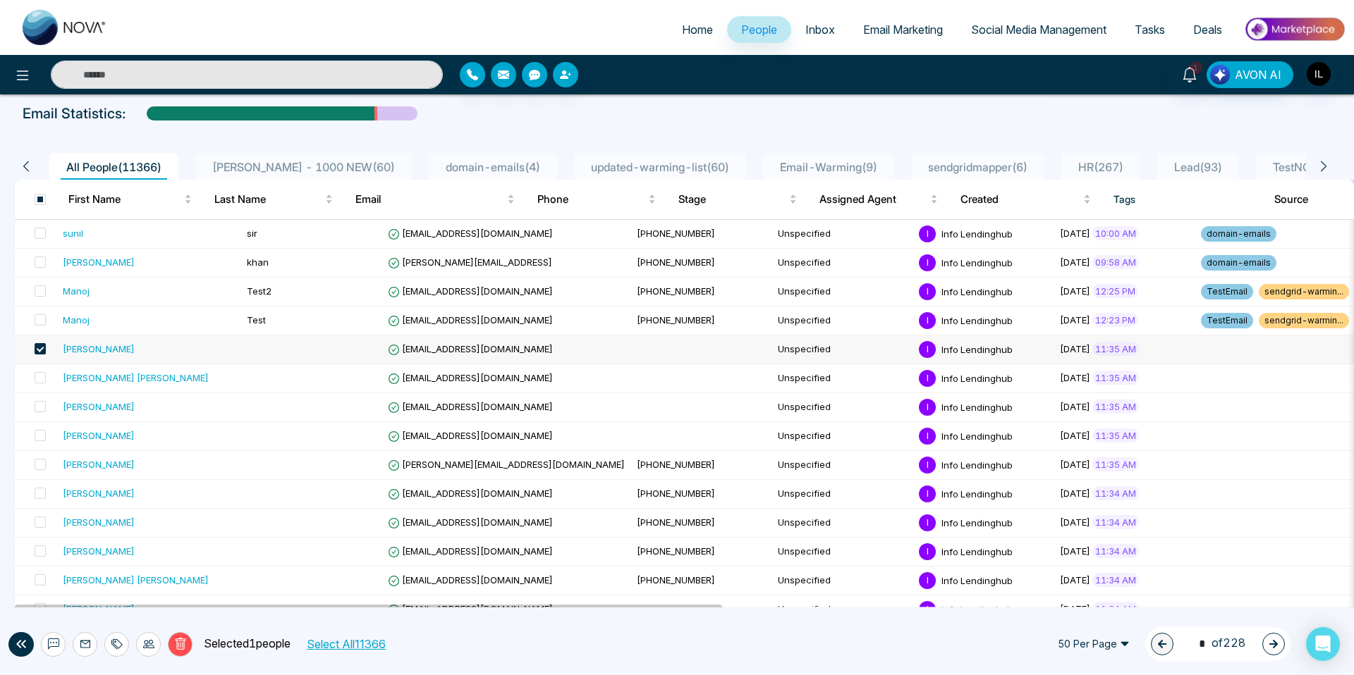
click at [110, 646] on div at bounding box center [116, 644] width 25 height 25
click at [104, 586] on link "Add Tags" at bounding box center [81, 590] width 45 height 12
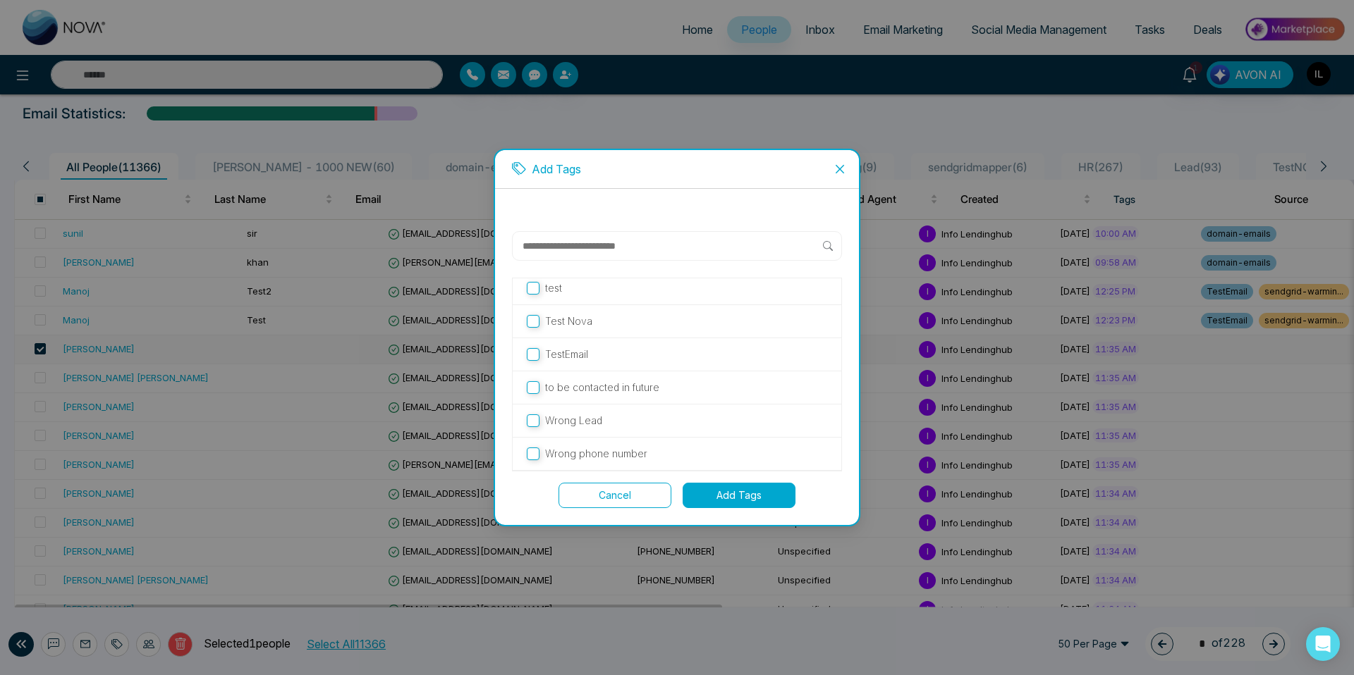
scroll to position [0, 0]
click at [648, 494] on button "Cancel" at bounding box center [614, 495] width 113 height 25
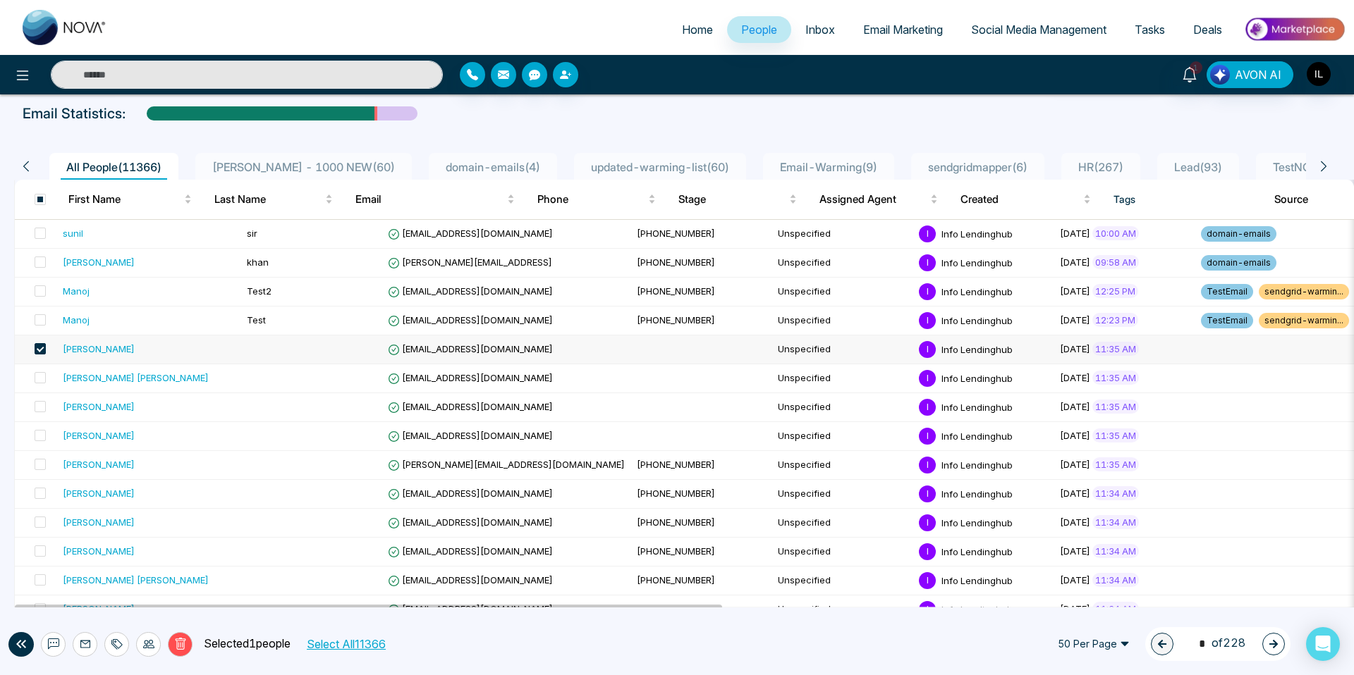
click at [277, 161] on span "[PERSON_NAME] - 1000 NEW ( 60 )" at bounding box center [304, 167] width 194 height 14
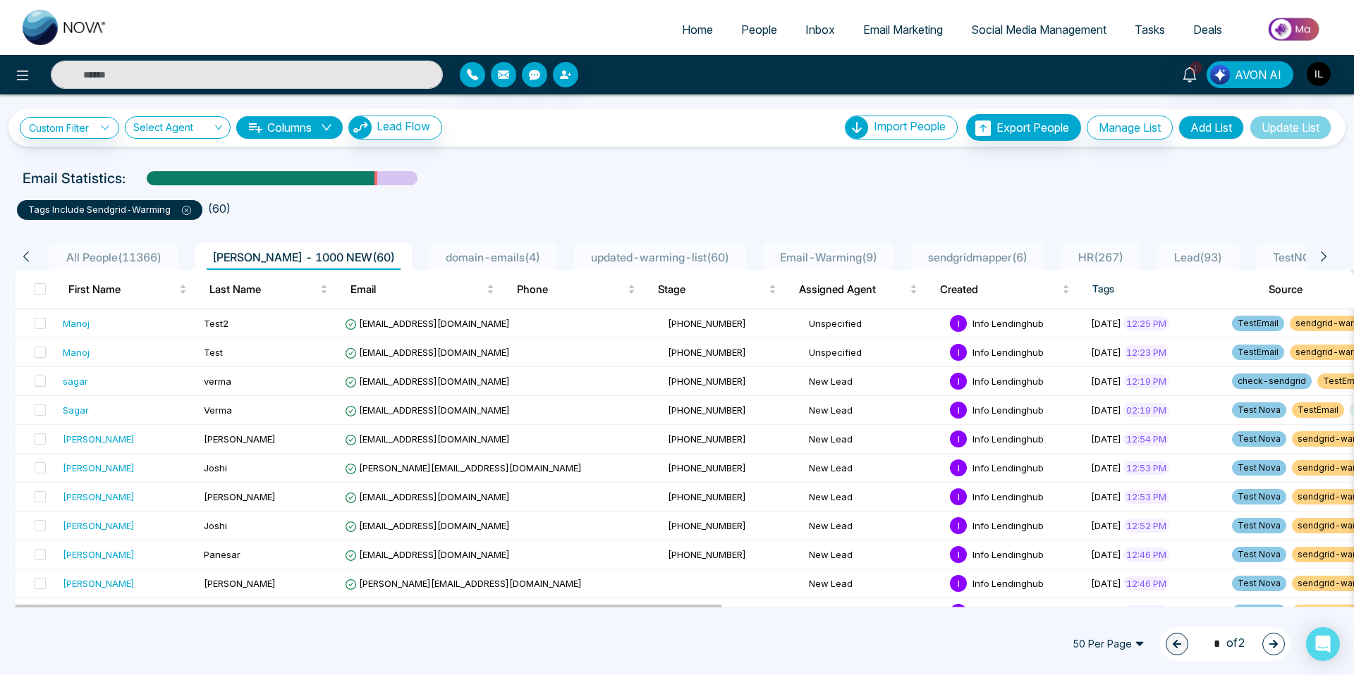
drag, startPoint x: 540, startPoint y: 192, endPoint x: 259, endPoint y: 246, distance: 286.5
click at [539, 192] on div "tags include sendgrid-warming ( 60 )" at bounding box center [676, 204] width 1337 height 31
click at [147, 251] on span "All People ( 11366 )" at bounding box center [114, 257] width 106 height 14
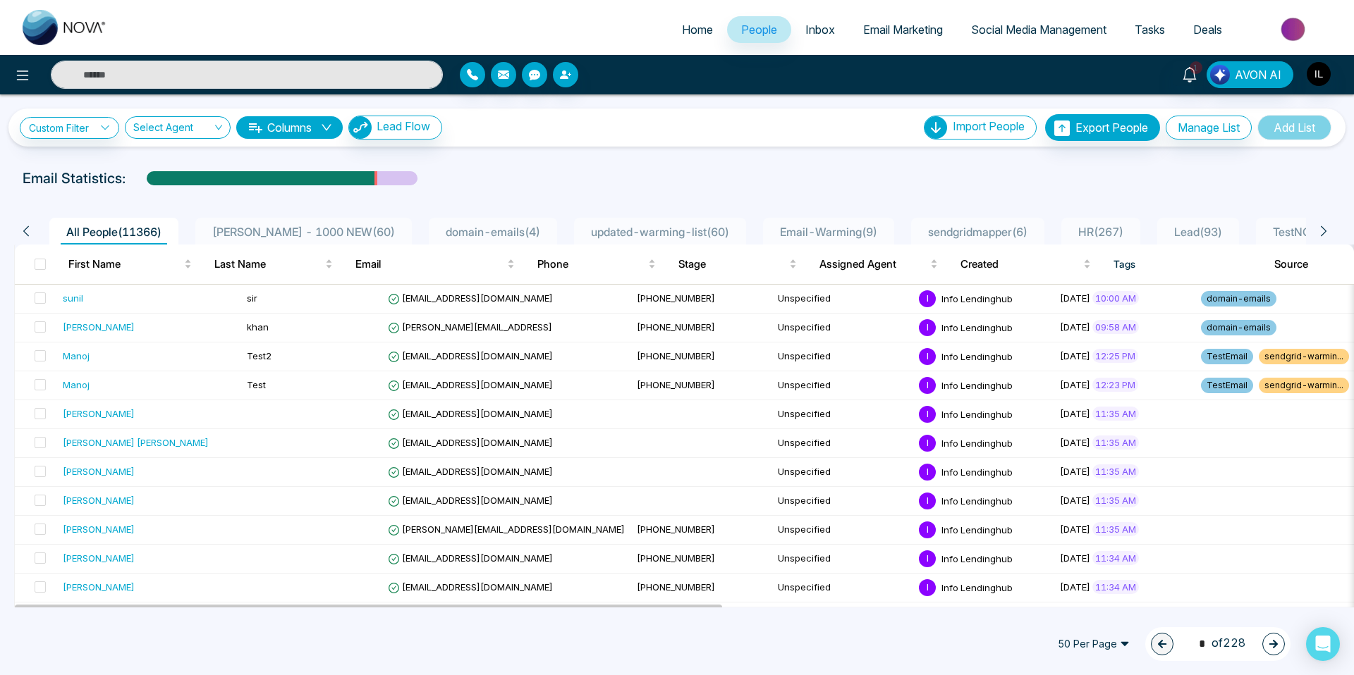
click at [448, 232] on span "domain-emails ( 4 )" at bounding box center [493, 232] width 106 height 14
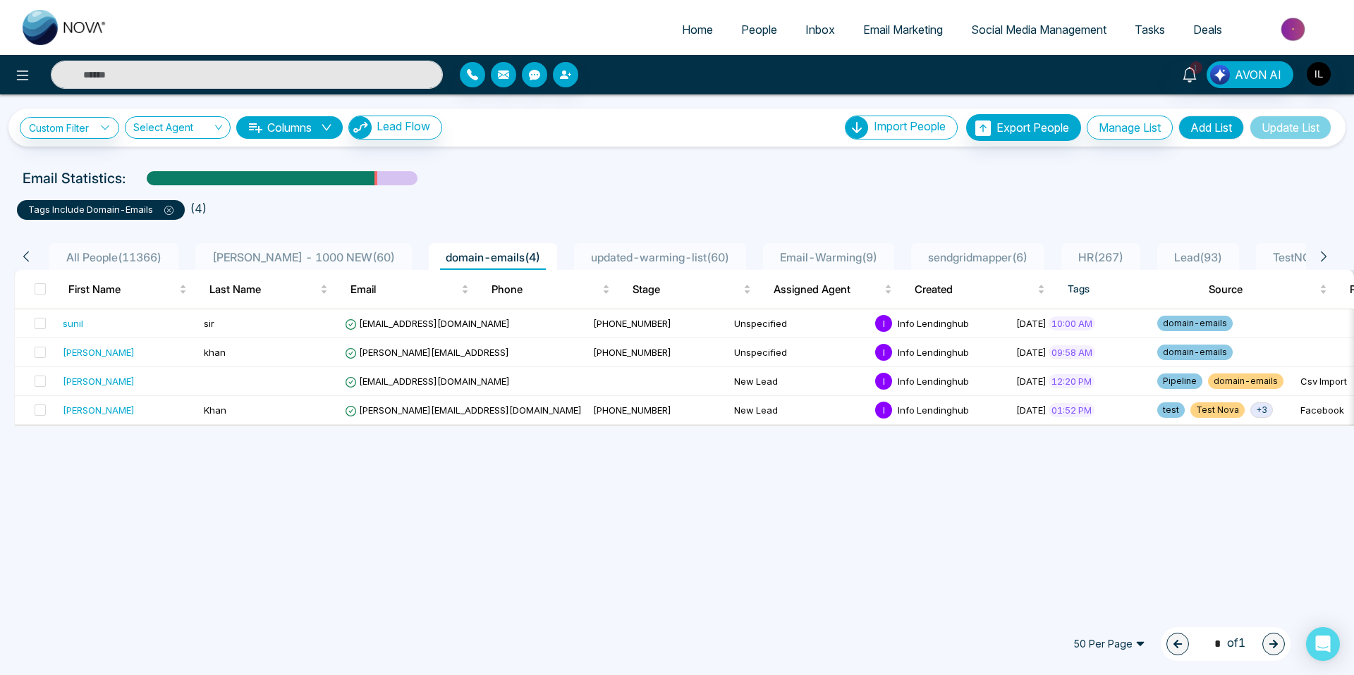
click at [285, 243] on li "[PERSON_NAME] - 1000 NEW ( 60 )" at bounding box center [303, 256] width 216 height 27
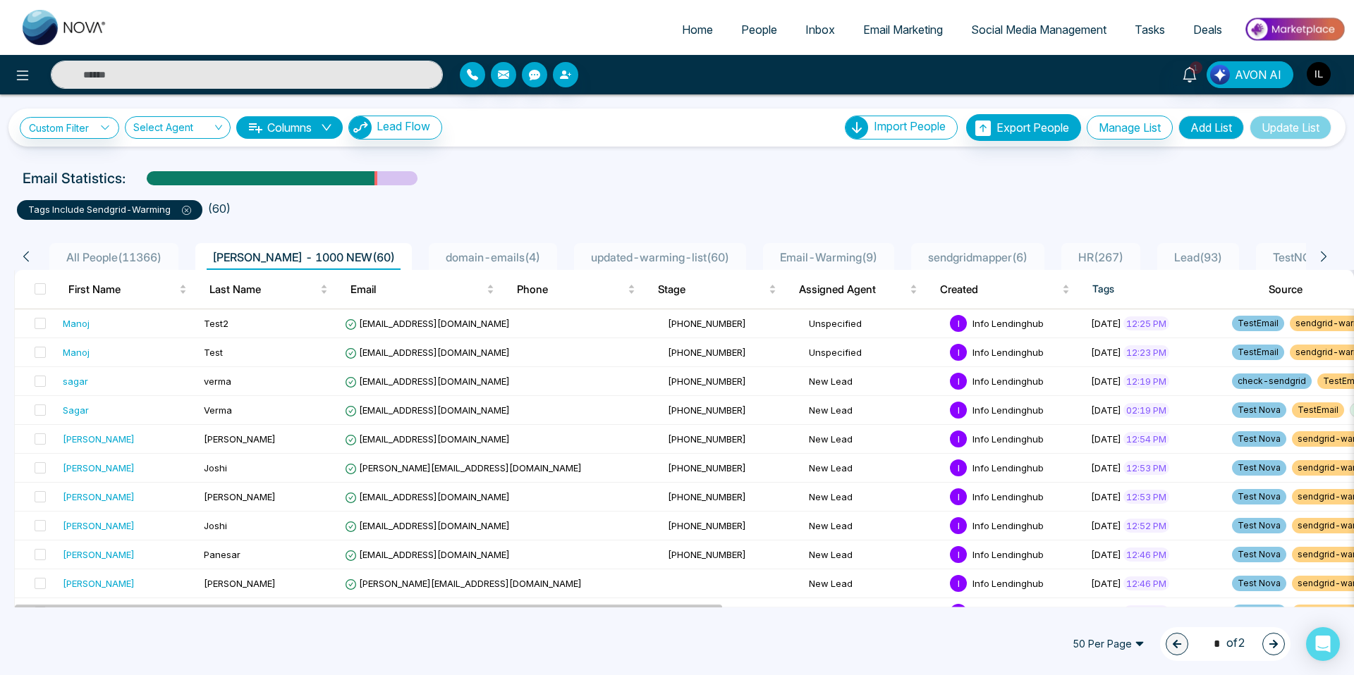
click at [118, 250] on span "All People ( 11366 )" at bounding box center [114, 257] width 106 height 14
